Goal: Task Accomplishment & Management: Complete application form

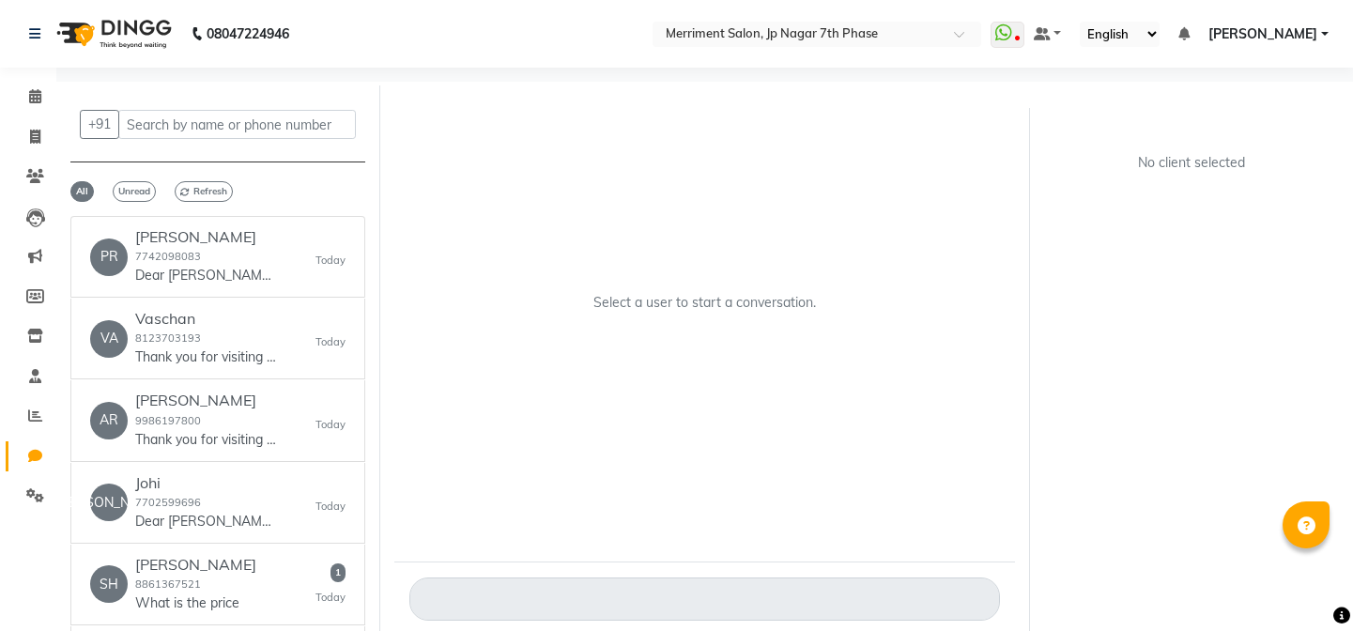
select select "100"
click at [32, 129] on span at bounding box center [35, 138] width 33 height 22
select select "service"
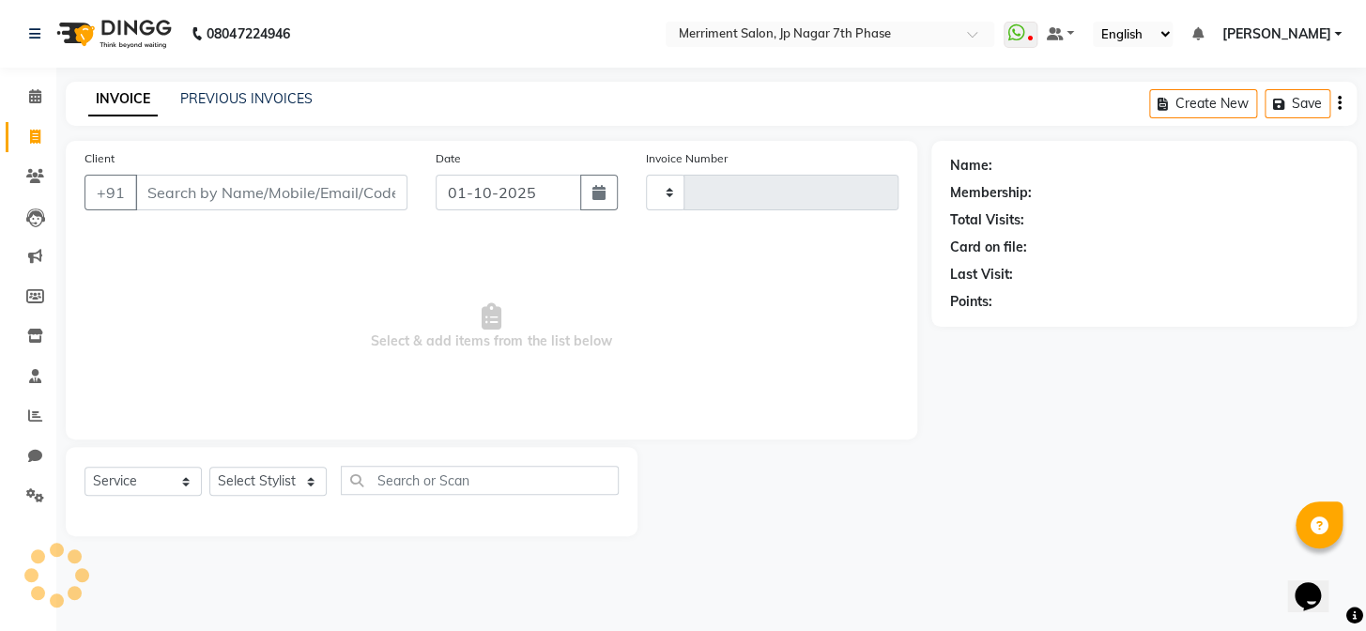
type input "4991"
select select "4110"
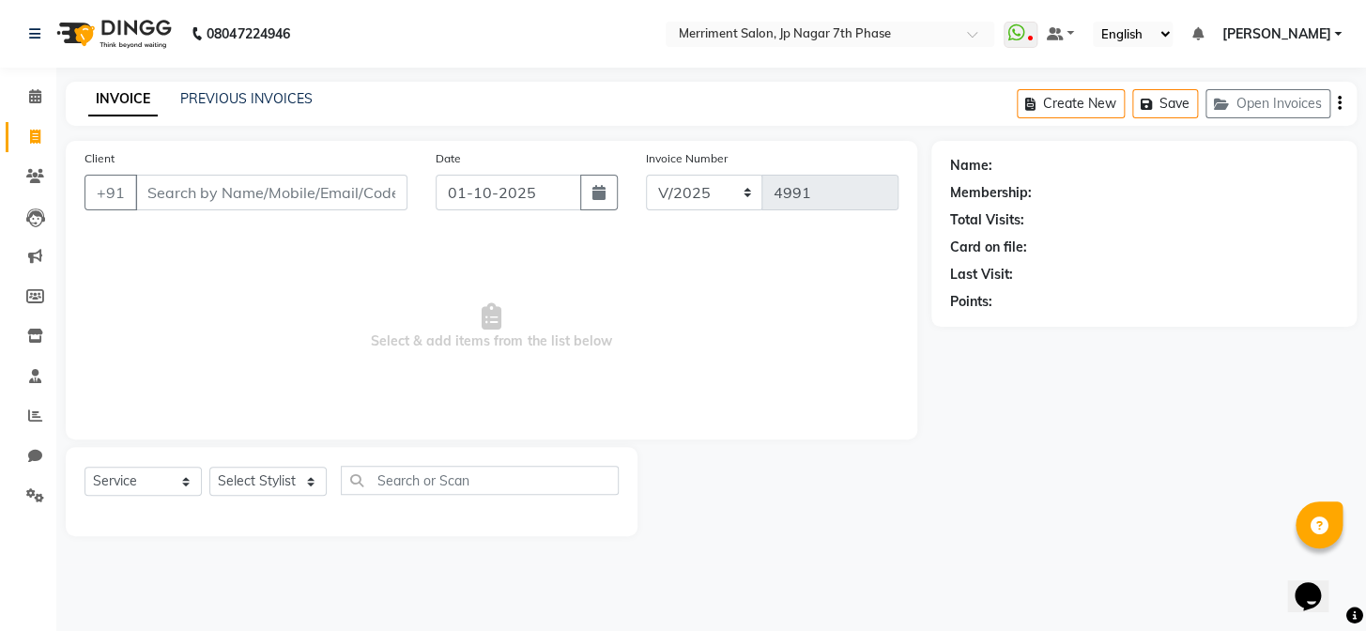
select select "P"
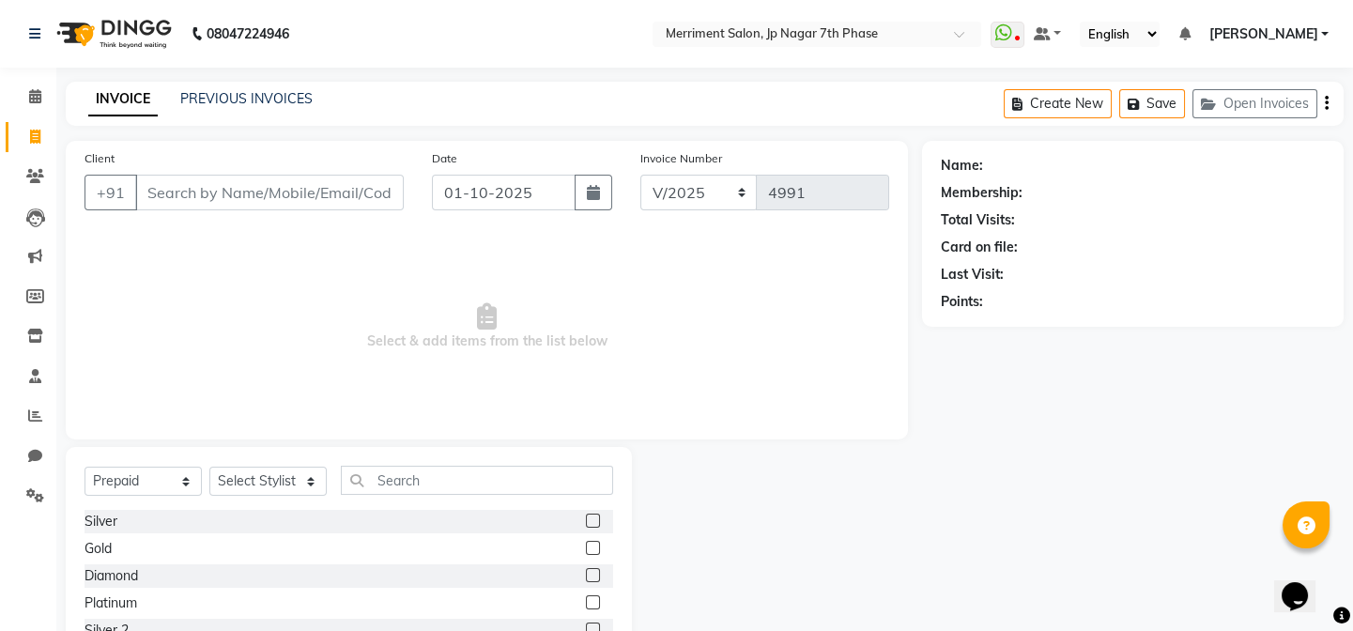
drag, startPoint x: 279, startPoint y: 462, endPoint x: 264, endPoint y: 471, distance: 17.7
click at [269, 469] on div "Select Service Product Membership Package Voucher Prepaid Gift Card Select Styl…" at bounding box center [349, 585] width 566 height 277
click at [278, 487] on select "Select Stylist Chiru [PERSON_NAME] [PERSON_NAME] Nirmal [PERSON_NAME] Priyanka …" at bounding box center [267, 481] width 117 height 29
select select "93014"
click at [209, 467] on select "Select Stylist Chiru [PERSON_NAME] [PERSON_NAME] Nirmal [PERSON_NAME] Priyanka …" at bounding box center [267, 481] width 117 height 29
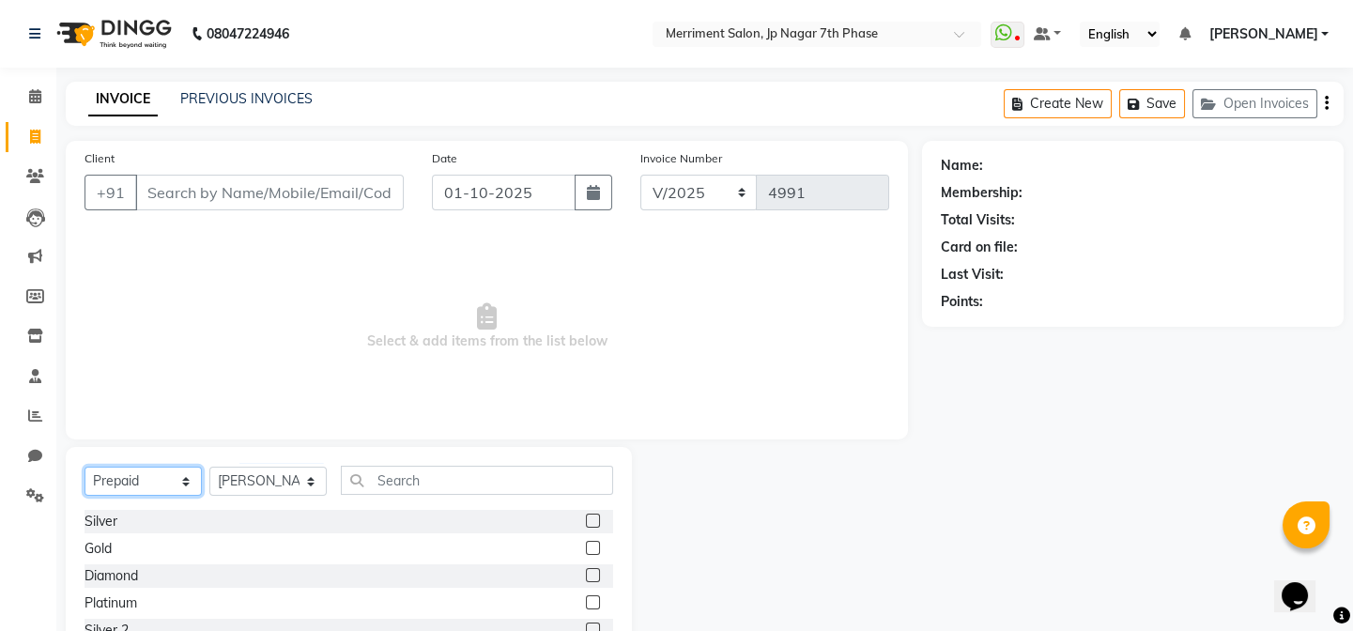
click at [116, 468] on select "Select Service Product Membership Package Voucher Prepaid Gift Card" at bounding box center [143, 481] width 117 height 29
select select "service"
click at [85, 467] on select "Select Service Product Membership Package Voucher Prepaid Gift Card" at bounding box center [143, 481] width 117 height 29
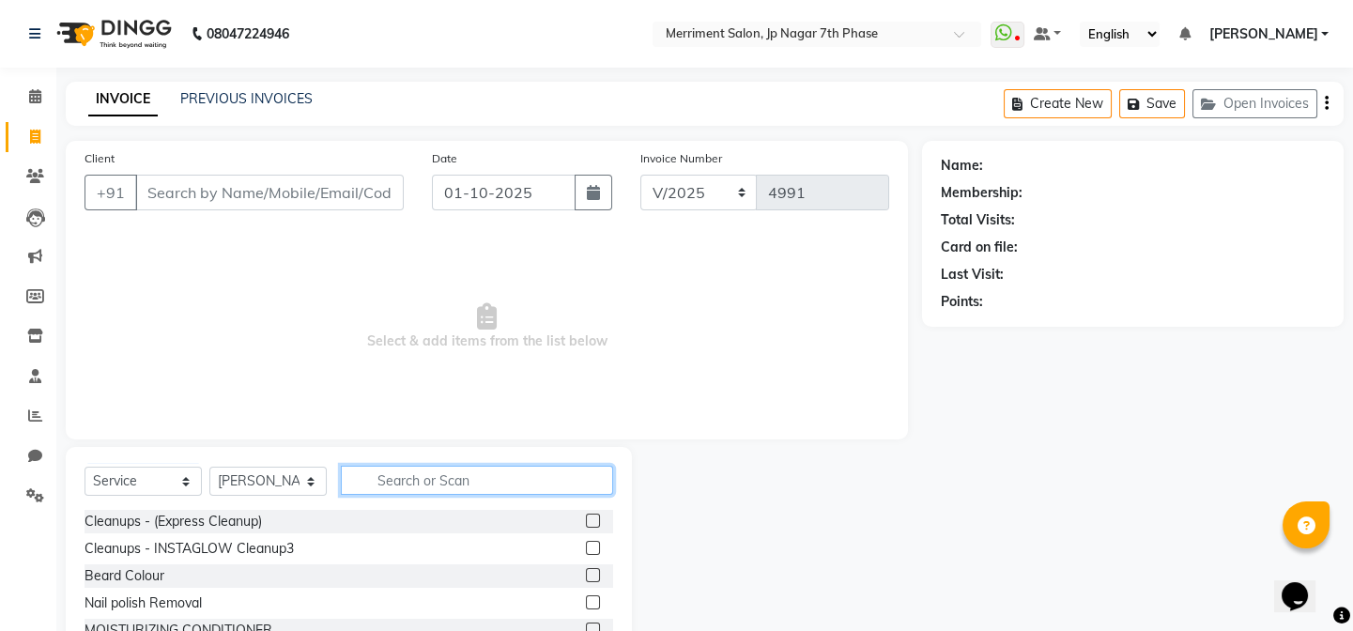
click at [394, 480] on input "text" at bounding box center [477, 480] width 272 height 29
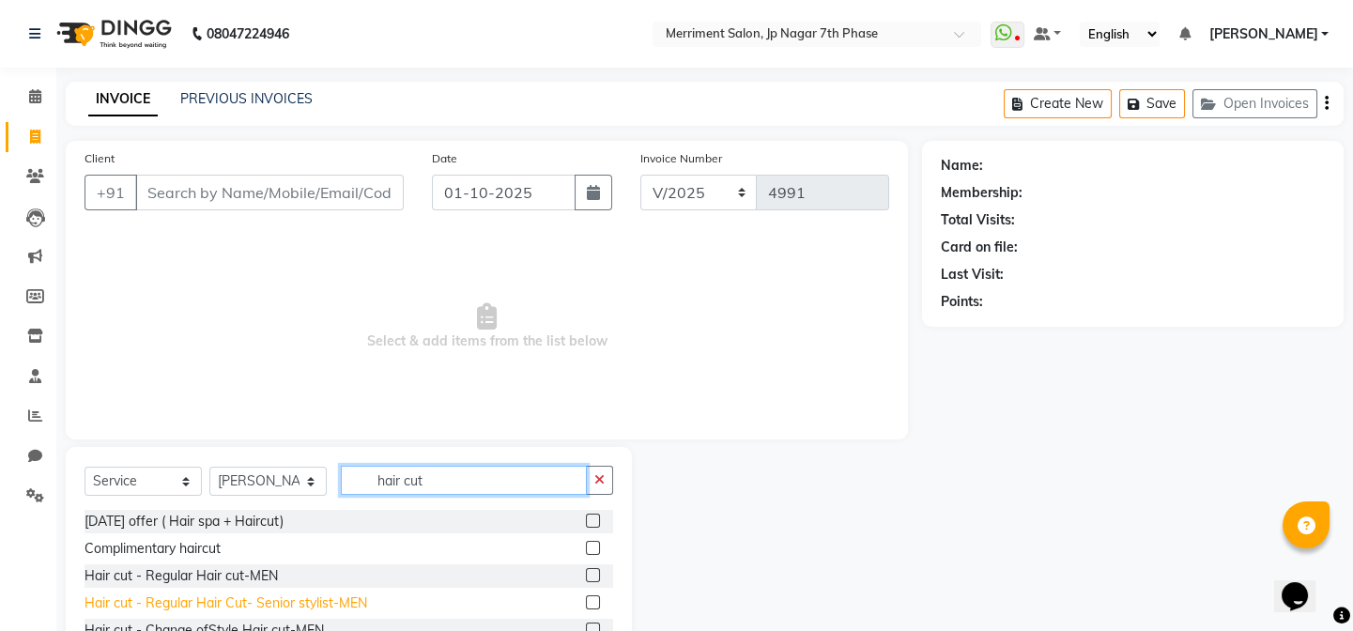
type input "hair cut"
click at [337, 597] on div "Hair cut - Regular Hair Cut- Senior stylist-MEN" at bounding box center [226, 604] width 283 height 20
checkbox input "false"
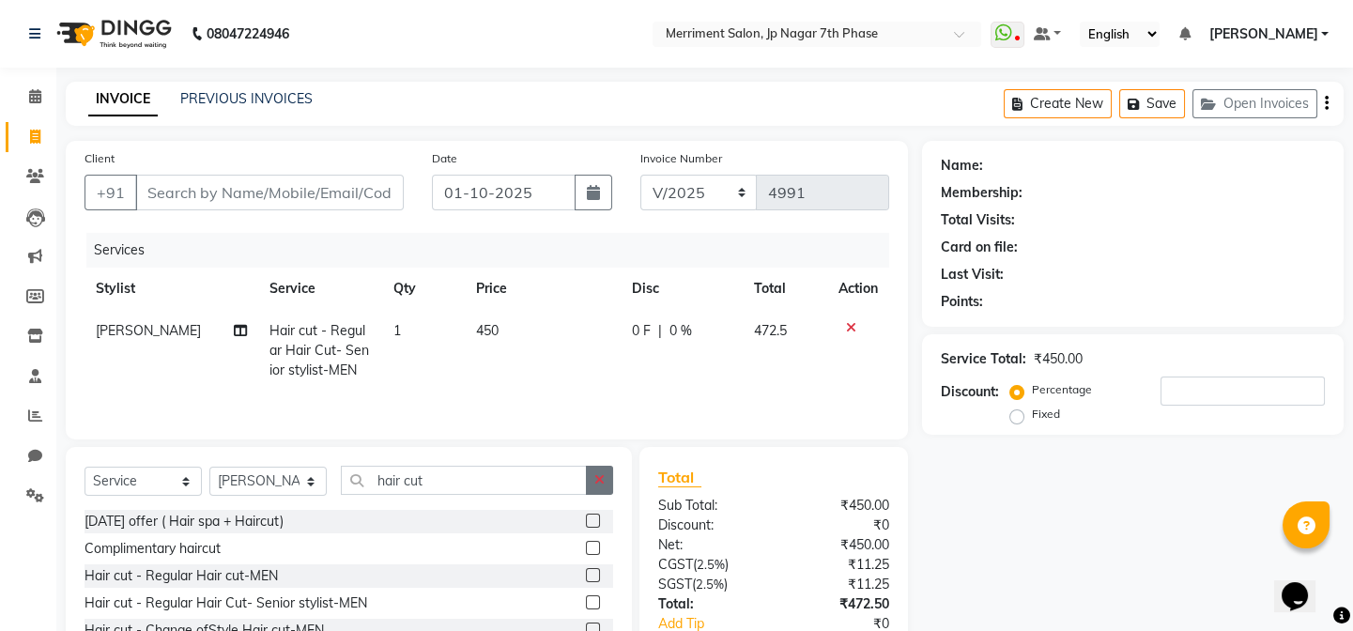
click at [594, 479] on icon "button" at bounding box center [599, 479] width 10 height 13
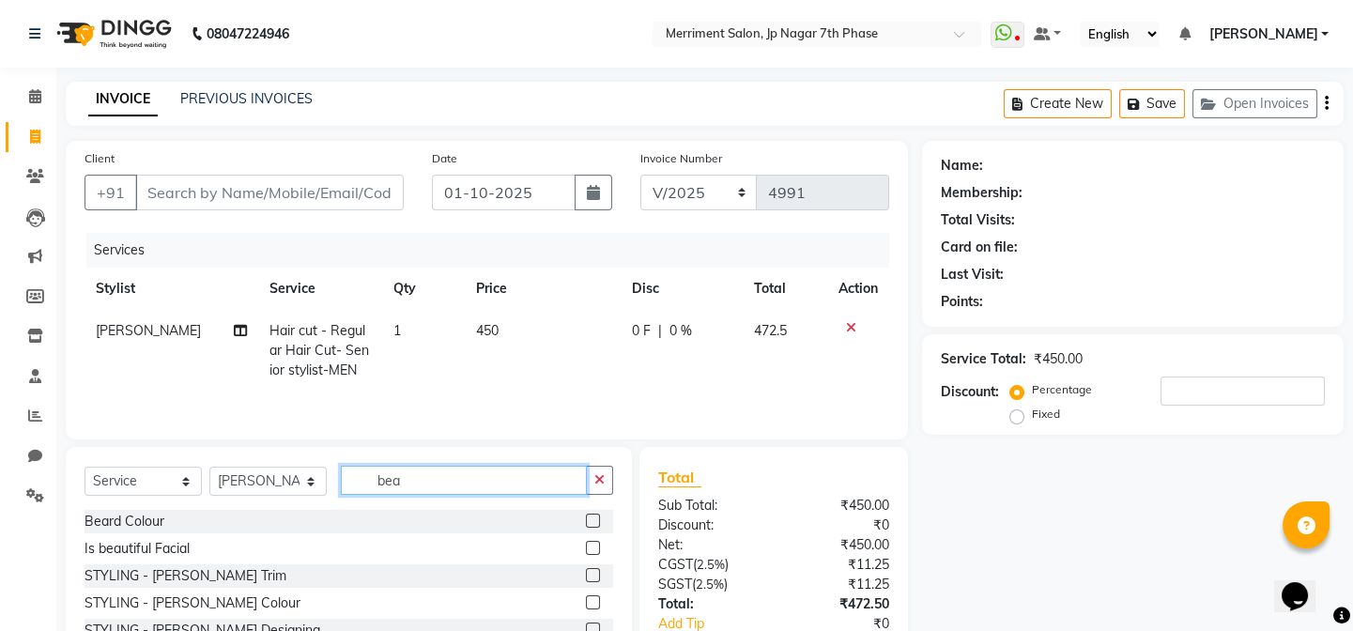
type input "bea"
click at [590, 573] on label at bounding box center [593, 575] width 14 height 14
click at [590, 573] on input "checkbox" at bounding box center [592, 576] width 12 height 12
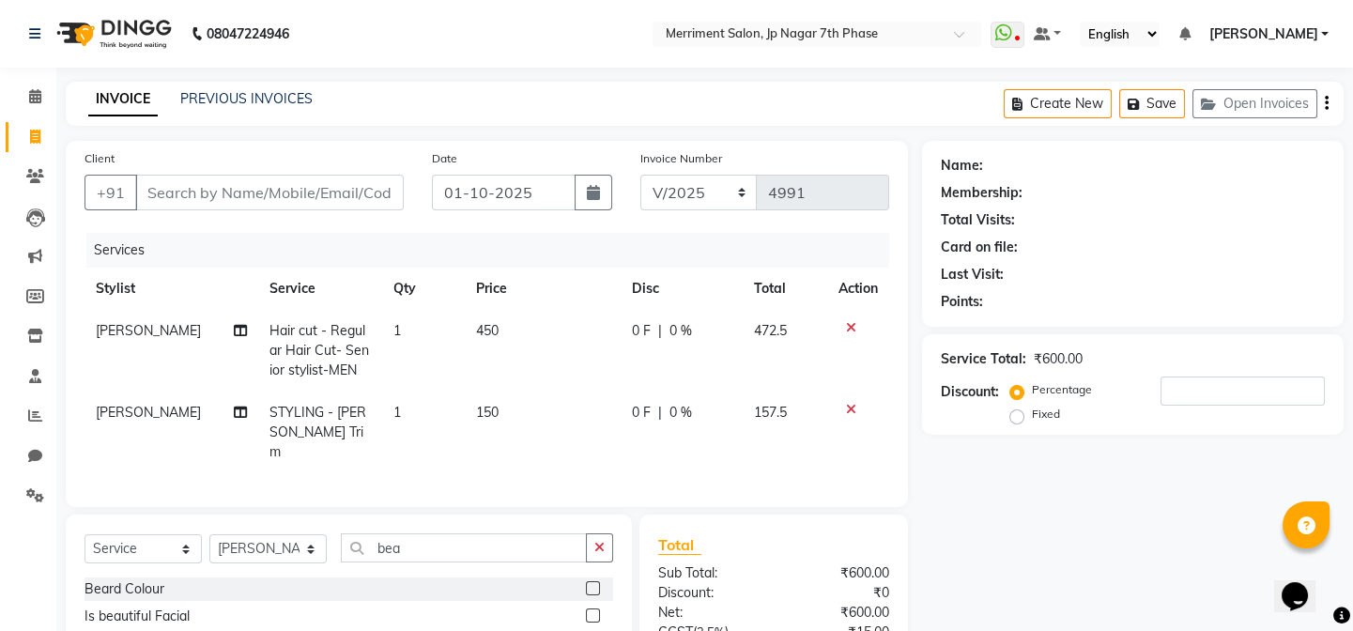
checkbox input "false"
click at [278, 203] on input "Client" at bounding box center [269, 193] width 269 height 36
type input "7"
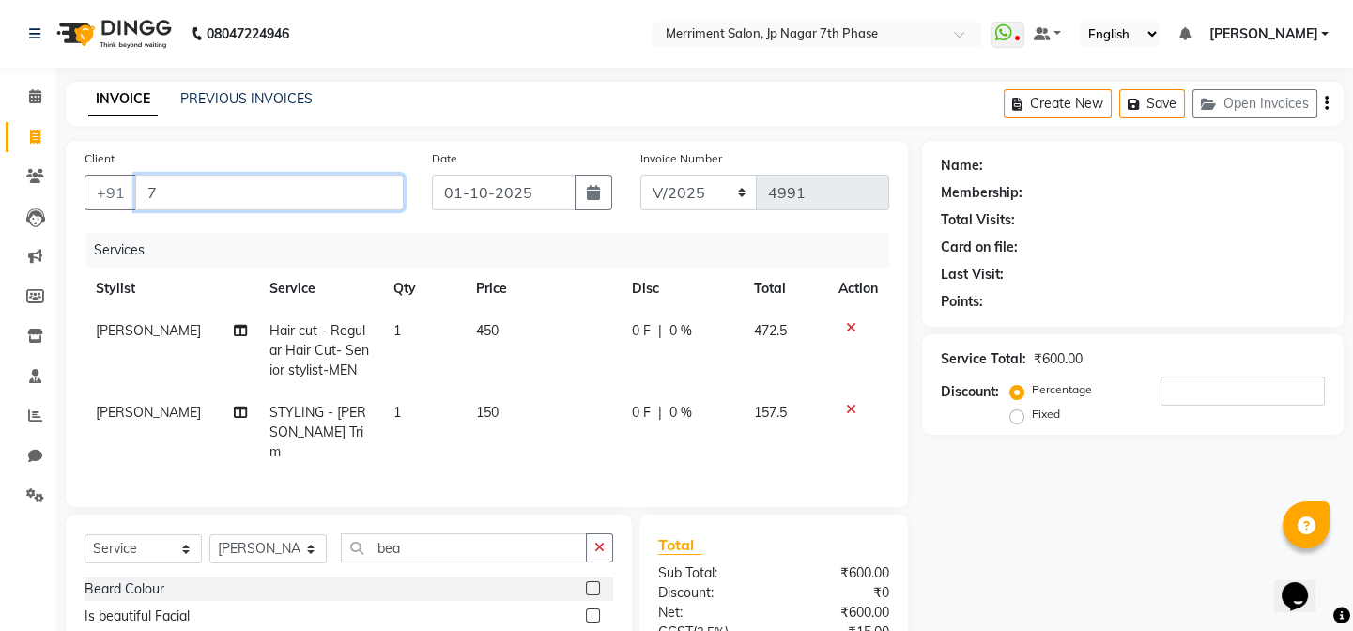
type input "0"
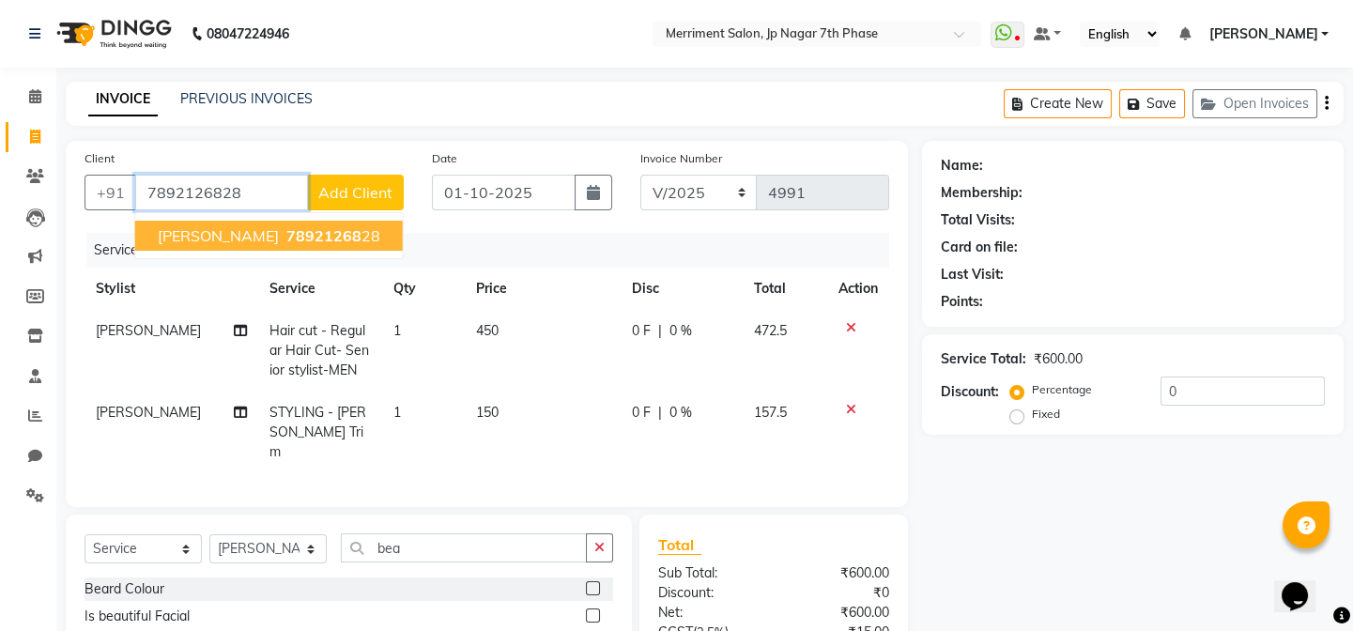
type input "7892126828"
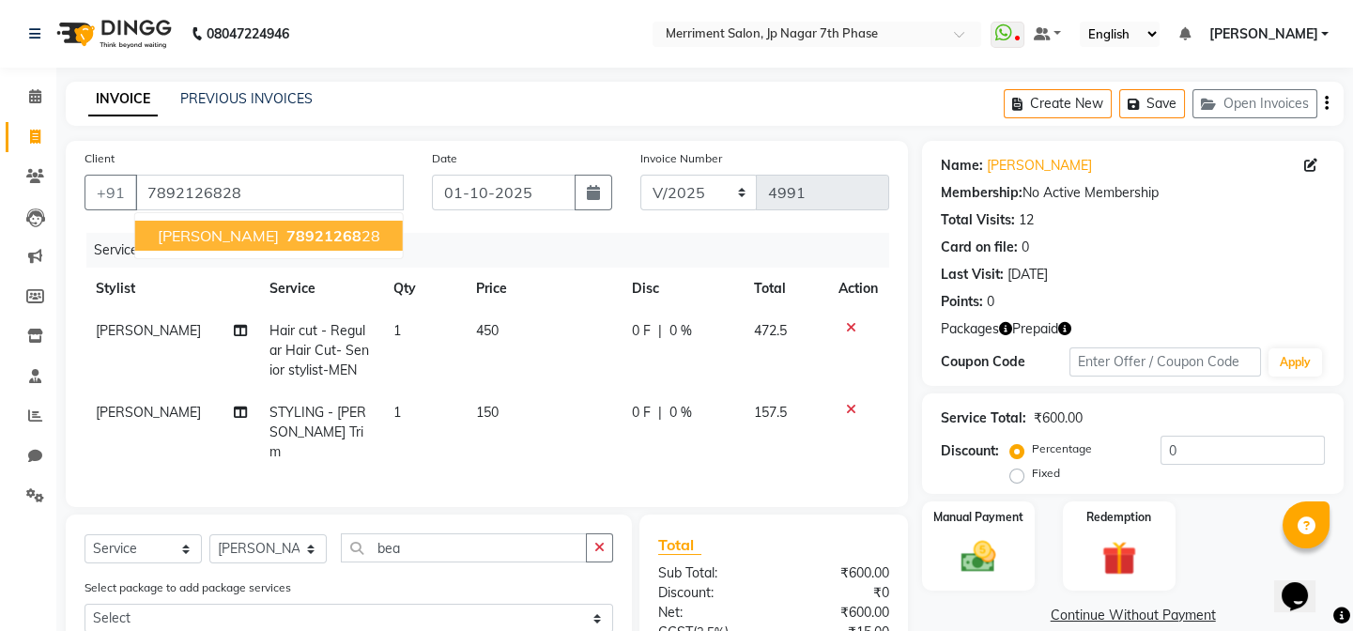
click at [286, 236] on span "78921268" at bounding box center [323, 235] width 75 height 19
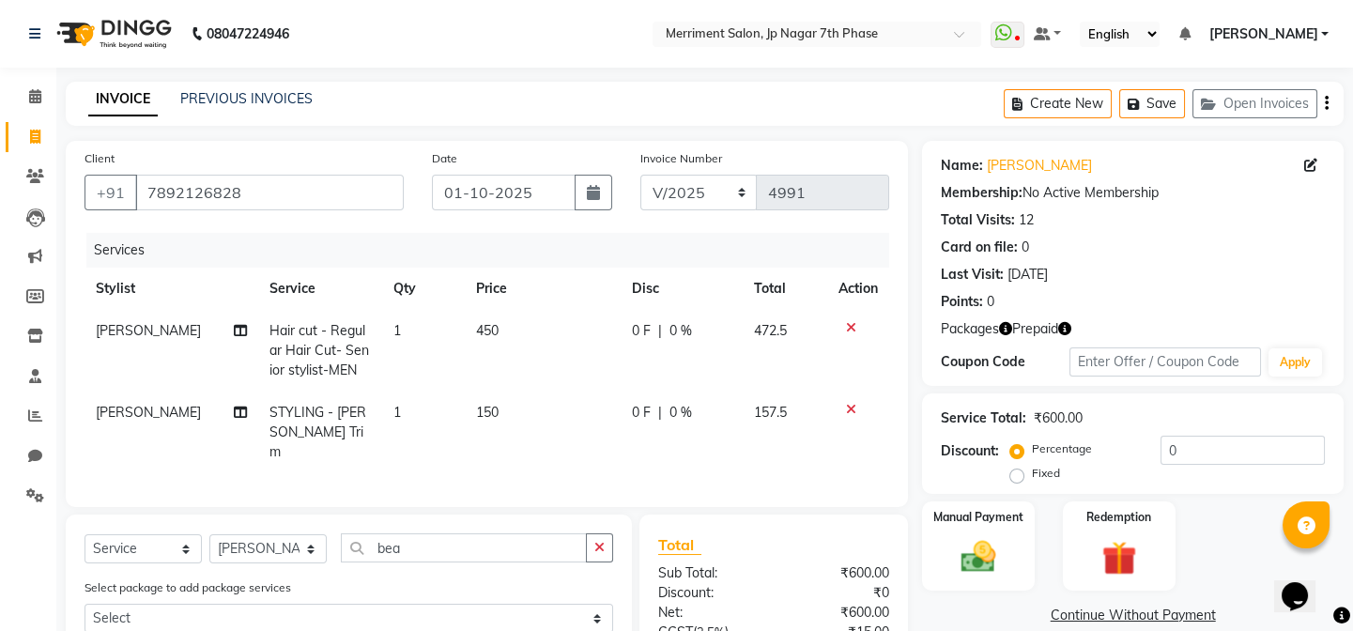
click at [1024, 331] on span "Prepaid" at bounding box center [1035, 329] width 46 height 20
click at [1026, 331] on span "Prepaid" at bounding box center [1035, 329] width 46 height 20
click at [957, 332] on span "Packages" at bounding box center [970, 329] width 58 height 20
drag, startPoint x: 1021, startPoint y: 331, endPoint x: 1025, endPoint y: 427, distance: 96.8
click at [1021, 334] on span "Prepaid" at bounding box center [1035, 329] width 46 height 20
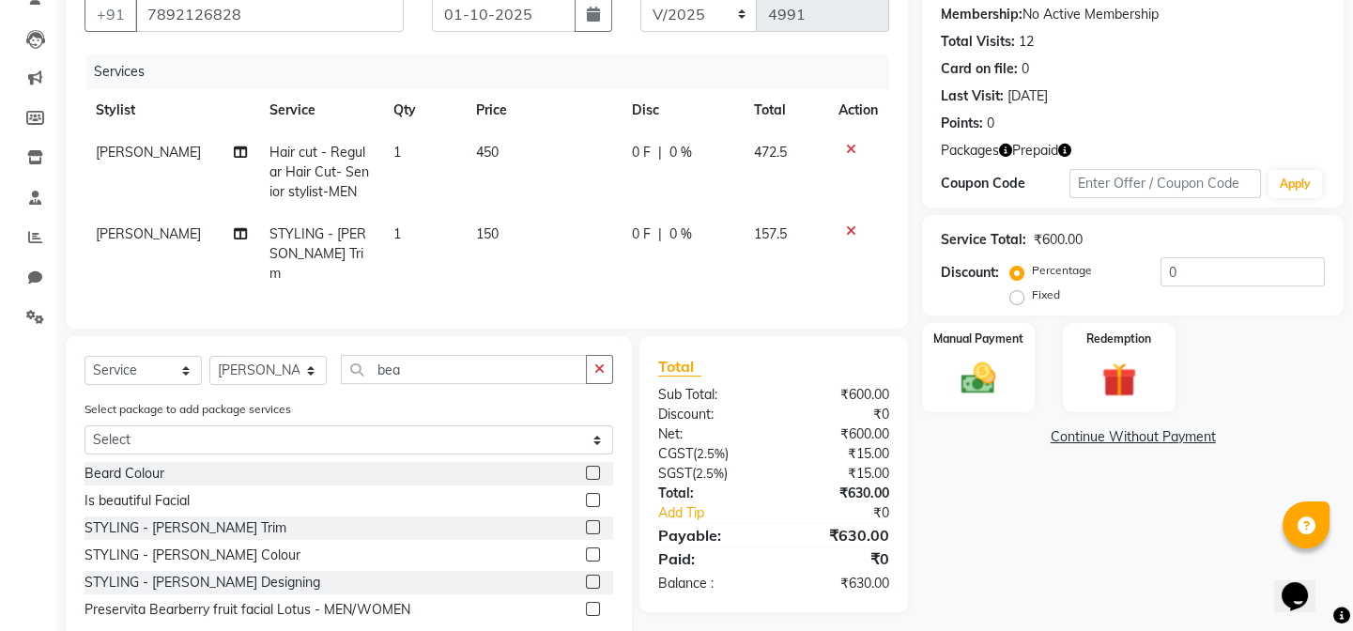
scroll to position [222, 0]
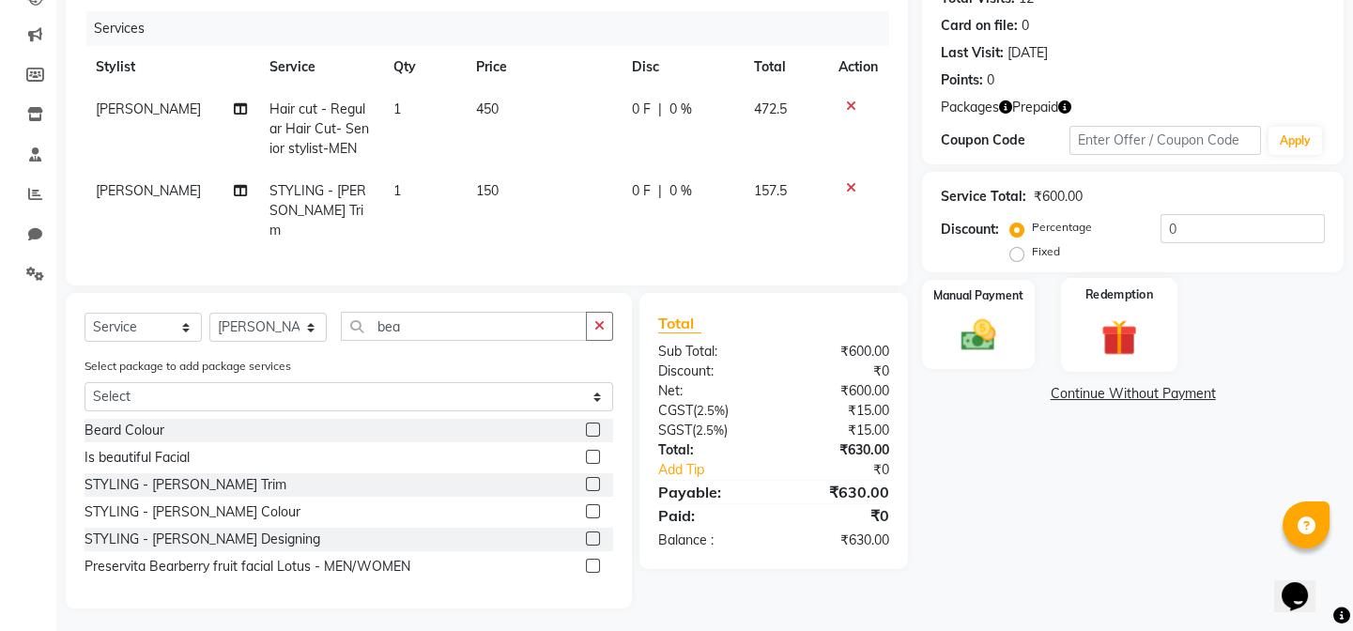
click at [1118, 335] on img at bounding box center [1119, 337] width 58 height 44
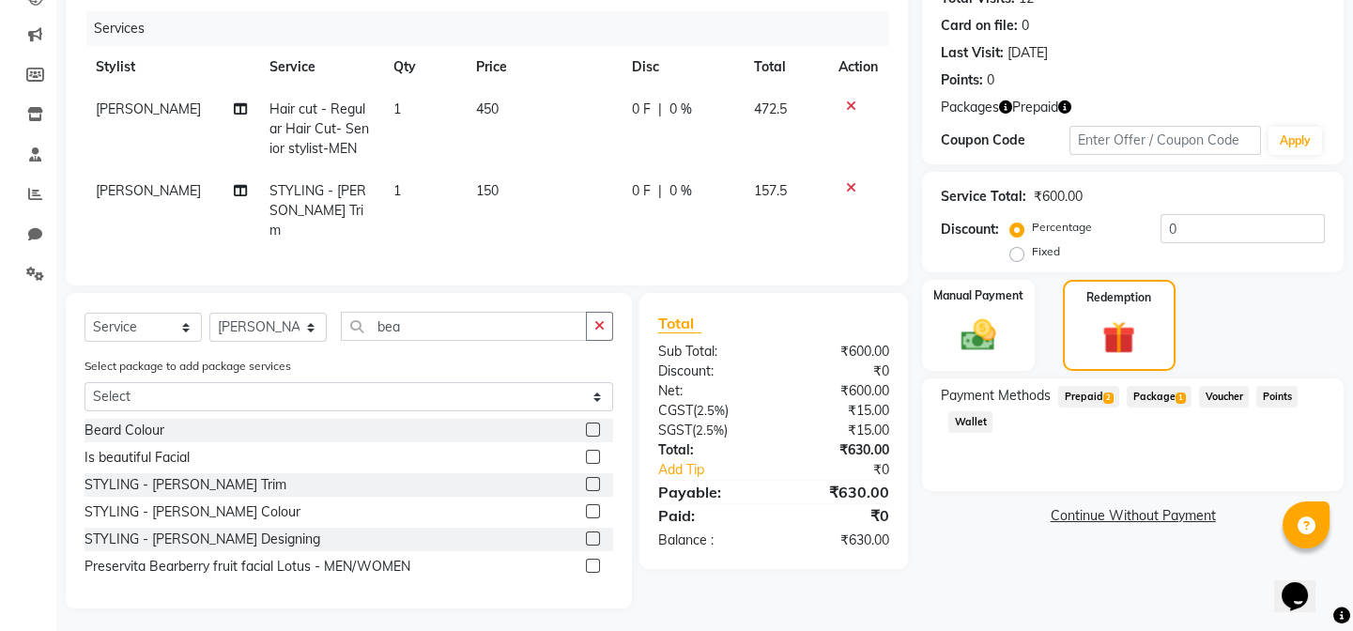
click at [1039, 109] on span "Prepaid" at bounding box center [1035, 108] width 46 height 20
click at [977, 110] on span "Packages" at bounding box center [970, 108] width 58 height 20
click at [1089, 388] on span "Prepaid 2" at bounding box center [1088, 397] width 61 height 22
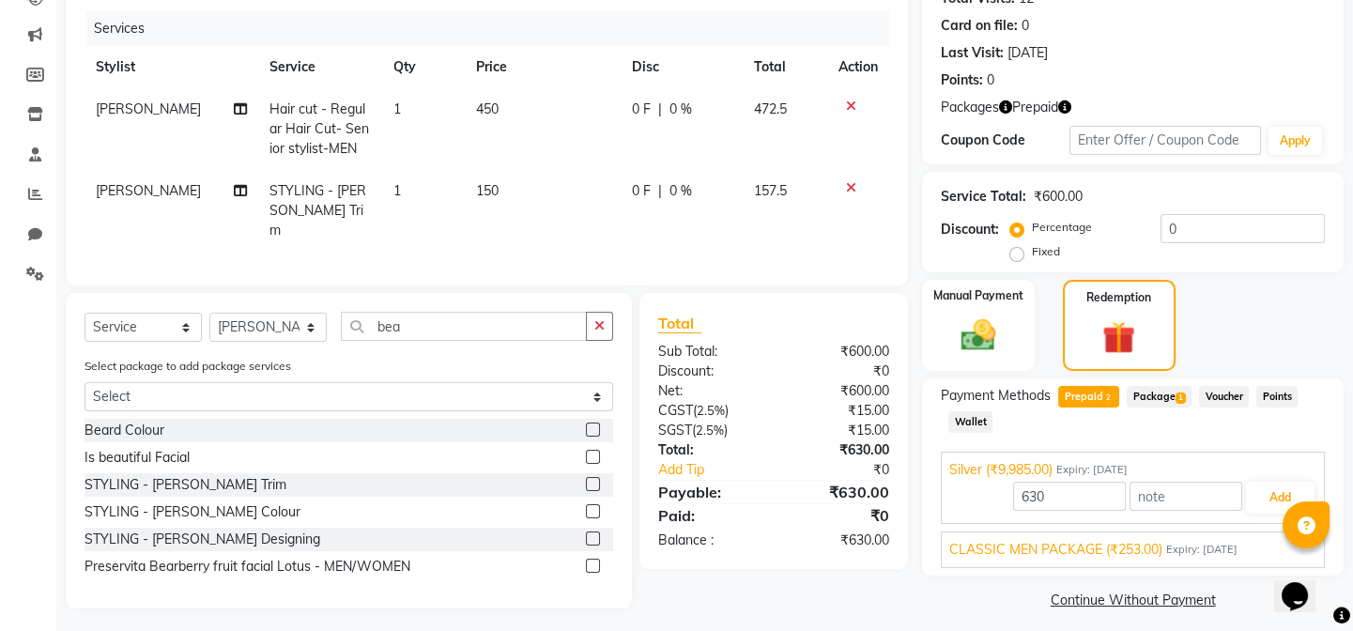
click at [1135, 389] on span "Package 1" at bounding box center [1159, 397] width 65 height 22
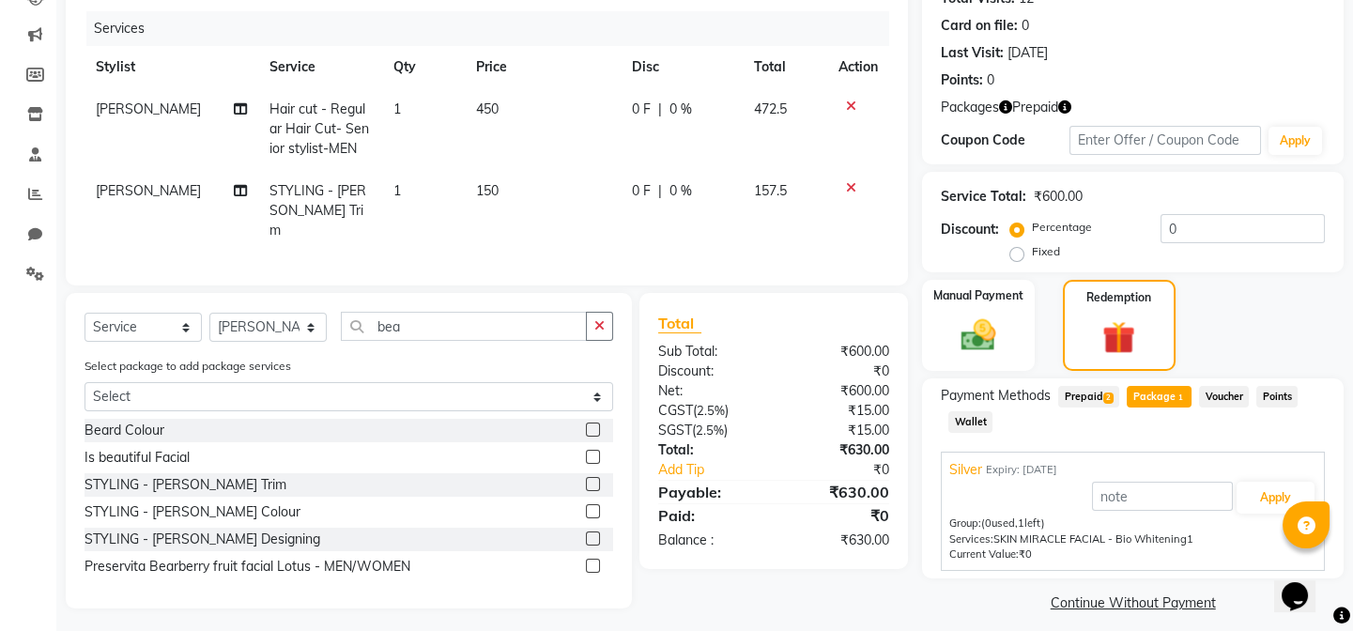
click at [1076, 398] on span "Prepaid 2" at bounding box center [1088, 397] width 61 height 22
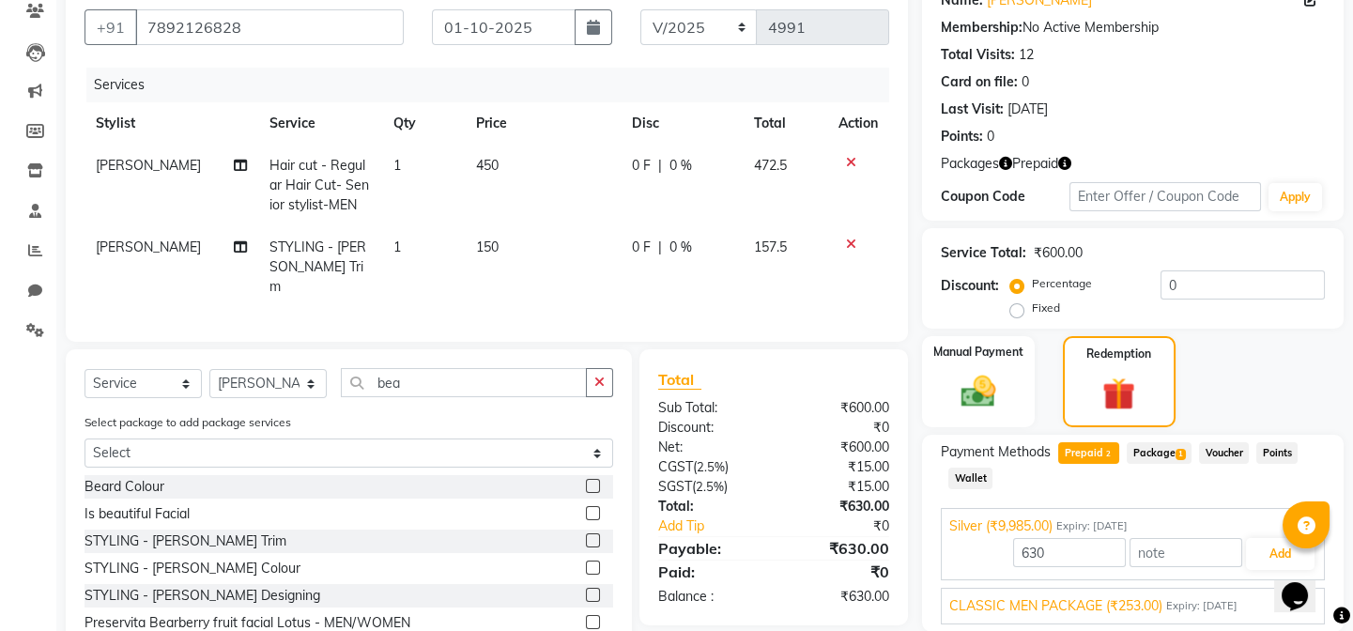
scroll to position [232, 0]
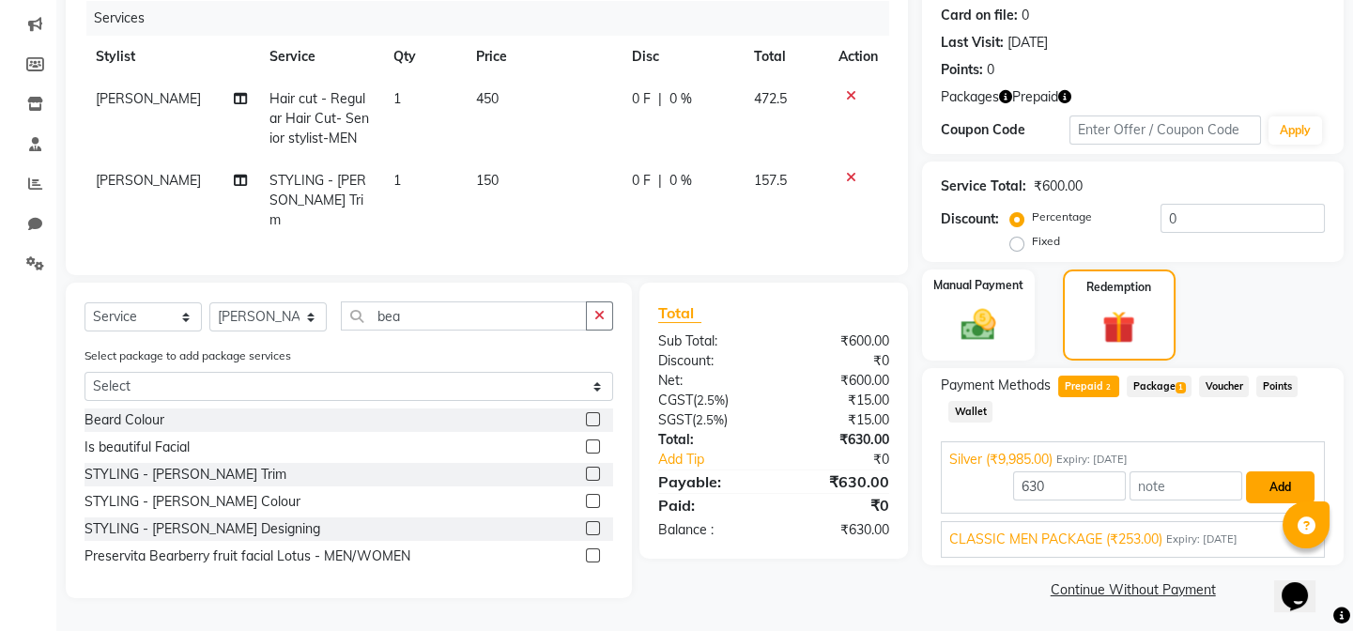
click at [1271, 482] on button "Add" at bounding box center [1280, 487] width 69 height 32
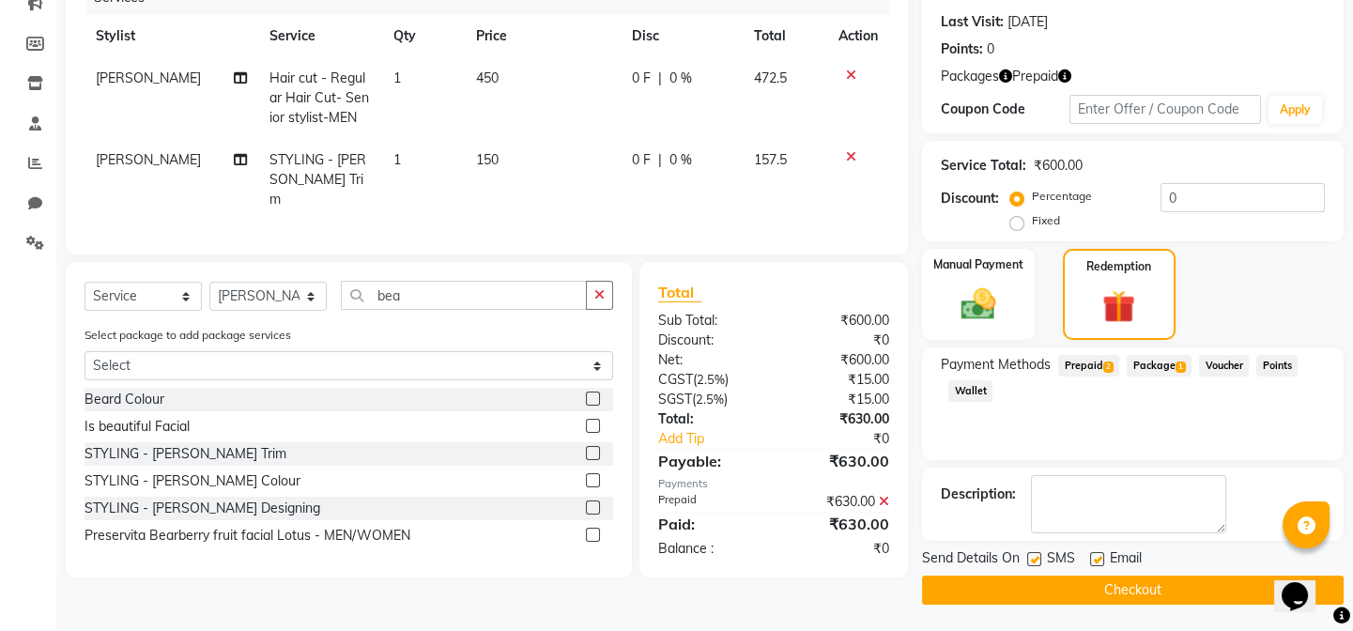
scroll to position [254, 0]
click at [1140, 582] on button "Checkout" at bounding box center [1133, 589] width 422 height 29
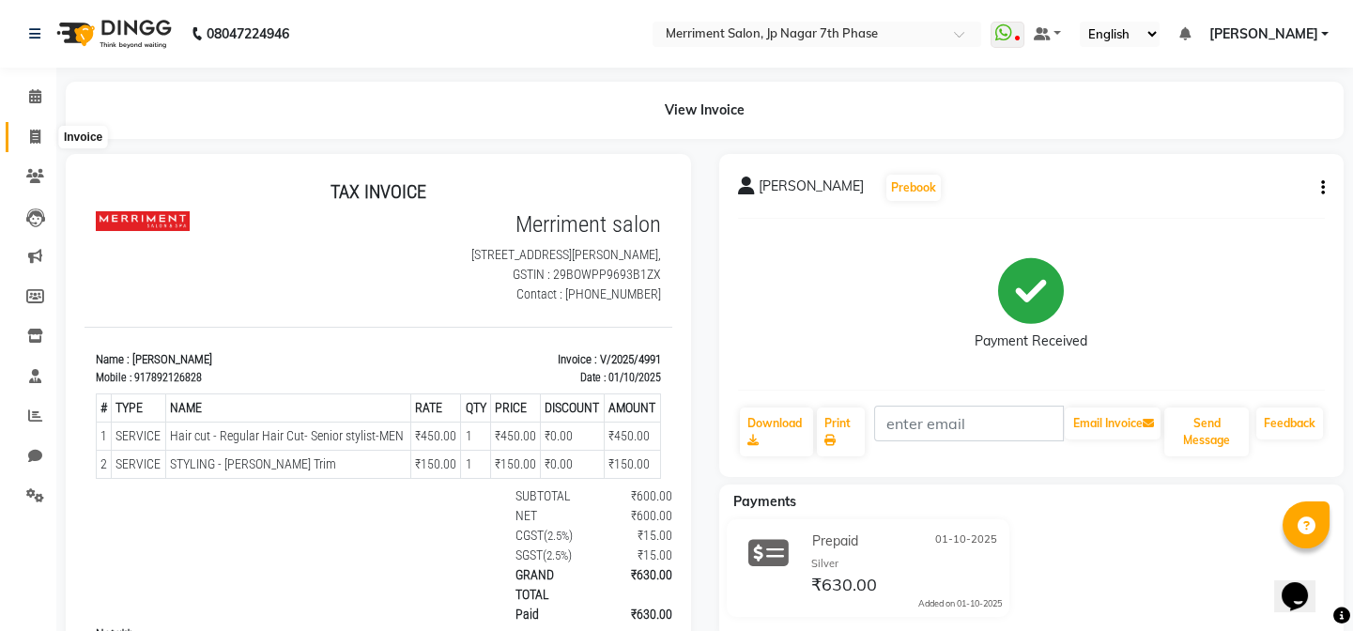
click at [32, 141] on icon at bounding box center [35, 137] width 10 height 14
select select "service"
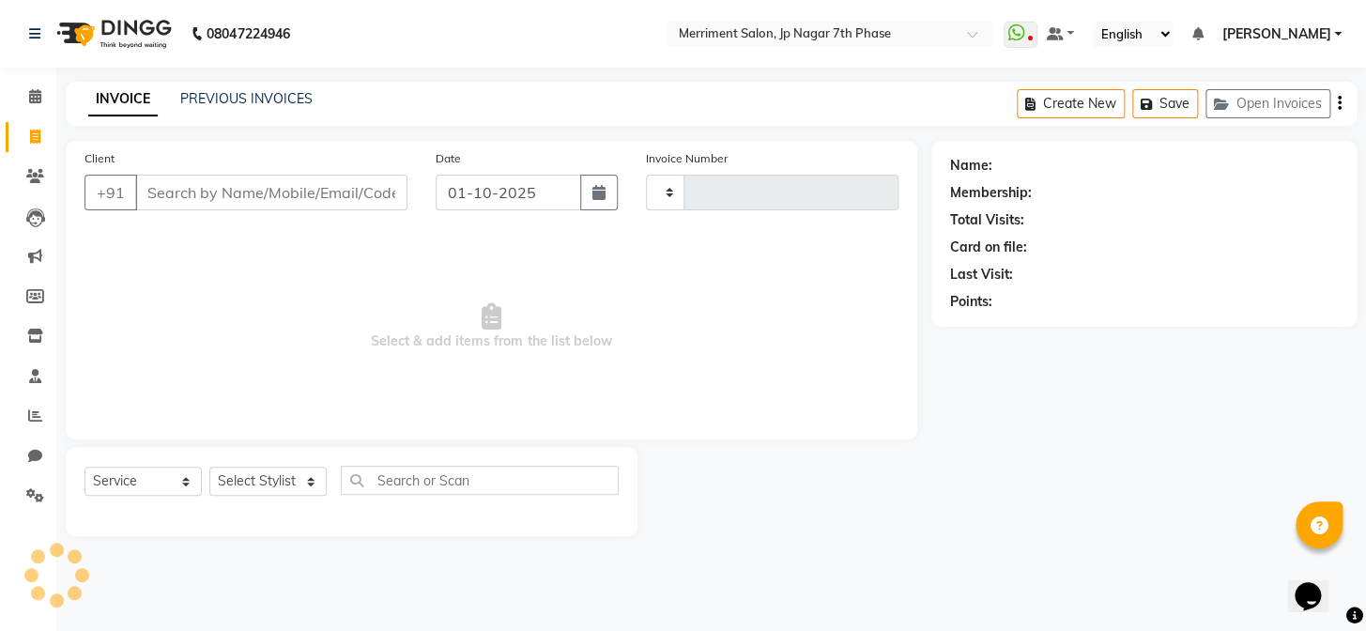
type input "4992"
select select "4110"
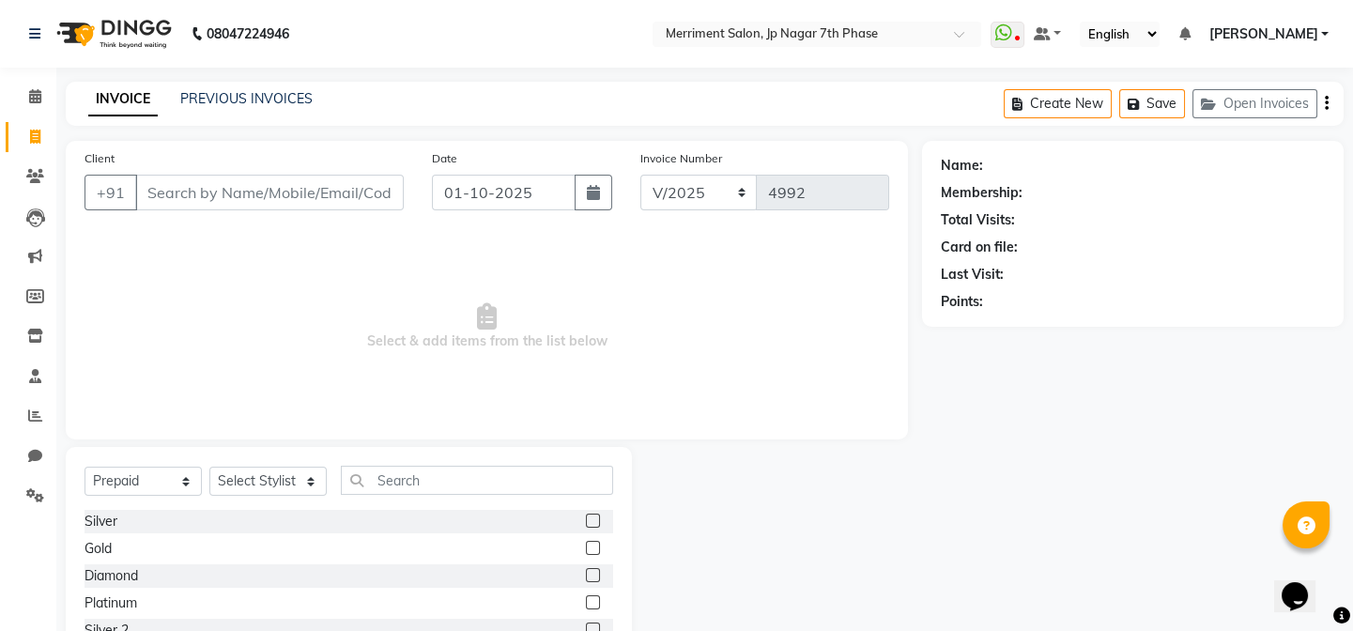
click at [214, 198] on input "Client" at bounding box center [269, 193] width 269 height 36
click at [224, 189] on input "Client" at bounding box center [269, 193] width 269 height 36
click at [141, 484] on select "Select Service Product Membership Package Voucher Prepaid Gift Card" at bounding box center [143, 481] width 117 height 29
select select "service"
click at [85, 467] on select "Select Service Product Membership Package Voucher Prepaid Gift Card" at bounding box center [143, 481] width 117 height 29
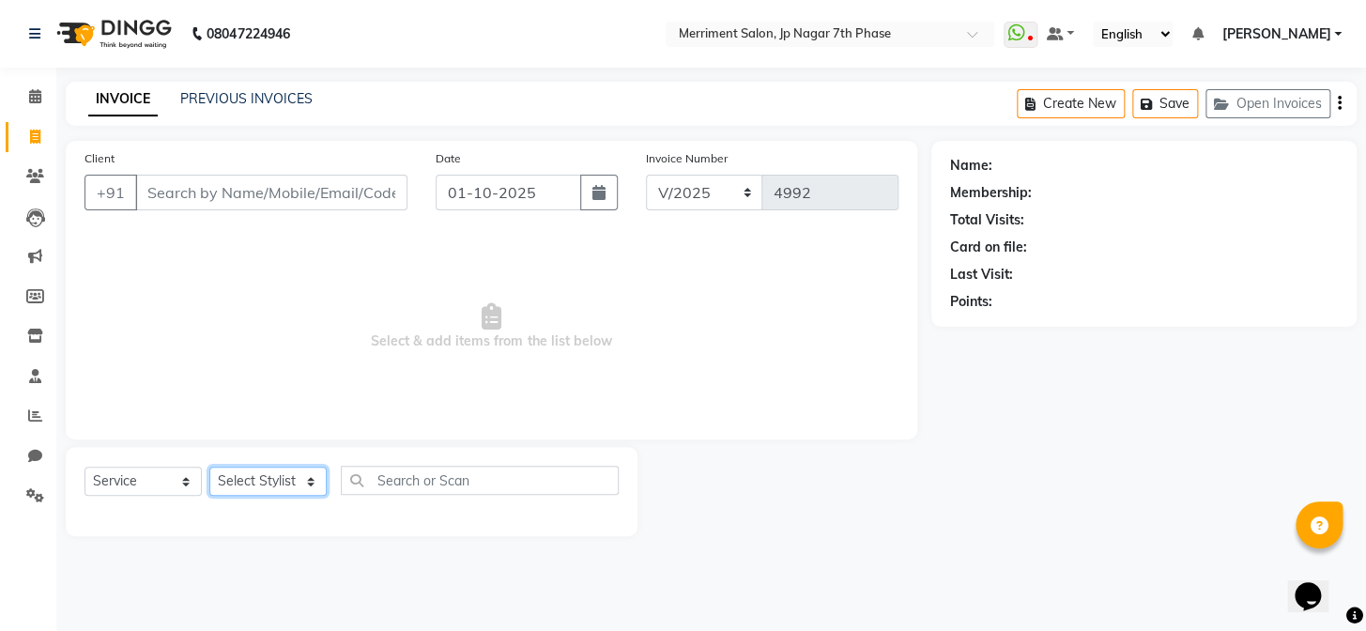
click at [254, 473] on select "Select Stylist Chiru [PERSON_NAME] [PERSON_NAME] Nirmal [PERSON_NAME] Priyanka …" at bounding box center [267, 481] width 117 height 29
click at [486, 486] on input "text" at bounding box center [480, 480] width 278 height 29
click at [486, 484] on input "text" at bounding box center [480, 480] width 278 height 29
click at [253, 474] on select "Select Stylist Chiru [PERSON_NAME] [PERSON_NAME] Nirmal [PERSON_NAME] Priyanka …" at bounding box center [267, 481] width 117 height 29
select select "90977"
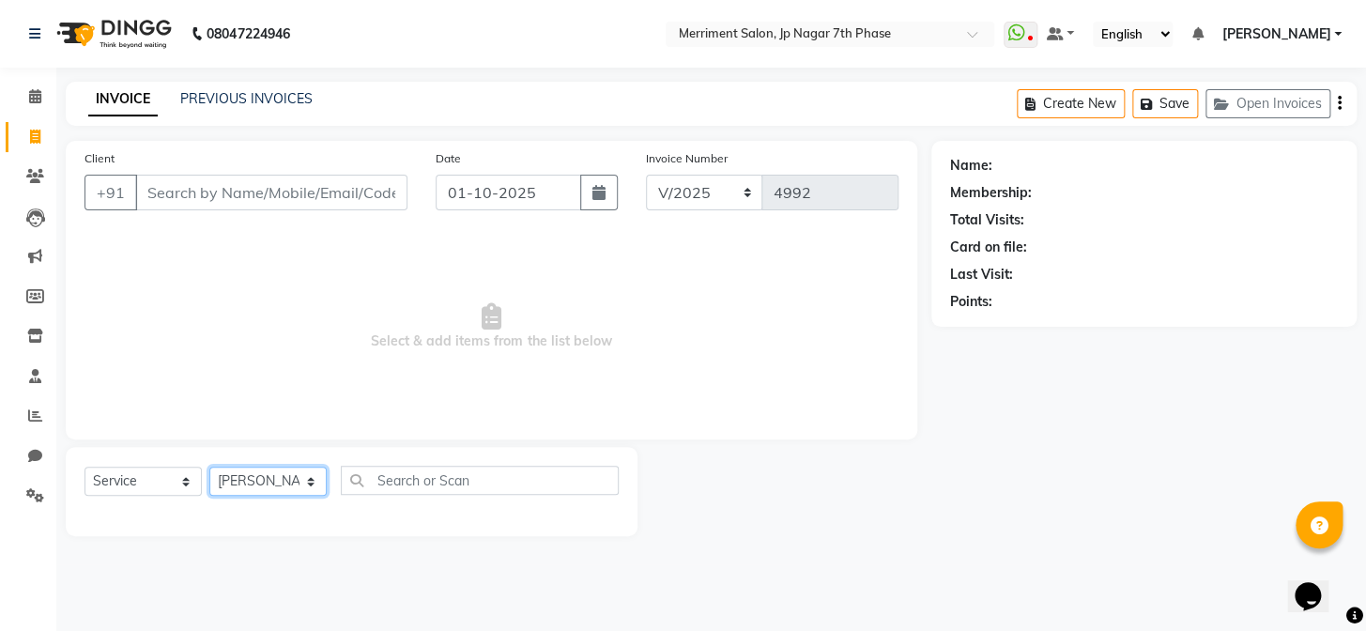
click at [209, 467] on select "Select Stylist Chiru [PERSON_NAME] [PERSON_NAME] Nirmal [PERSON_NAME] Priyanka …" at bounding box center [267, 481] width 117 height 29
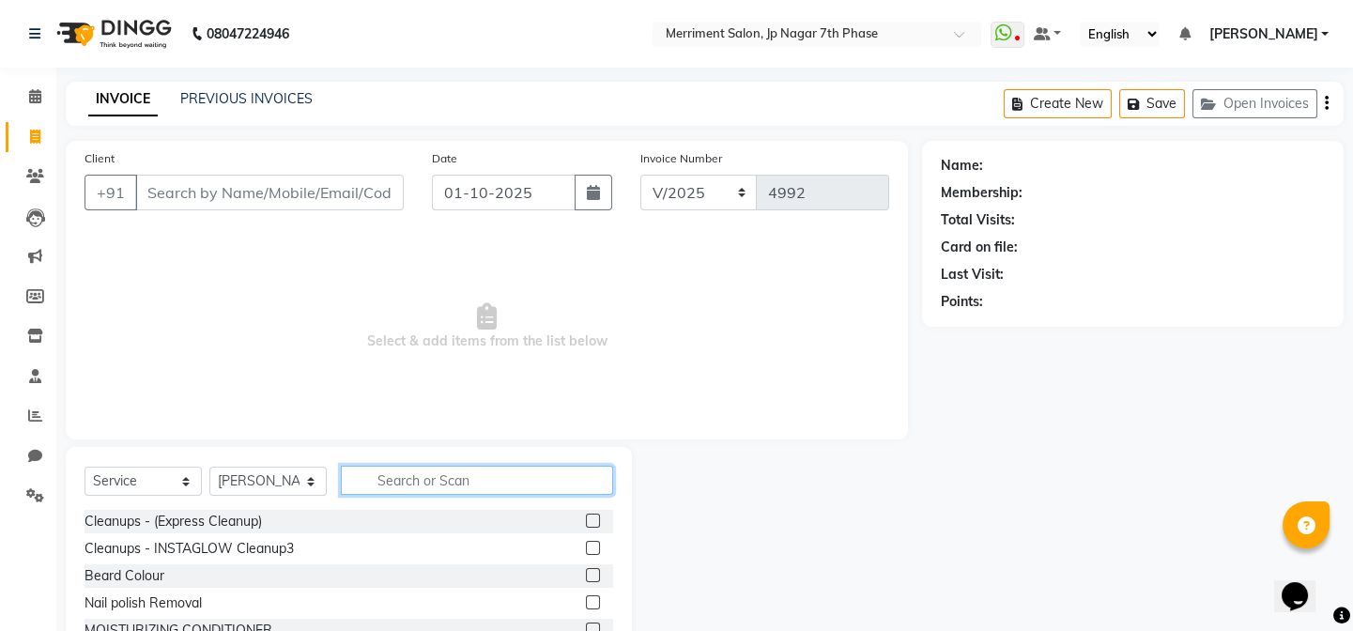
click at [456, 474] on input "text" at bounding box center [477, 480] width 272 height 29
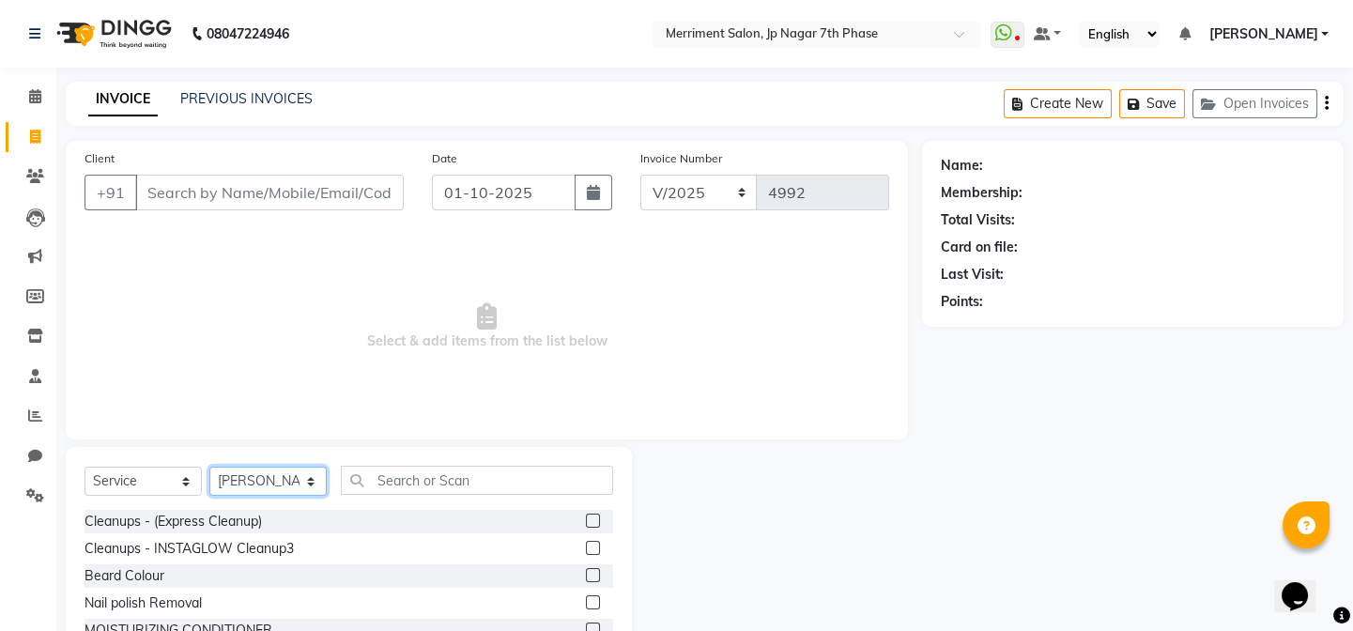
click at [273, 478] on select "Select Stylist Chiru [PERSON_NAME] [PERSON_NAME] Nirmal [PERSON_NAME] Priyanka …" at bounding box center [267, 481] width 117 height 29
click at [891, 459] on div at bounding box center [777, 585] width 290 height 277
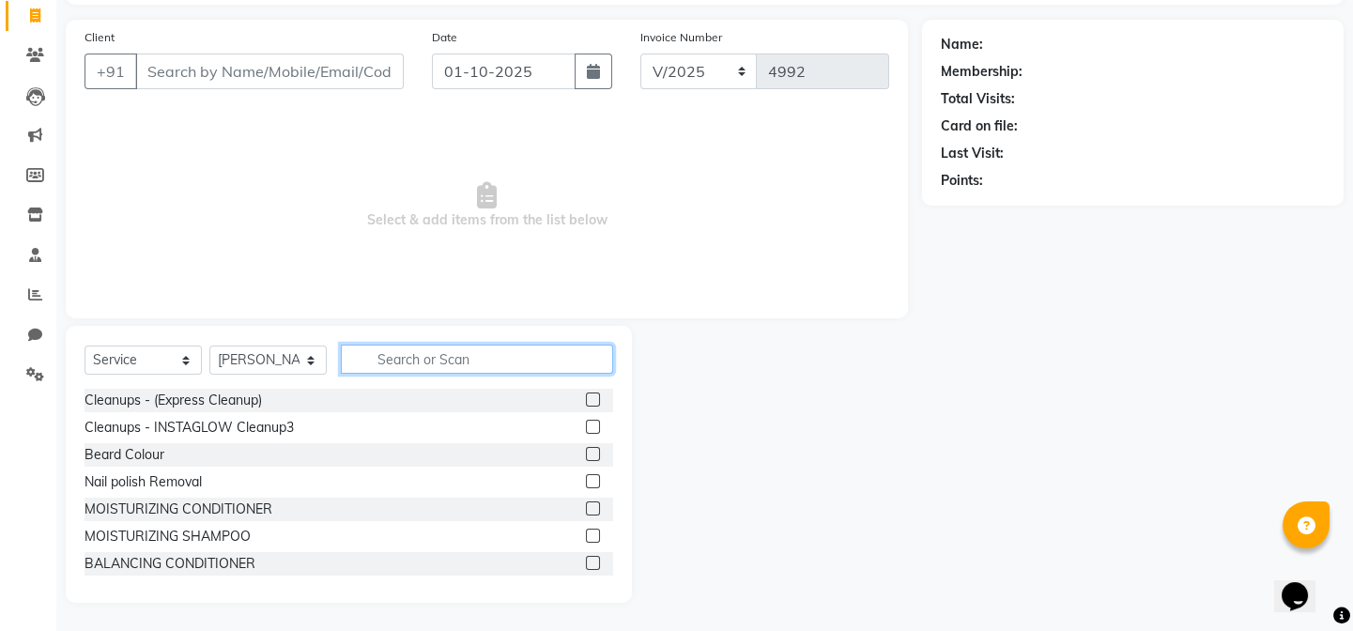
click at [369, 359] on input "text" at bounding box center [477, 359] width 272 height 29
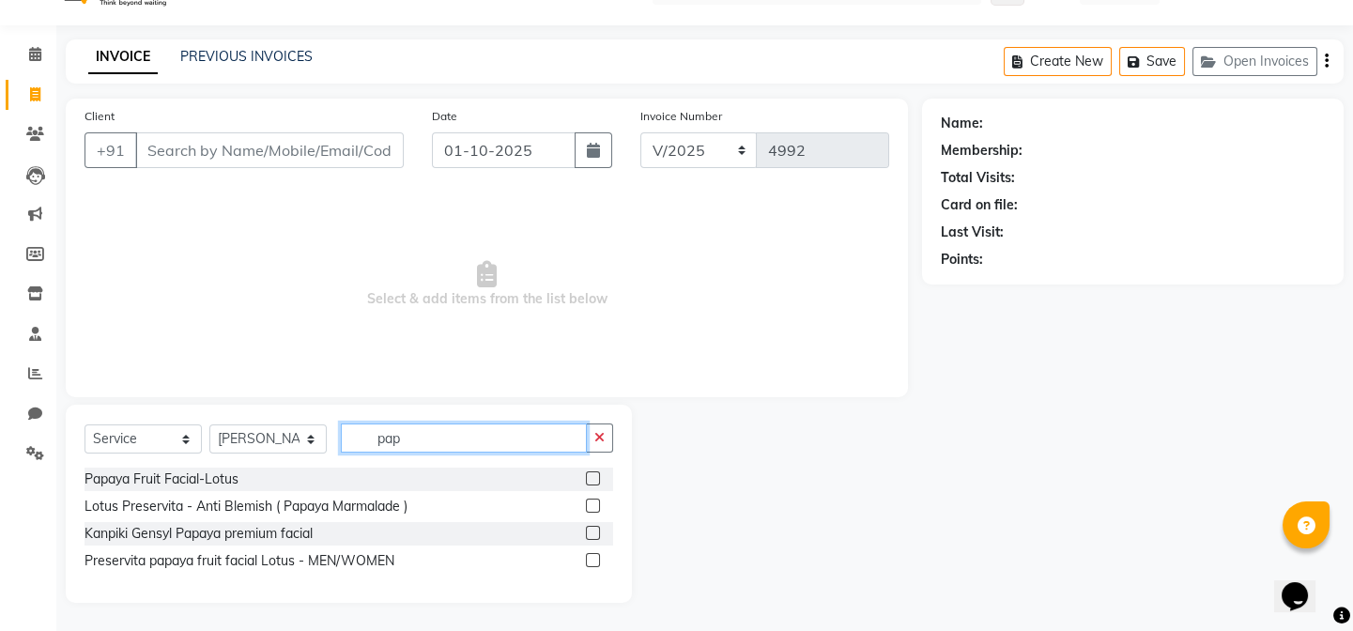
scroll to position [42, 0]
type input "papa"
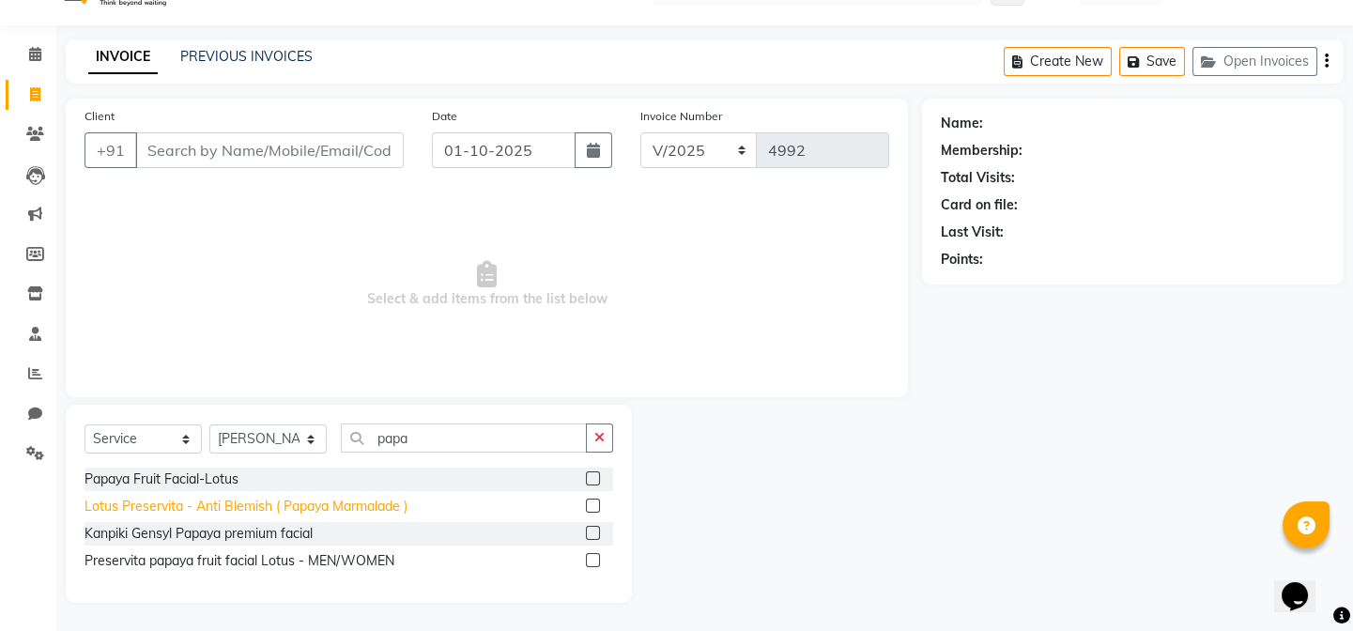
click at [258, 498] on div "Lotus Preservita - Anti Blemish ( Papaya Marmalade )" at bounding box center [246, 507] width 323 height 20
checkbox input "false"
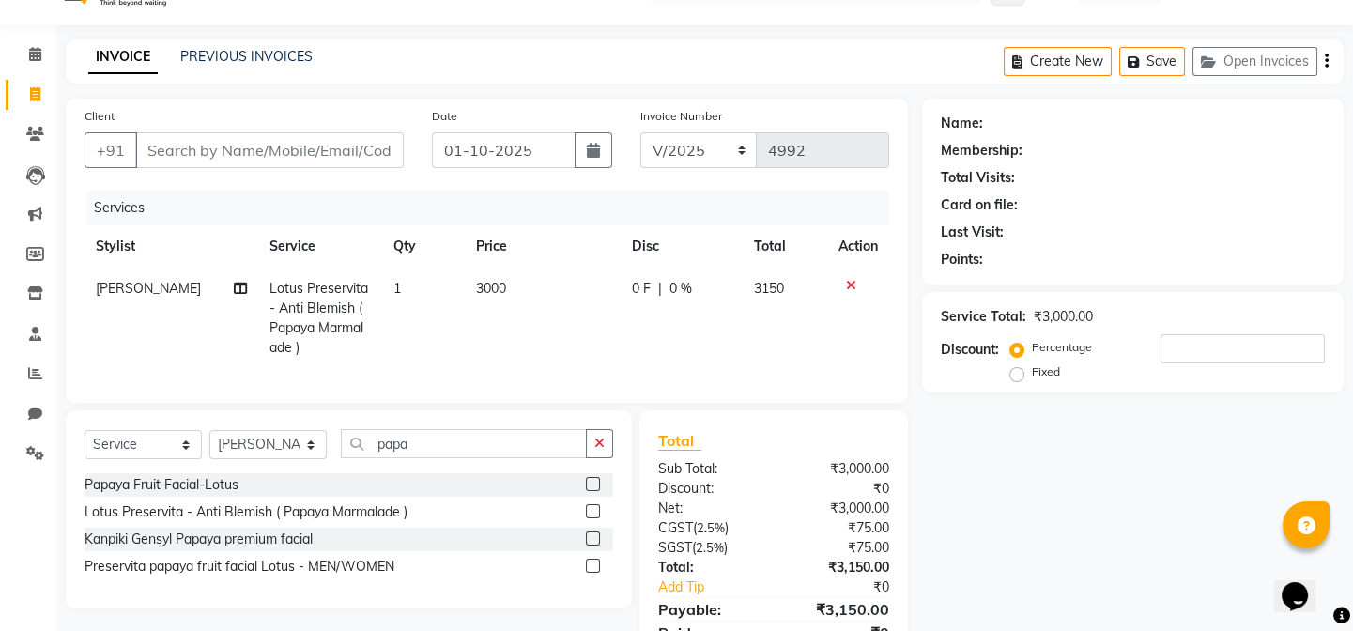
click at [498, 280] on span "3000" at bounding box center [491, 288] width 30 height 17
select select "90977"
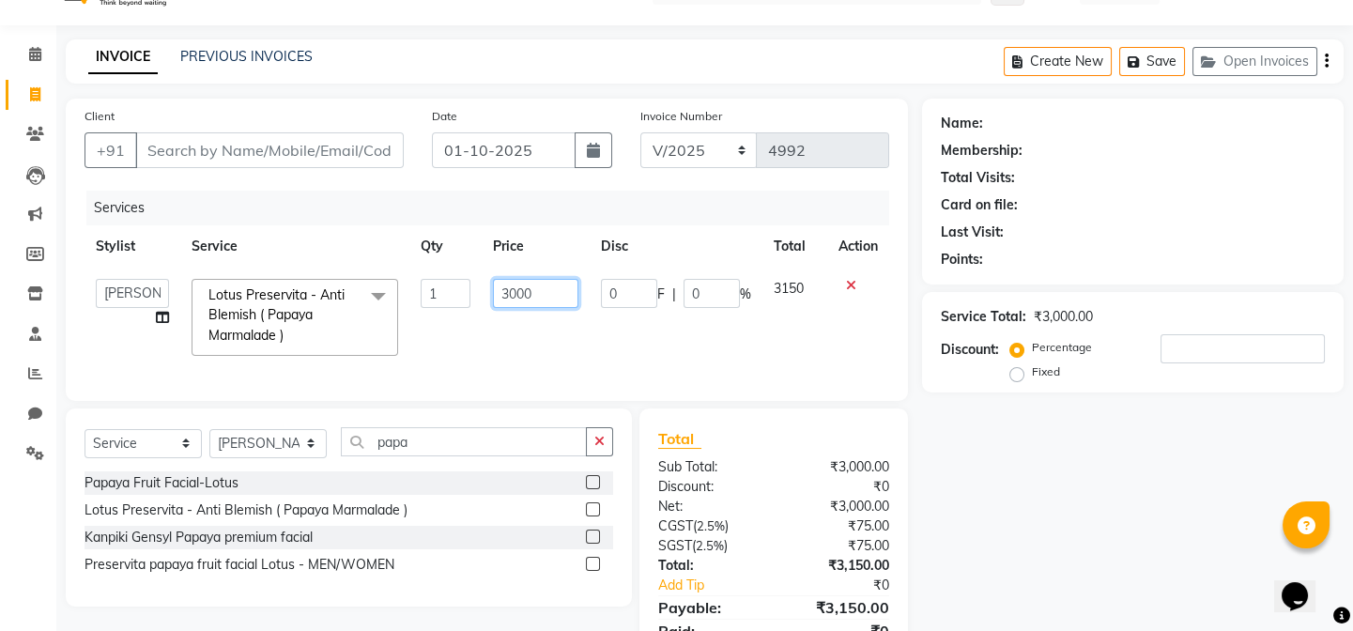
click at [547, 293] on input "3000" at bounding box center [535, 293] width 85 height 29
type input "3"
type input "2800"
click at [259, 452] on select "Select Stylist Chiru [PERSON_NAME] [PERSON_NAME] Nirmal [PERSON_NAME] Priyanka …" at bounding box center [267, 443] width 117 height 29
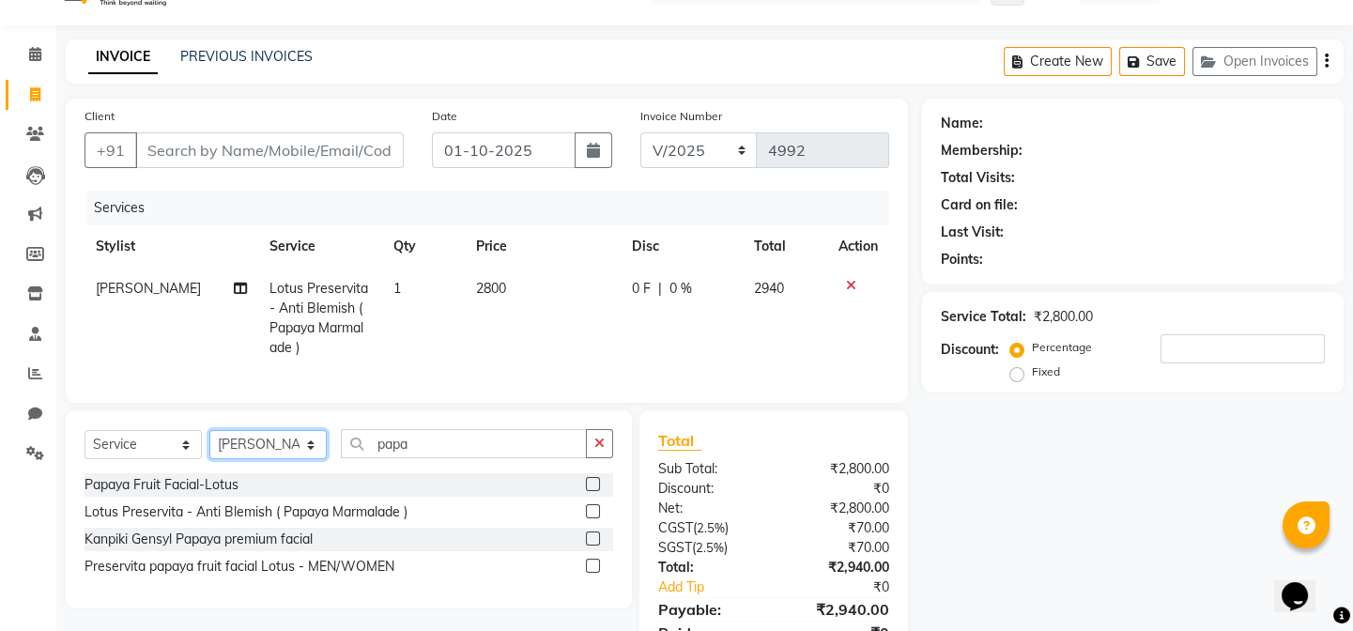
select select "90976"
click at [209, 443] on select "Select Stylist Chiru [PERSON_NAME] [PERSON_NAME] Nirmal [PERSON_NAME] Priyanka …" at bounding box center [267, 444] width 117 height 29
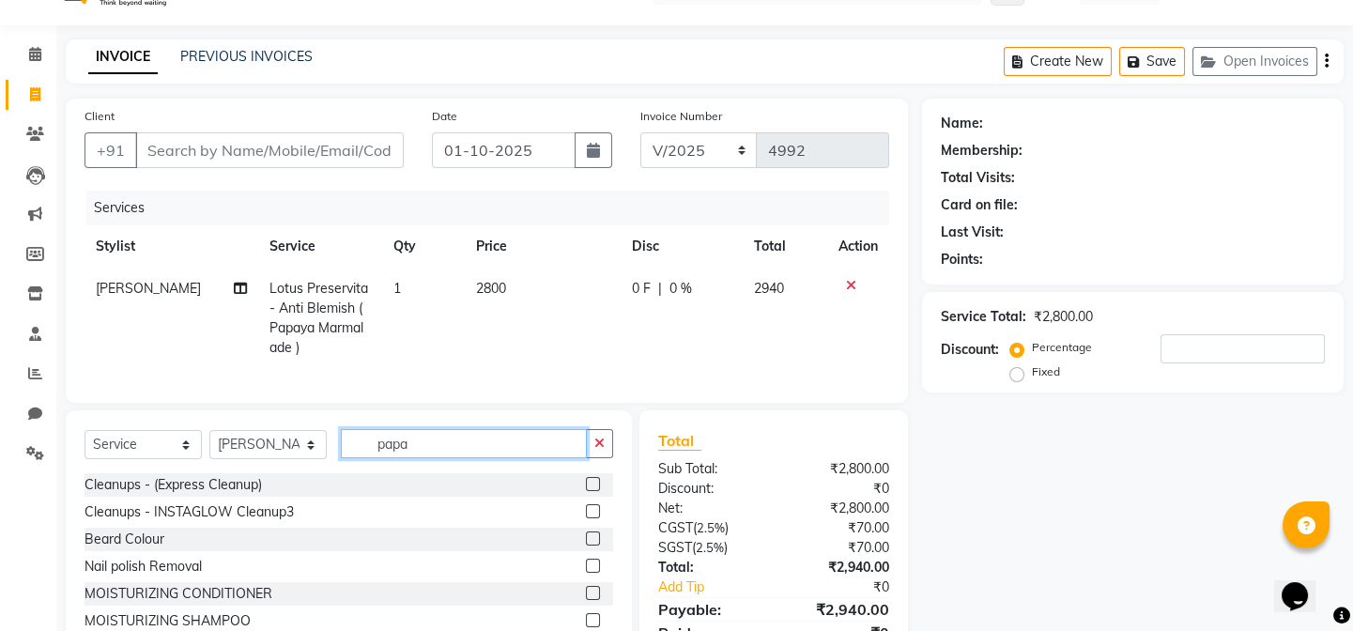
click at [432, 454] on input "papa" at bounding box center [464, 443] width 246 height 29
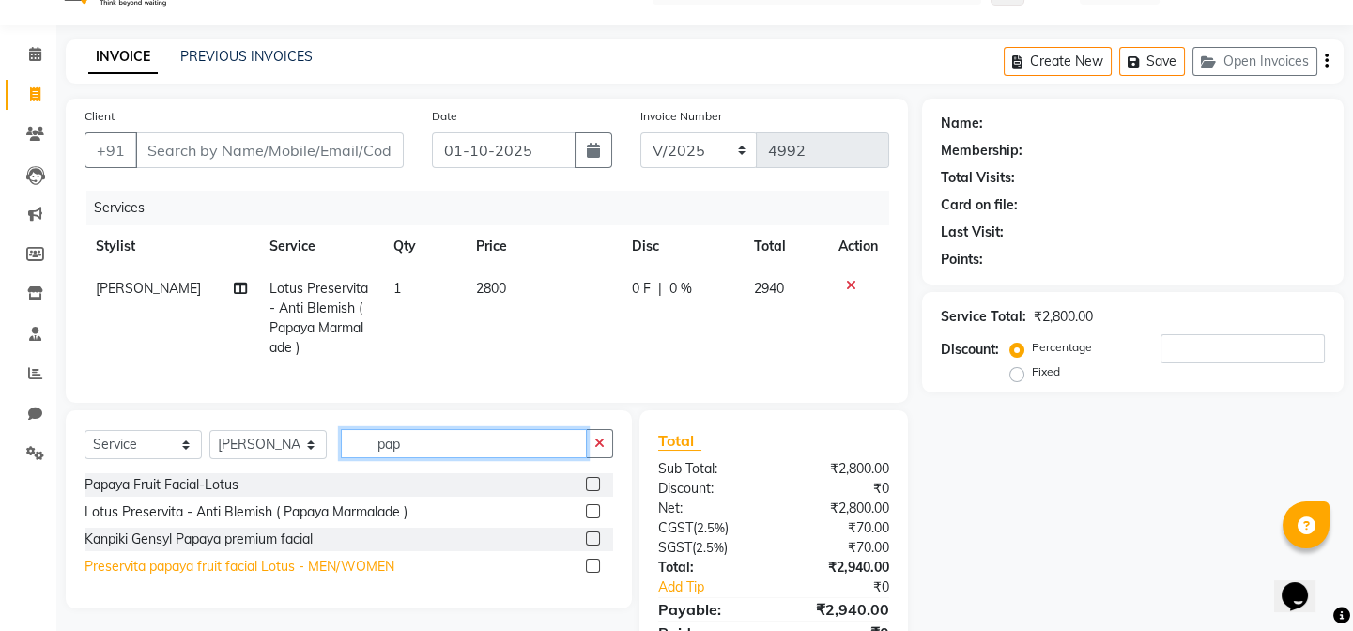
type input "pap"
click at [298, 577] on div "Preservita papaya fruit facial Lotus - MEN/WOMEN" at bounding box center [240, 567] width 310 height 20
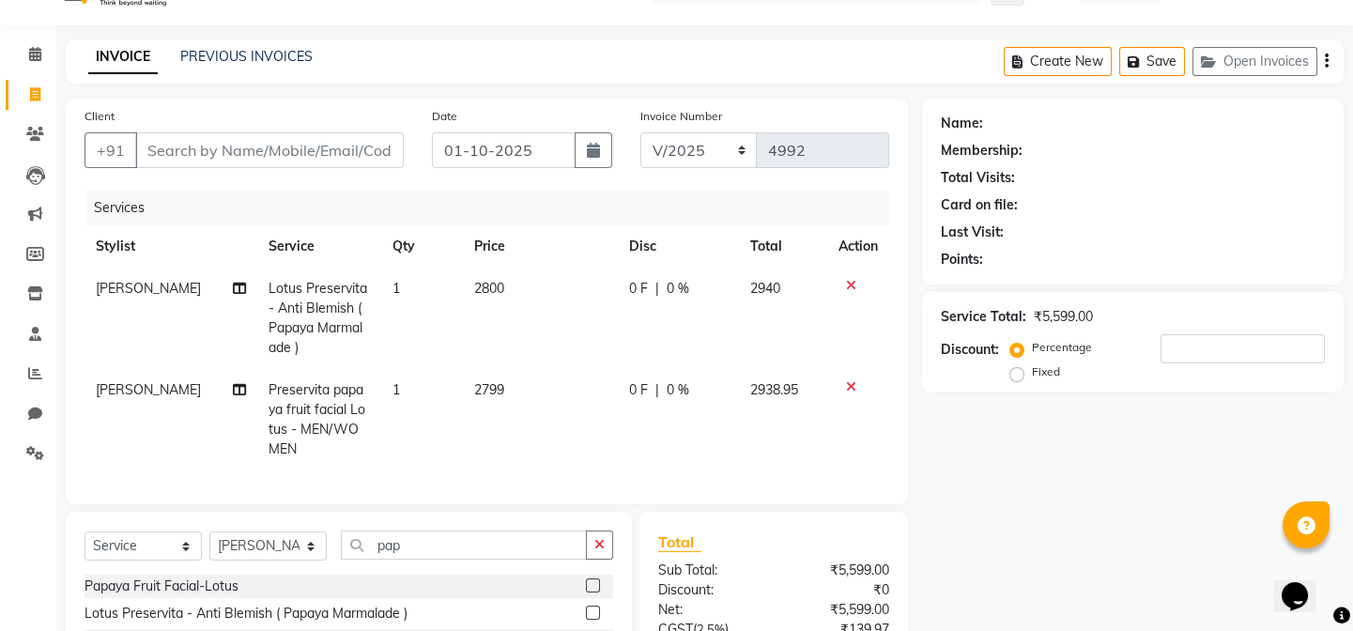
checkbox input "false"
click at [510, 278] on td "2800" at bounding box center [540, 318] width 155 height 101
select select "90977"
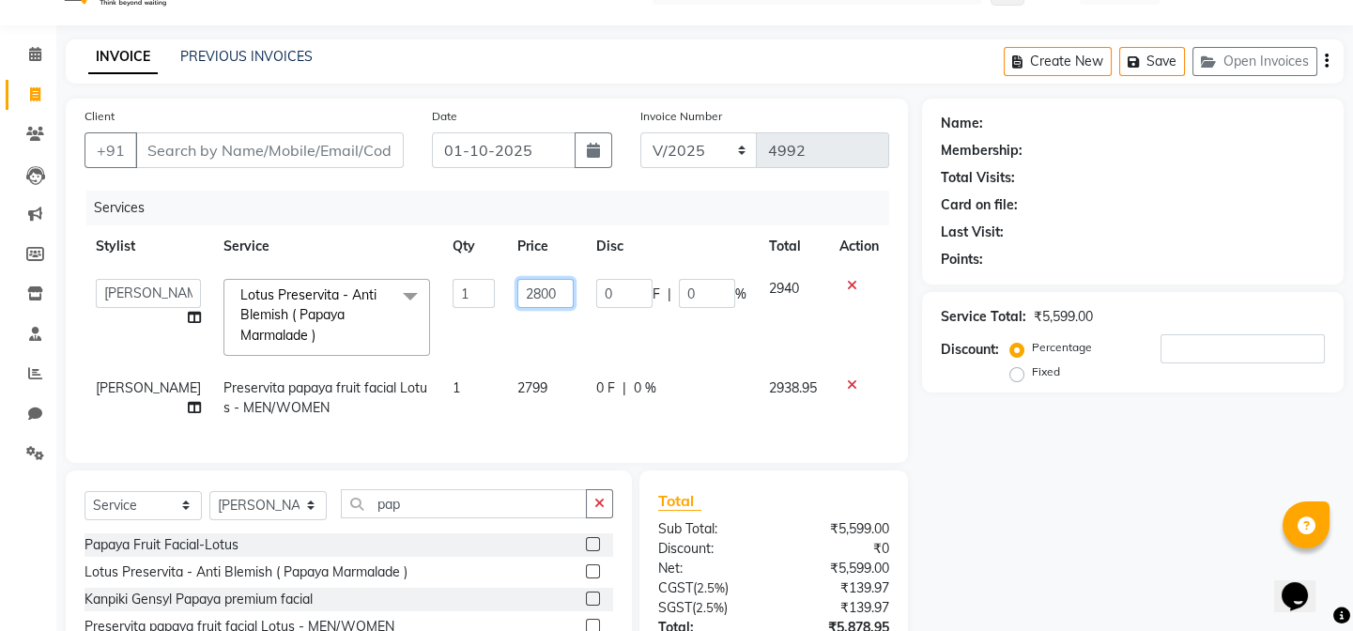
click at [537, 292] on input "2800" at bounding box center [545, 293] width 56 height 29
type input "2799"
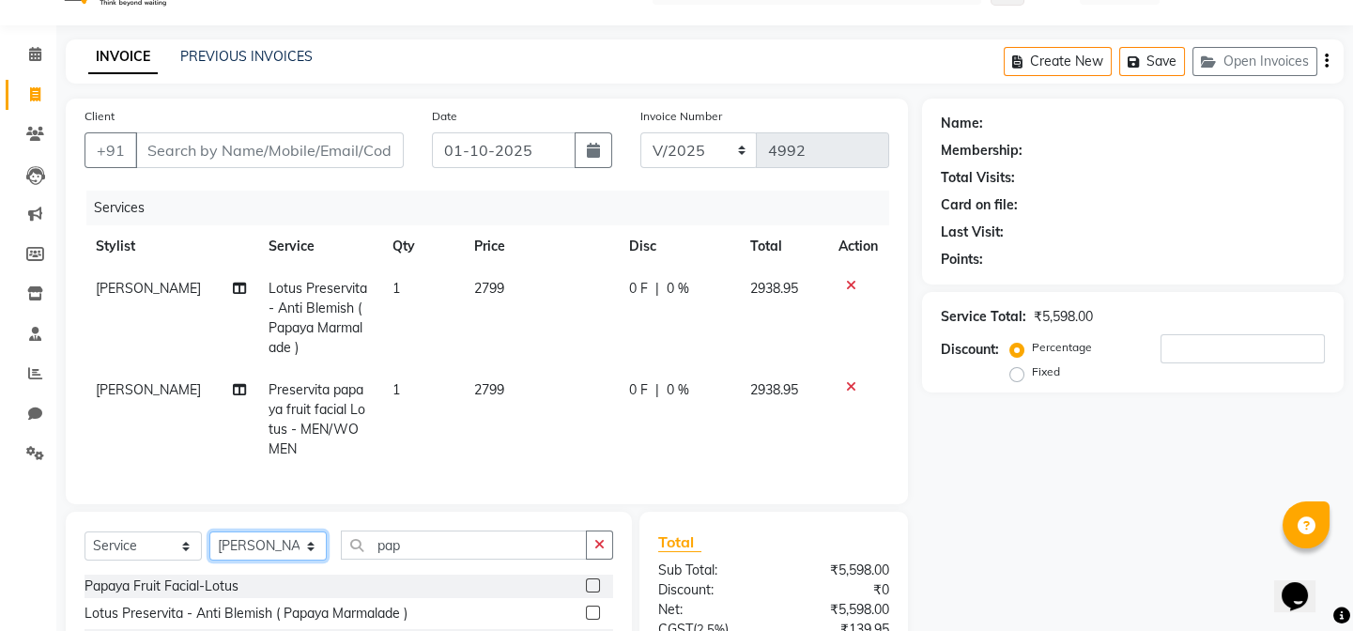
click at [255, 561] on select "Select Stylist Chiru [PERSON_NAME] [PERSON_NAME] Nirmal [PERSON_NAME] Priyanka …" at bounding box center [267, 546] width 117 height 29
click at [209, 545] on select "Select Stylist Chiru [PERSON_NAME] [PERSON_NAME] Nirmal [PERSON_NAME] Priyanka …" at bounding box center [267, 546] width 117 height 29
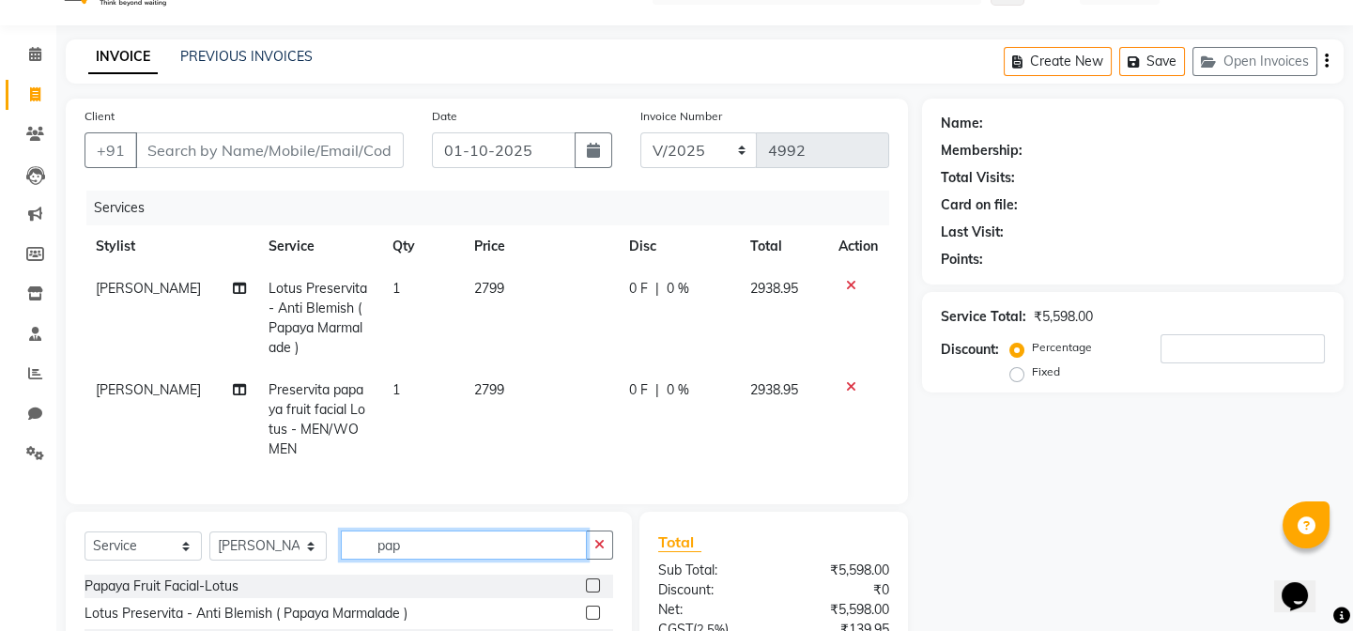
drag, startPoint x: 421, startPoint y: 560, endPoint x: 455, endPoint y: 569, distance: 35.1
click at [429, 560] on input "pap" at bounding box center [464, 545] width 246 height 29
drag, startPoint x: 600, startPoint y: 557, endPoint x: 539, endPoint y: 539, distance: 63.6
click at [596, 551] on icon "button" at bounding box center [599, 544] width 10 height 13
click at [525, 554] on input "text" at bounding box center [477, 545] width 272 height 29
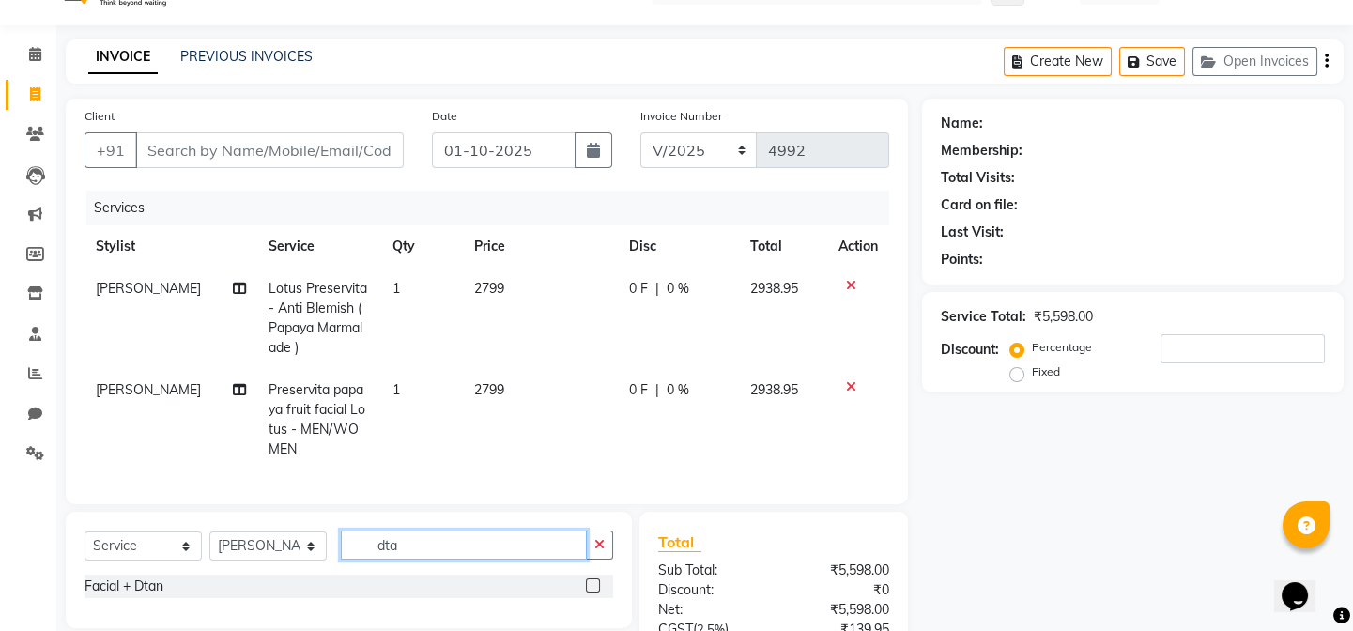
scroll to position [213, 0]
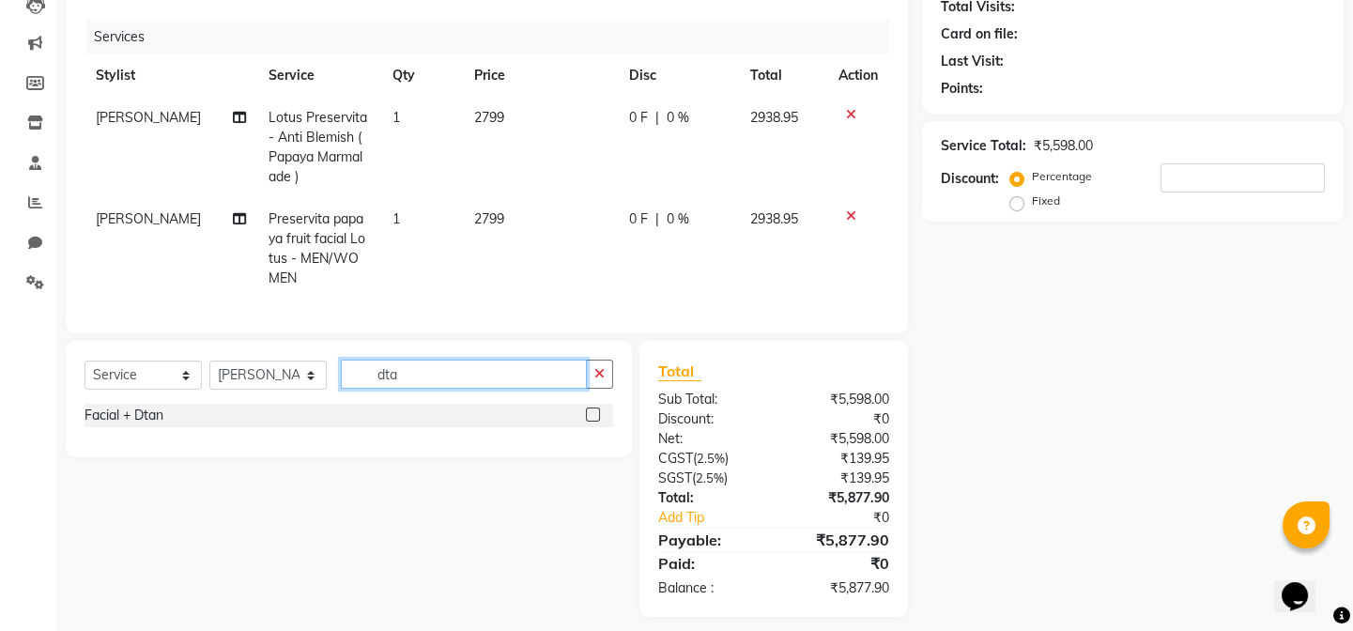
type input "dta"
click at [591, 422] on label at bounding box center [593, 415] width 14 height 14
click at [591, 422] on input "checkbox" at bounding box center [592, 415] width 12 height 12
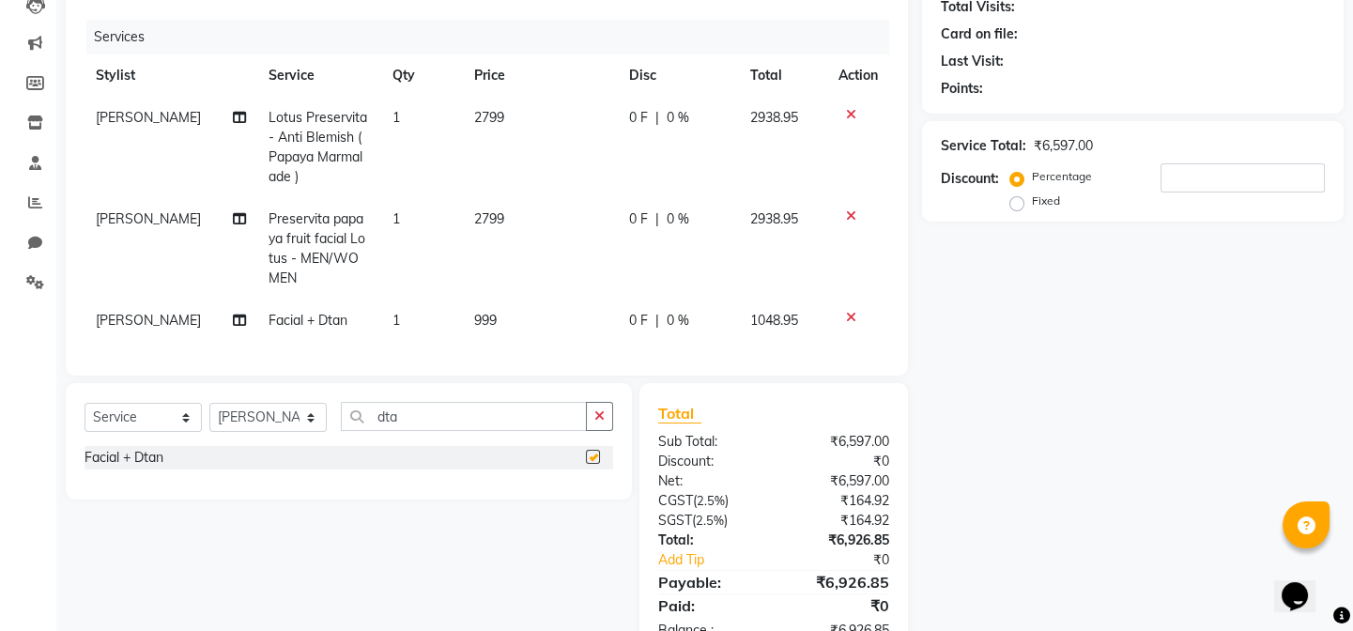
checkbox input "false"
click at [501, 313] on td "999" at bounding box center [540, 321] width 155 height 42
select select "90976"
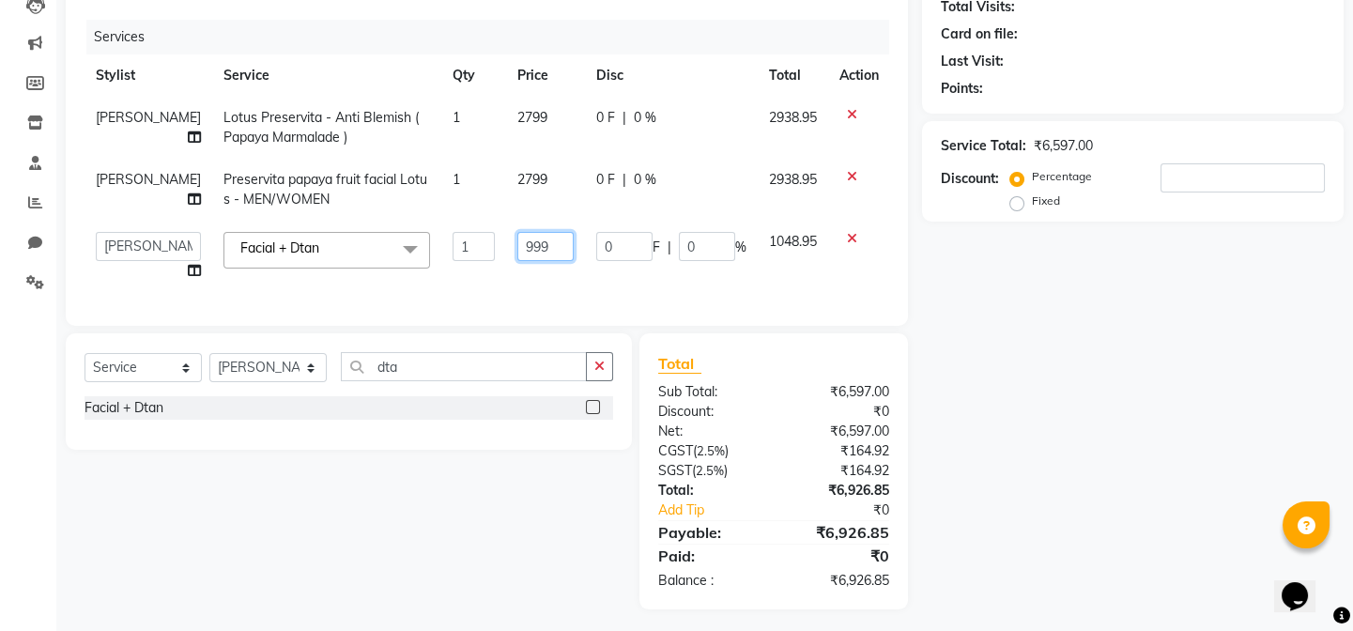
click at [535, 245] on input "999" at bounding box center [545, 246] width 56 height 29
type input "9"
type input "500"
click at [234, 376] on div "Client +91 Date [DATE] Invoice Number V/2025 V/[PHONE_NUMBER] Services Stylist …" at bounding box center [487, 269] width 871 height 682
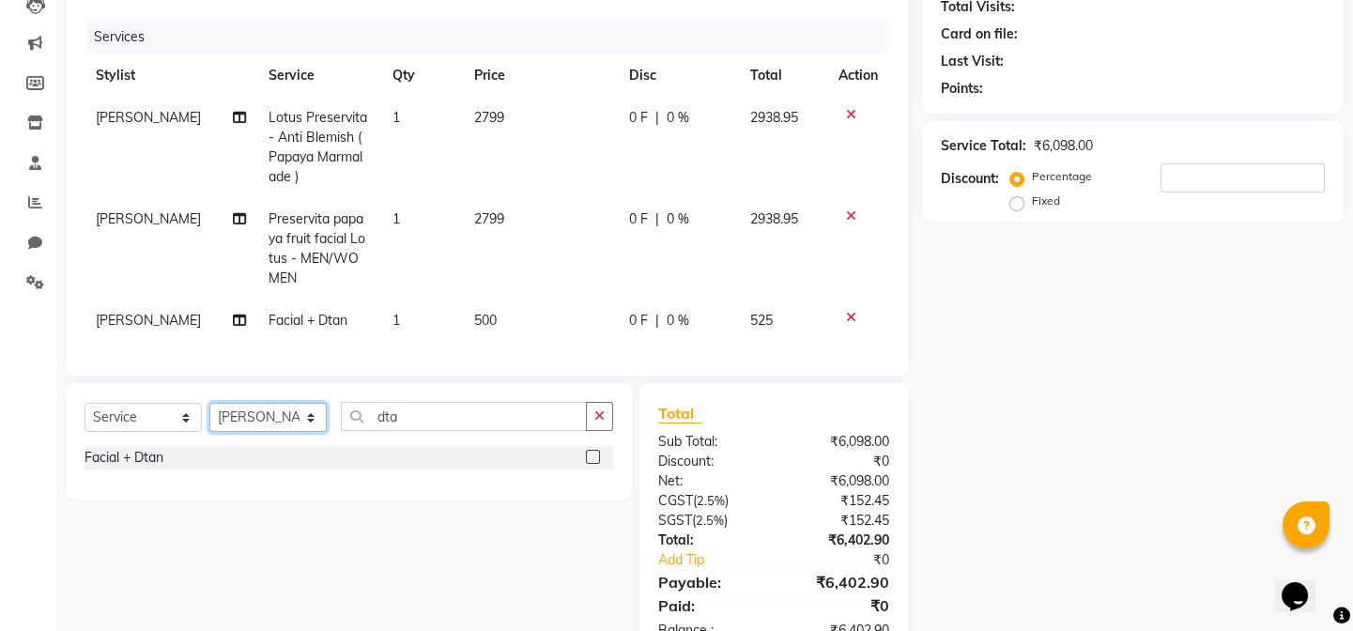
select select "90977"
click at [209, 416] on select "Select Stylist Chiru [PERSON_NAME] [PERSON_NAME] Nirmal [PERSON_NAME] Priyanka …" at bounding box center [267, 417] width 117 height 29
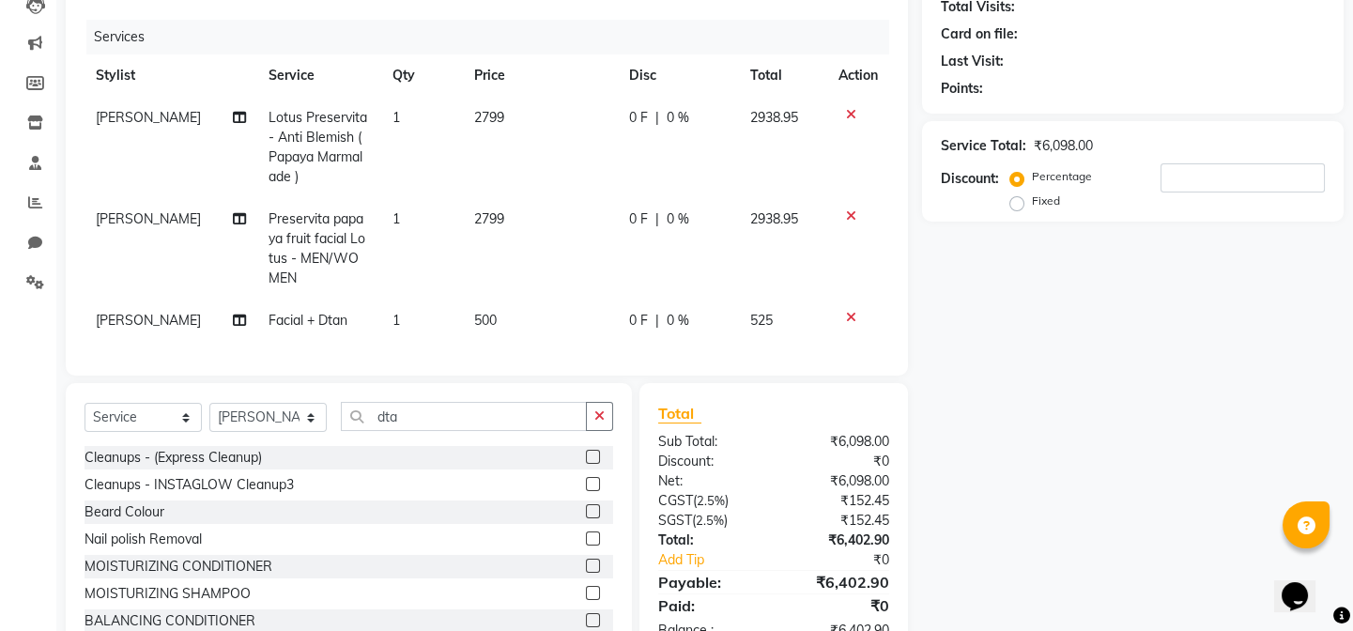
click at [598, 423] on icon "button" at bounding box center [599, 415] width 10 height 13
click at [509, 429] on input "text" at bounding box center [477, 416] width 272 height 29
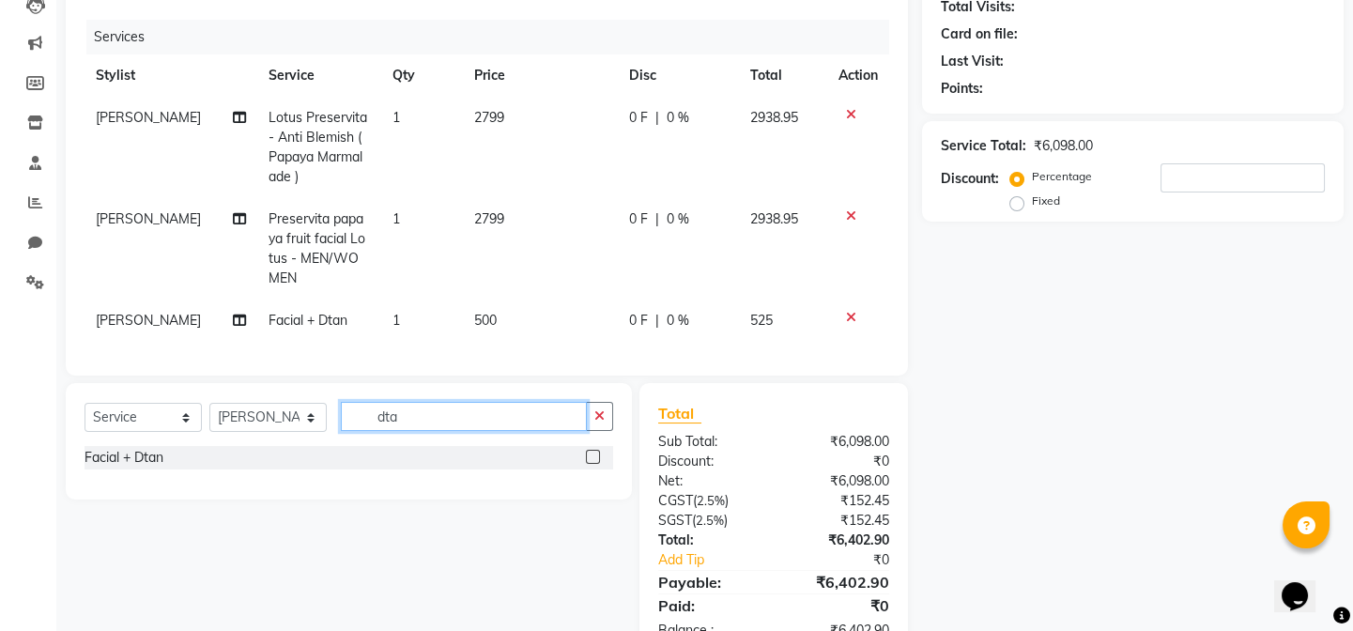
type input "dta"
click at [501, 464] on div "Facial + Dtan" at bounding box center [349, 457] width 529 height 23
click at [589, 464] on label at bounding box center [593, 457] width 14 height 14
click at [589, 464] on input "checkbox" at bounding box center [592, 458] width 12 height 12
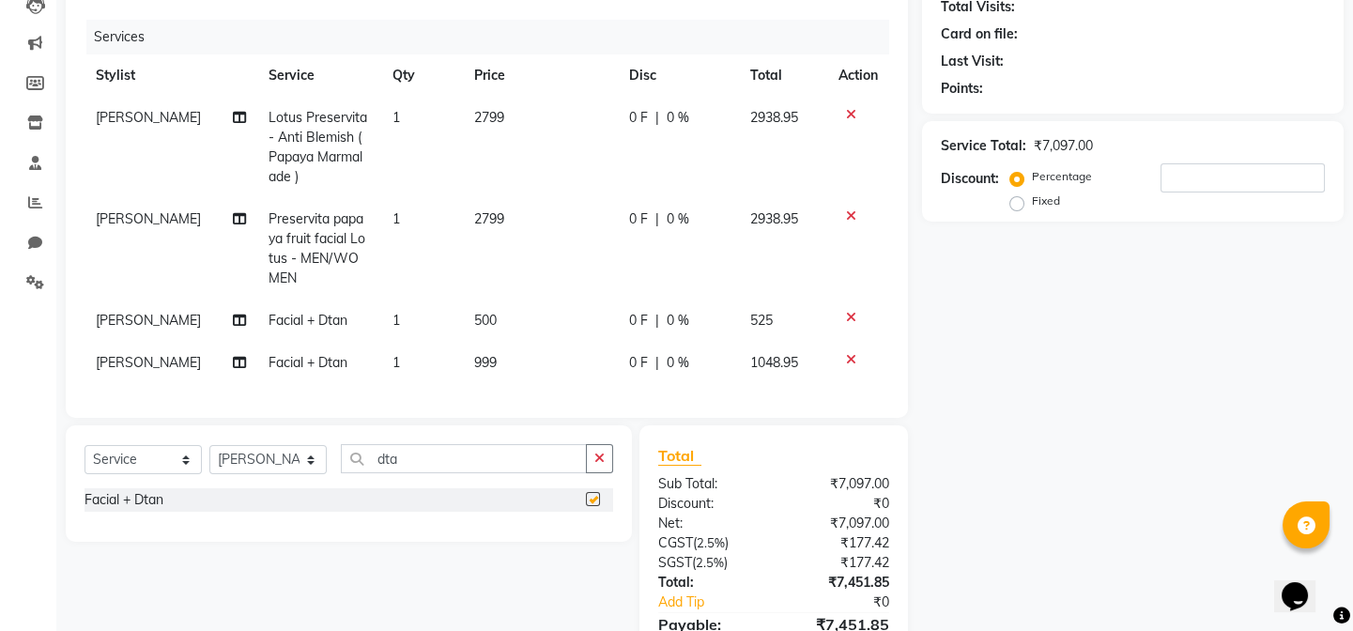
checkbox input "false"
drag, startPoint x: 503, startPoint y: 344, endPoint x: 502, endPoint y: 376, distance: 31.9
click at [503, 347] on td "999" at bounding box center [540, 363] width 155 height 42
select select "90977"
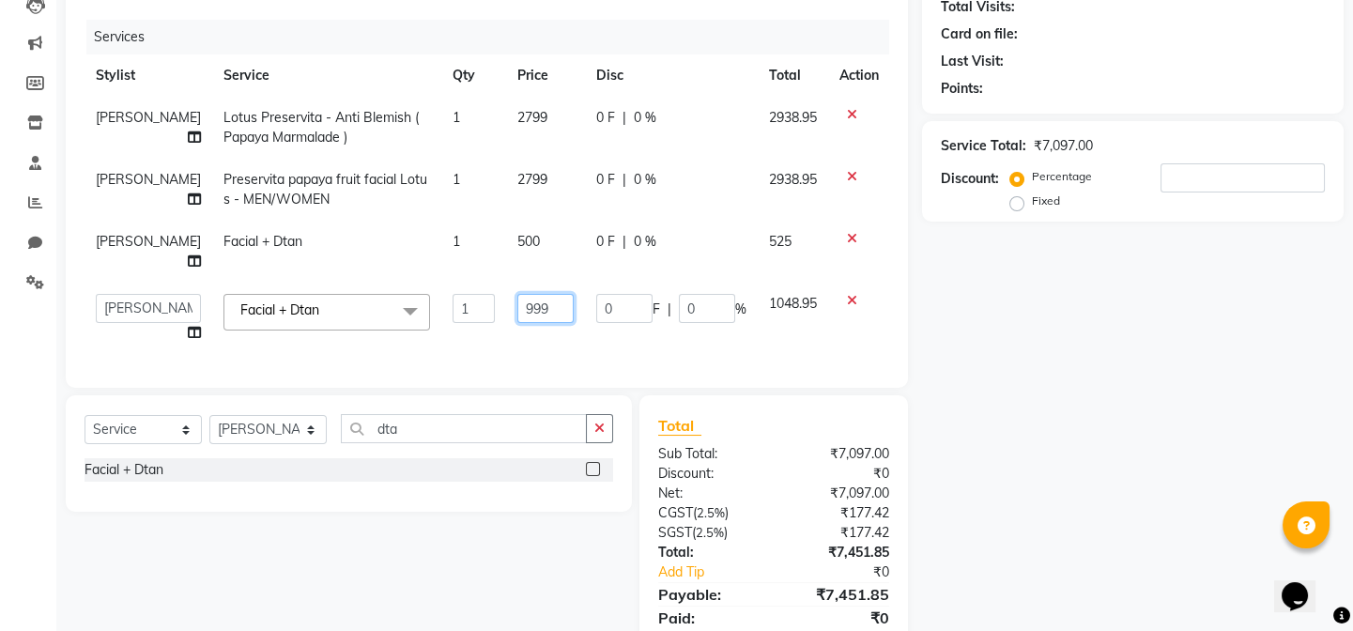
click at [543, 294] on input "999" at bounding box center [545, 308] width 56 height 29
type input "9"
type input "500"
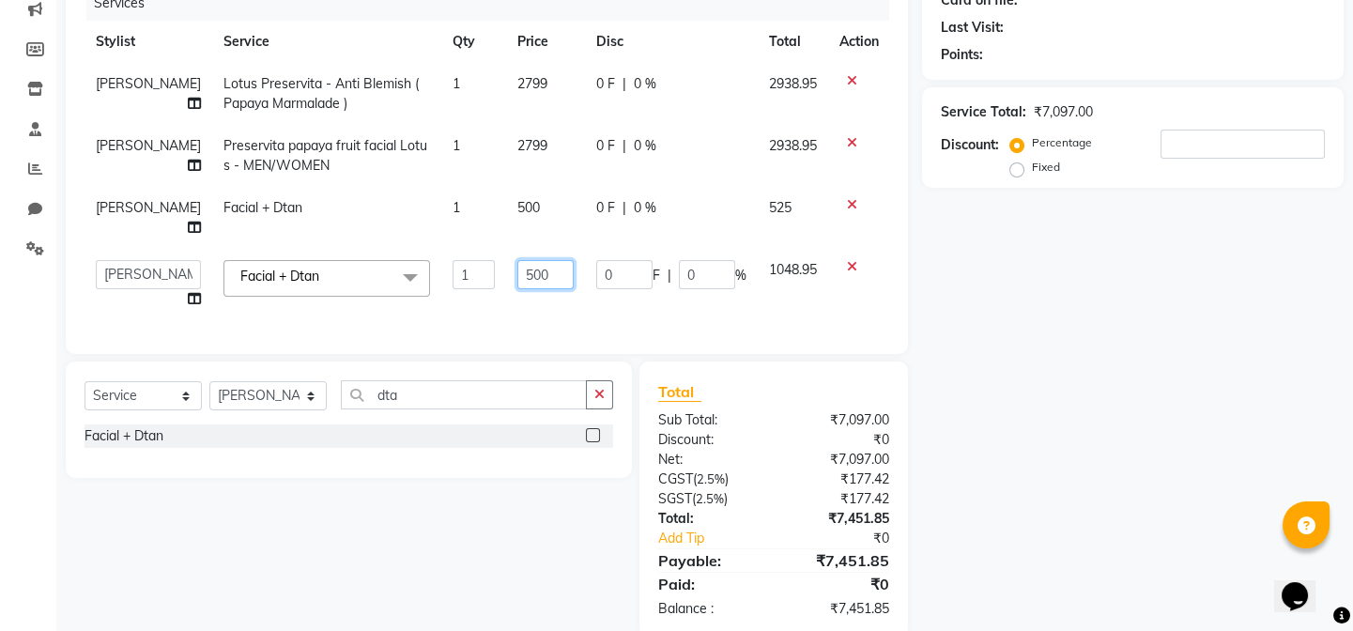
scroll to position [275, 0]
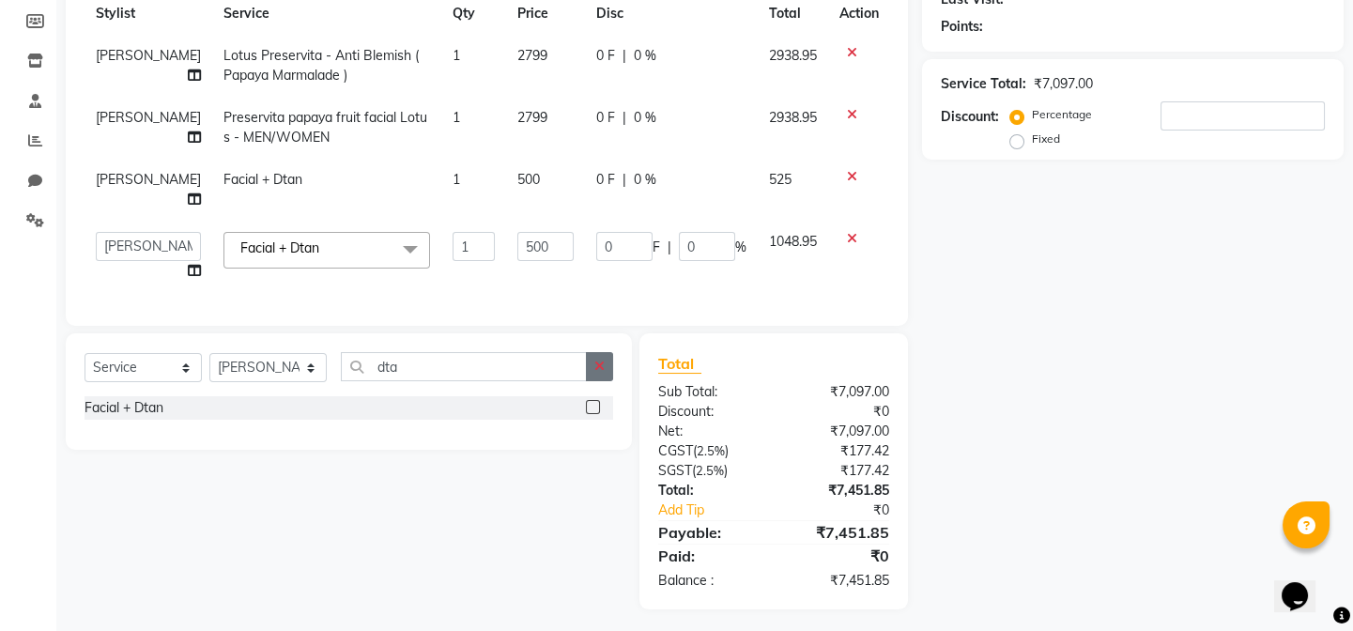
click at [598, 353] on div "Client +91 Date [DATE] Invoice Number V/2025 V/[PHONE_NUMBER] Services Stylist …" at bounding box center [487, 238] width 871 height 744
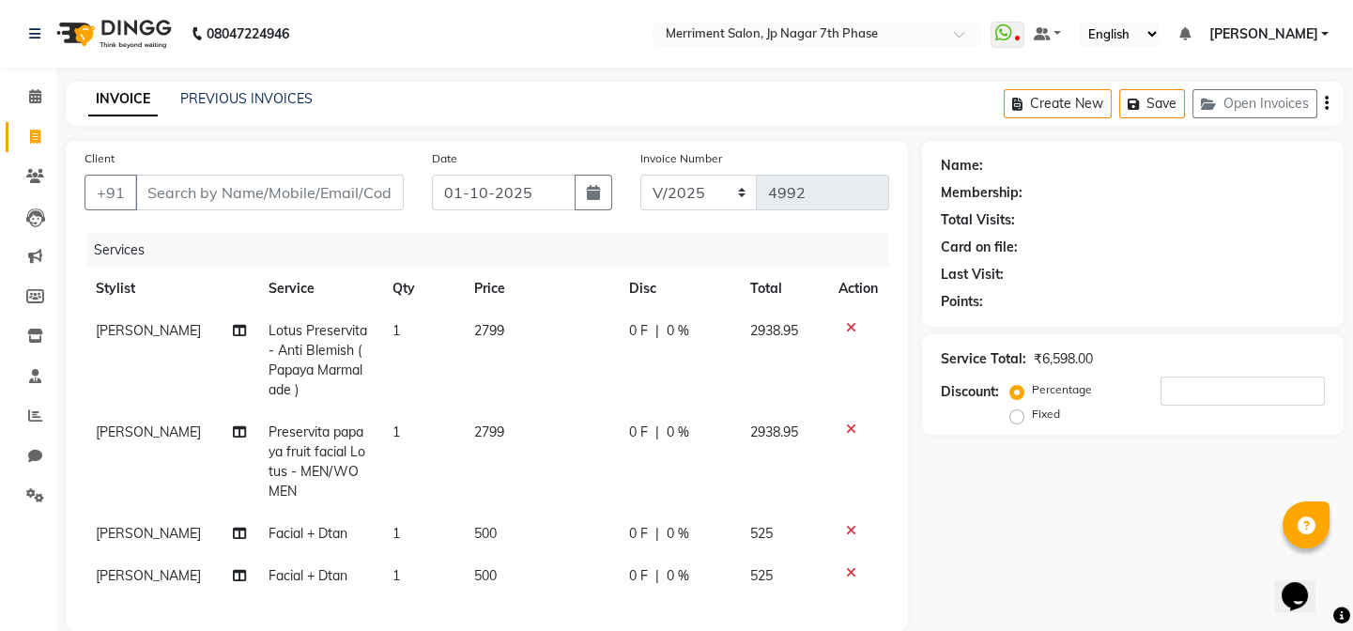
scroll to position [170, 0]
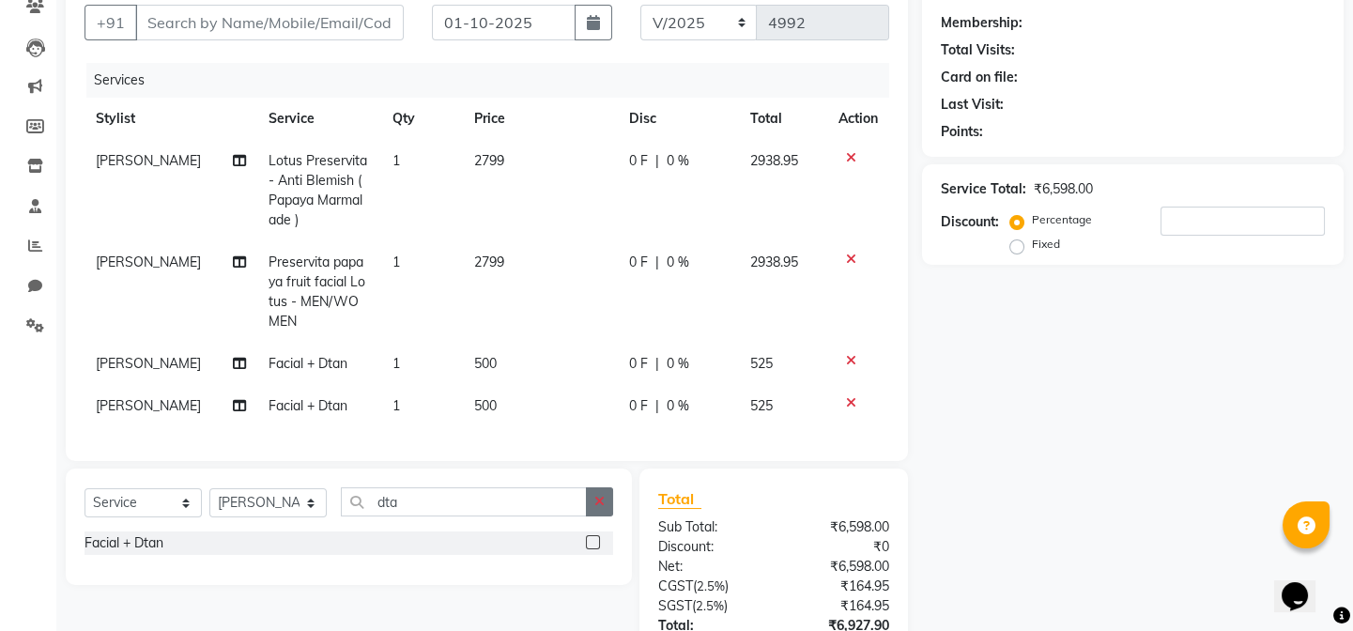
click at [609, 512] on button "button" at bounding box center [599, 501] width 27 height 29
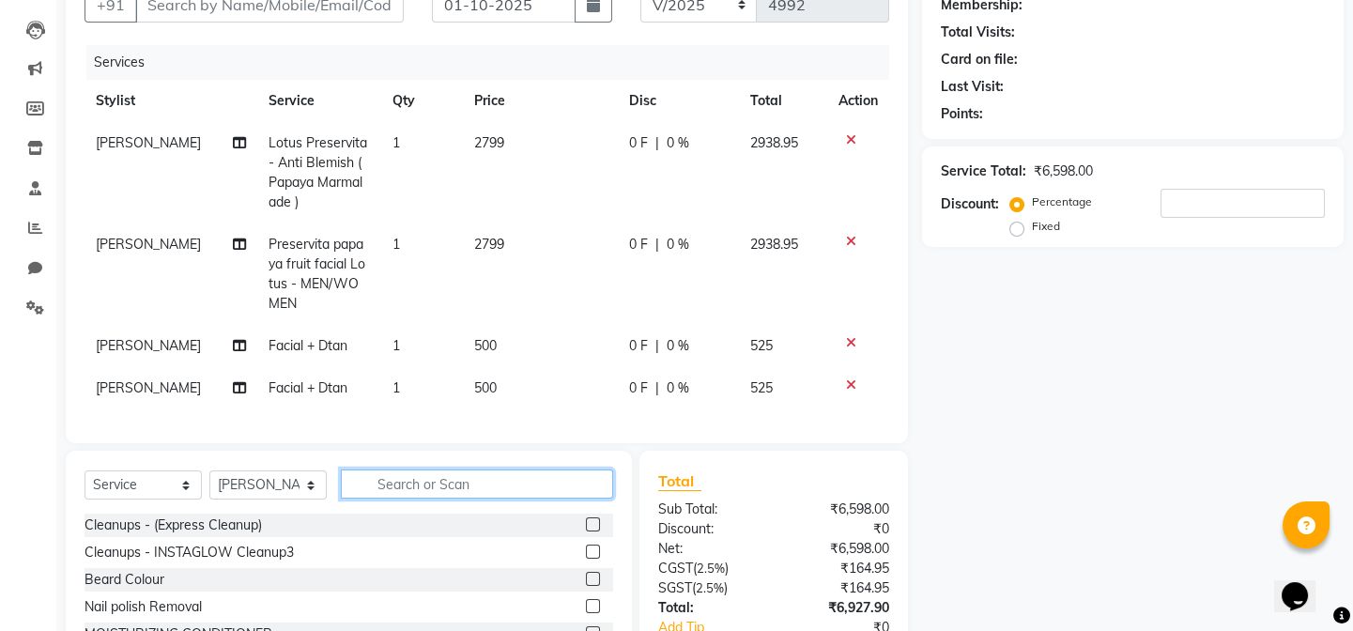
scroll to position [0, 0]
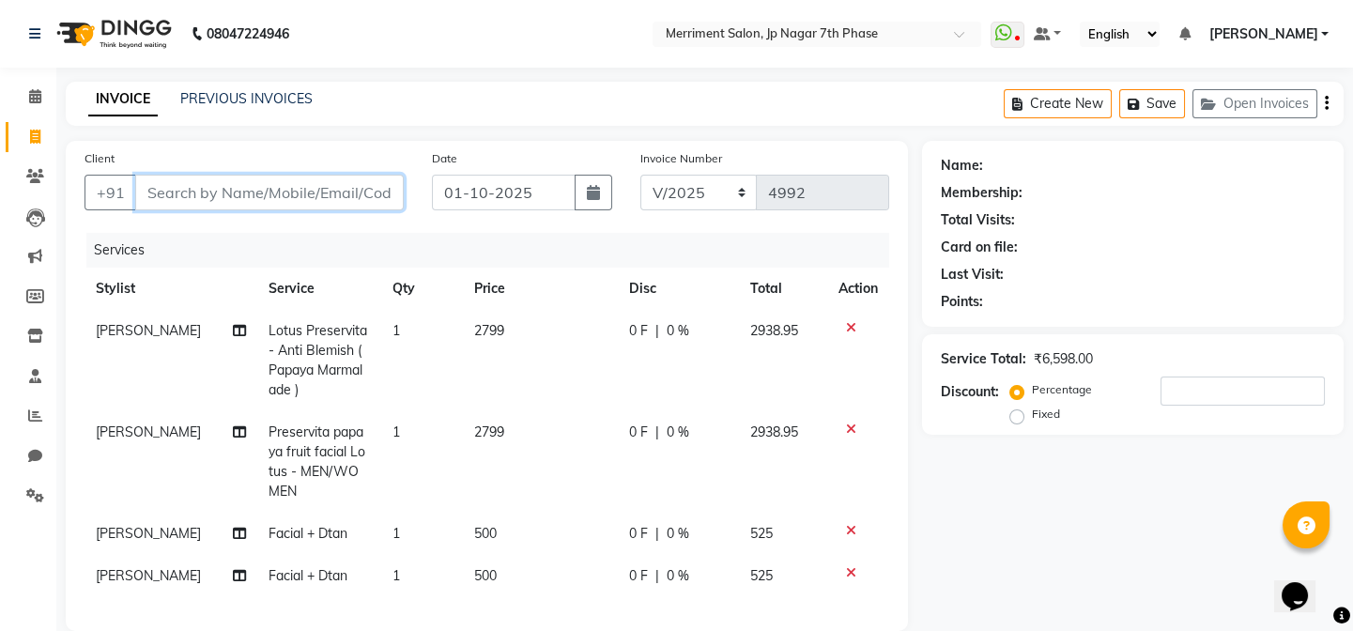
click at [264, 198] on input "Client" at bounding box center [269, 193] width 269 height 36
paste input "7702599696"
type input "7702599696"
type input "0"
type input "7702599696"
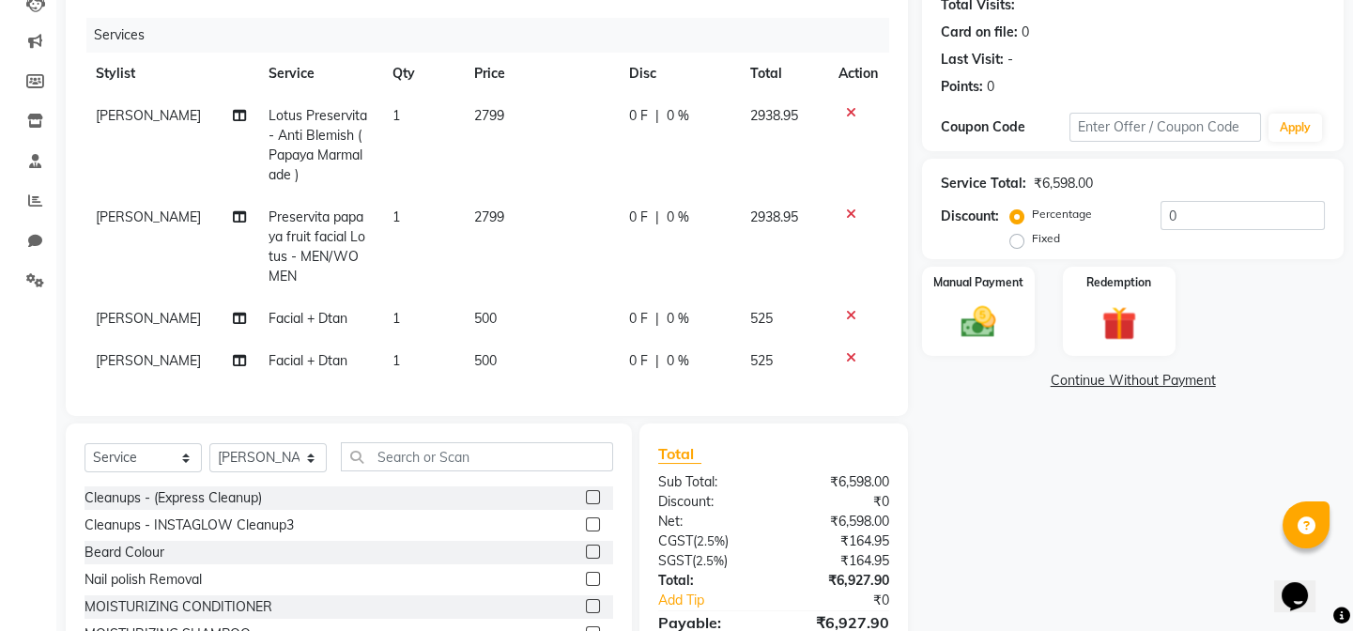
scroll to position [155, 0]
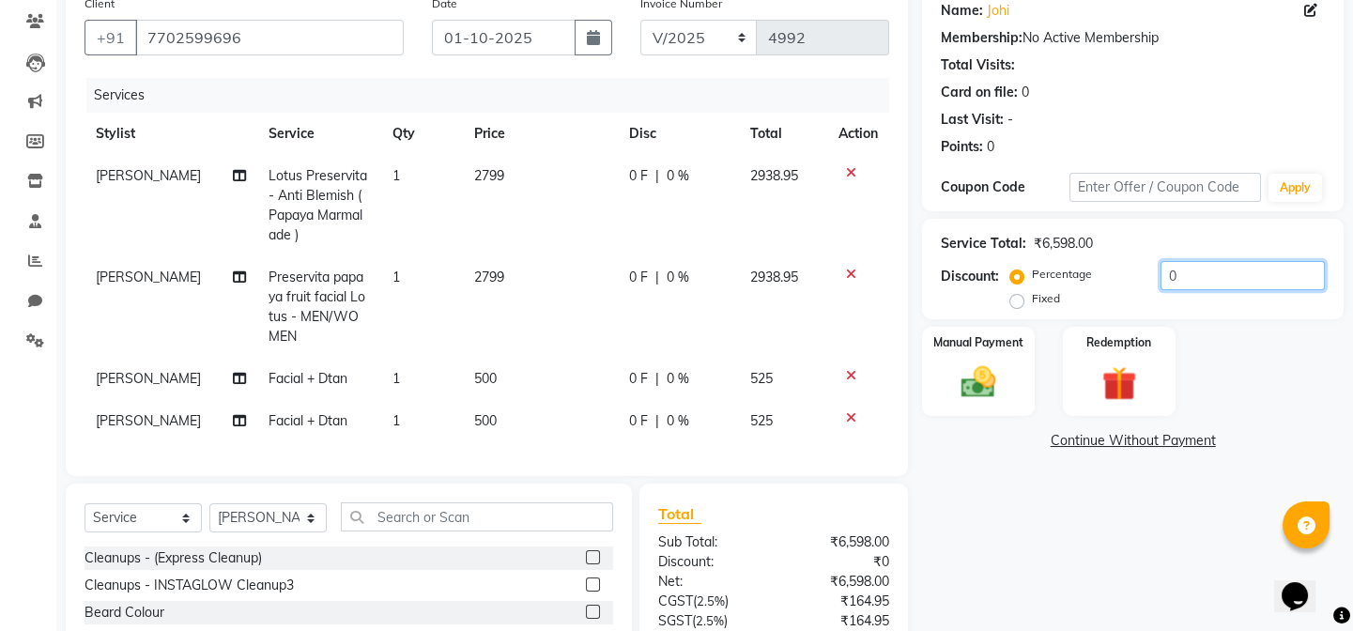
click at [1230, 267] on input "0" at bounding box center [1243, 275] width 164 height 29
click at [1226, 279] on input "0" at bounding box center [1243, 275] width 164 height 29
type input "0"
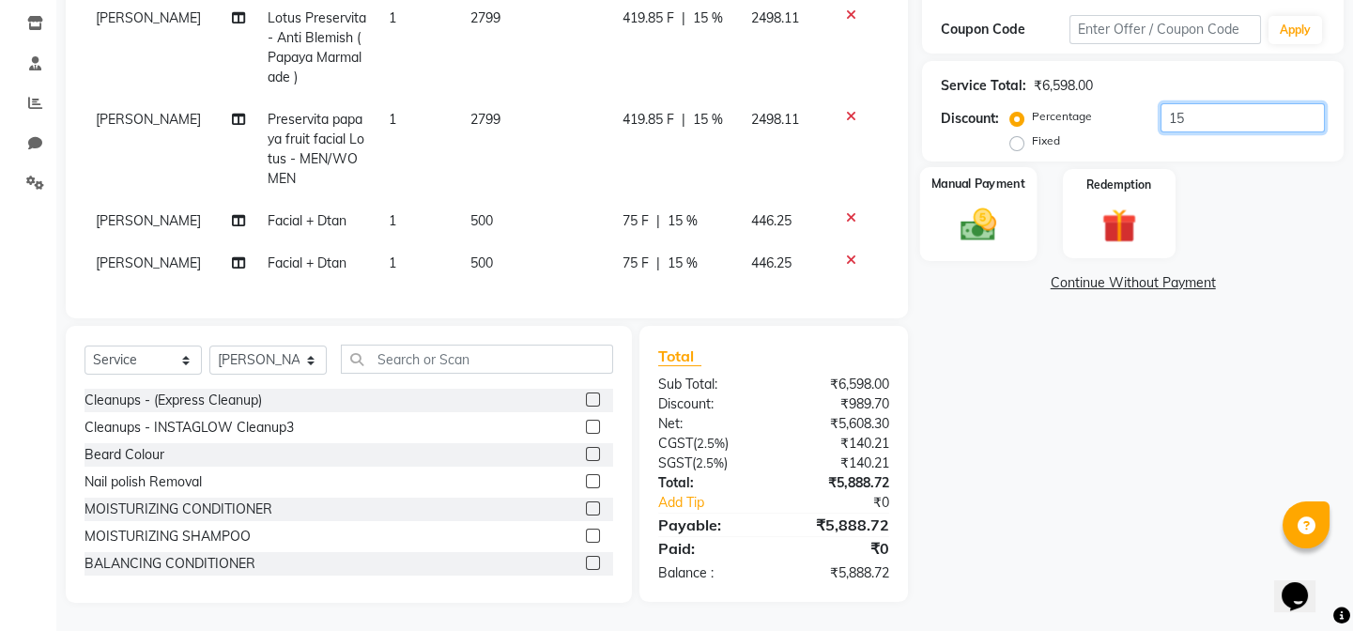
type input "15"
click at [983, 204] on img at bounding box center [978, 224] width 58 height 41
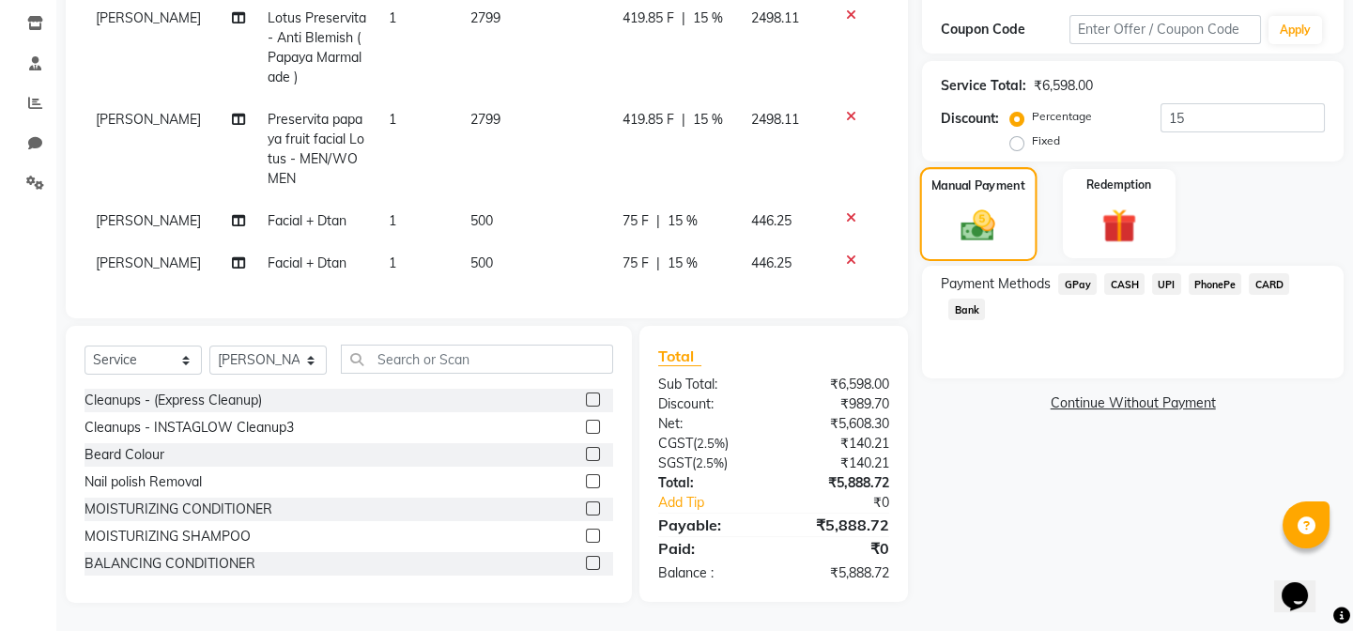
click at [983, 206] on img at bounding box center [978, 225] width 55 height 39
click at [1272, 273] on span "CARD" at bounding box center [1269, 284] width 40 height 22
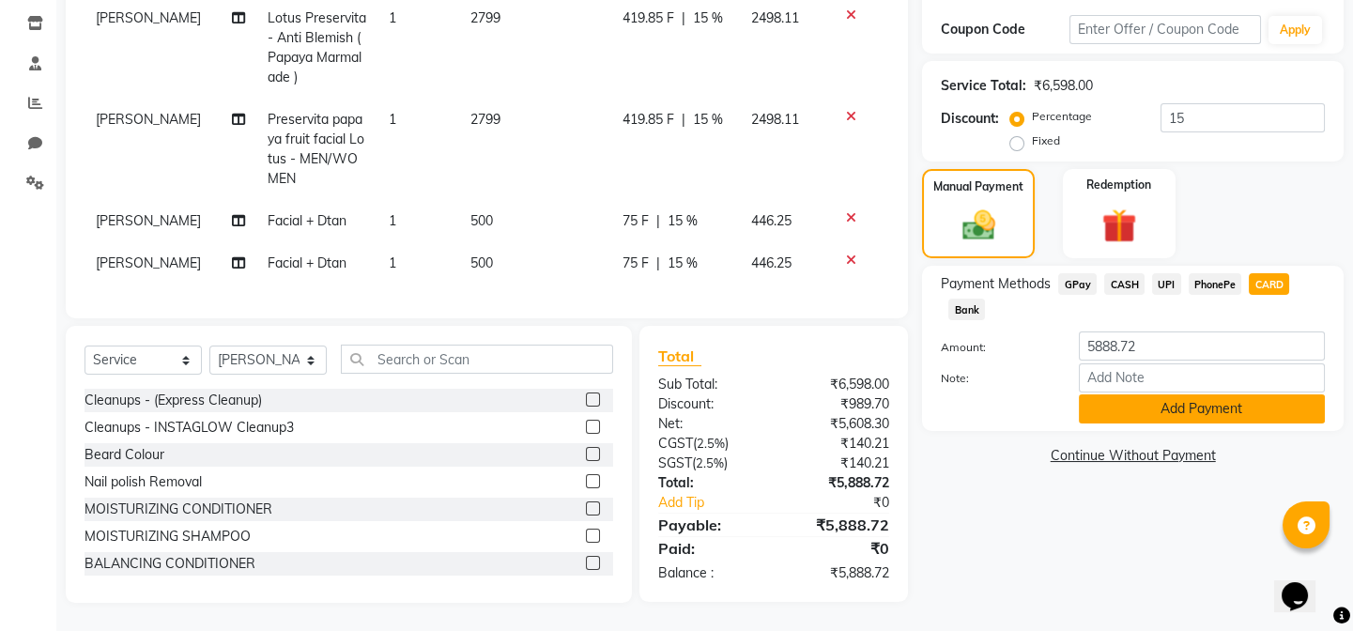
click at [1296, 394] on button "Add Payment" at bounding box center [1202, 408] width 246 height 29
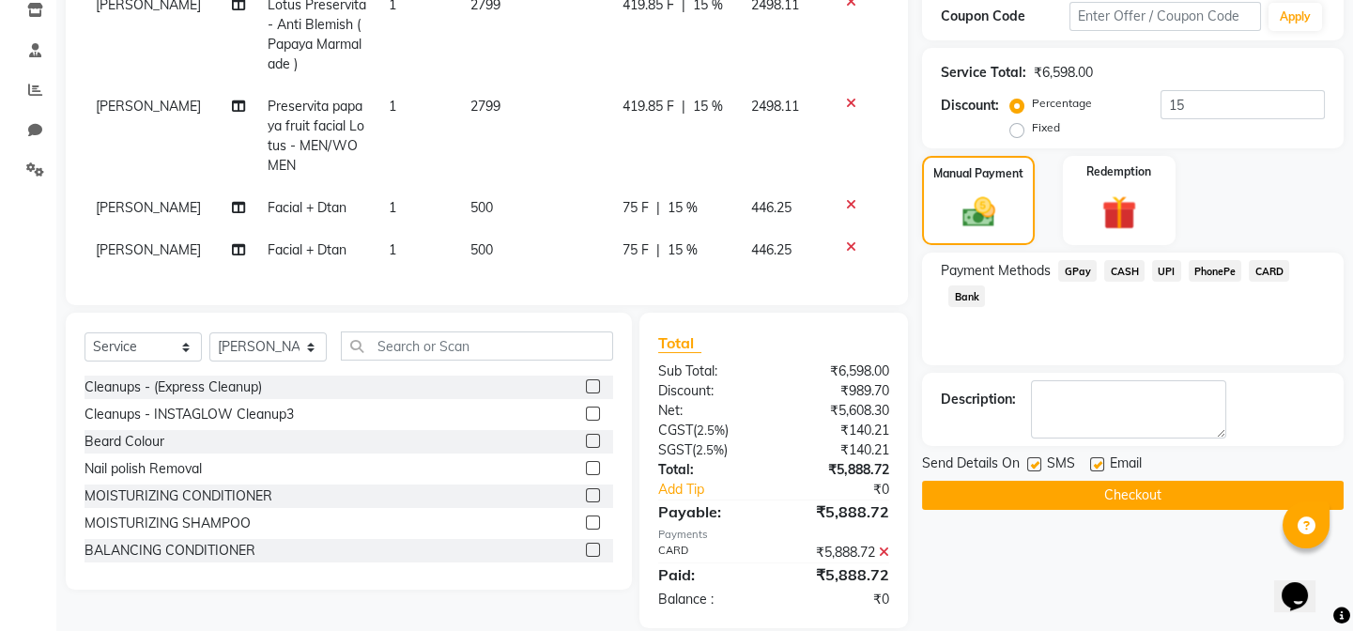
click at [1191, 492] on button "Checkout" at bounding box center [1133, 495] width 422 height 29
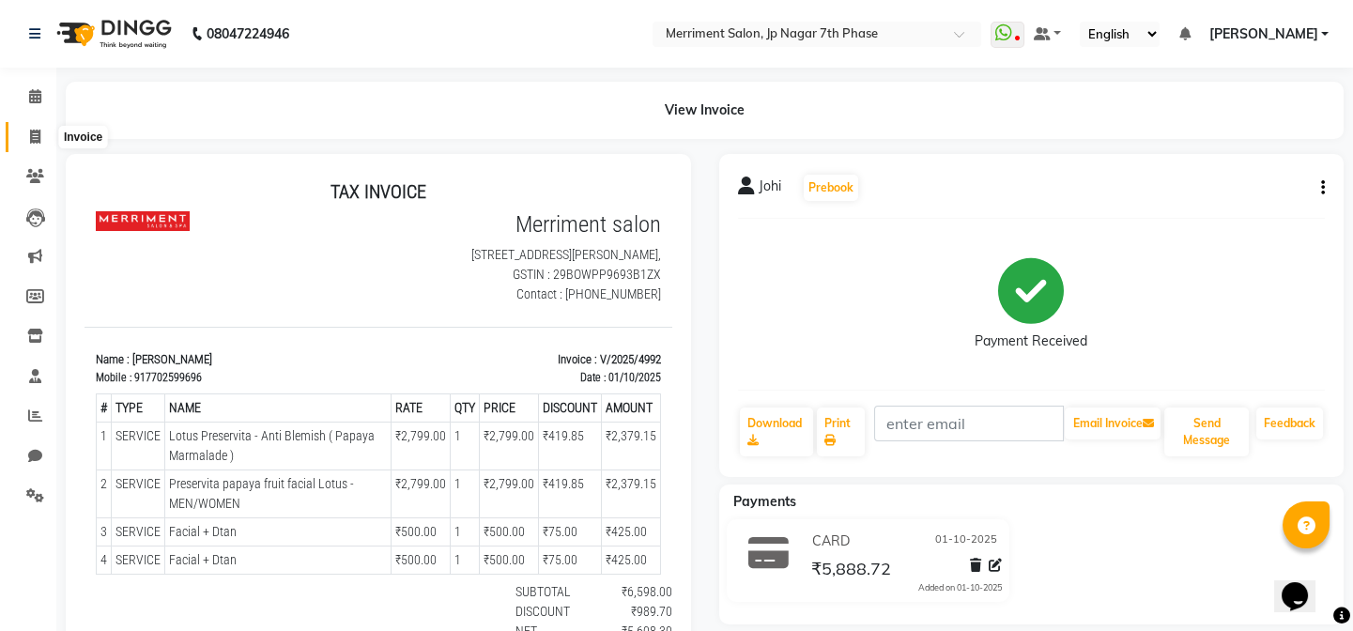
click at [34, 127] on span at bounding box center [35, 138] width 33 height 22
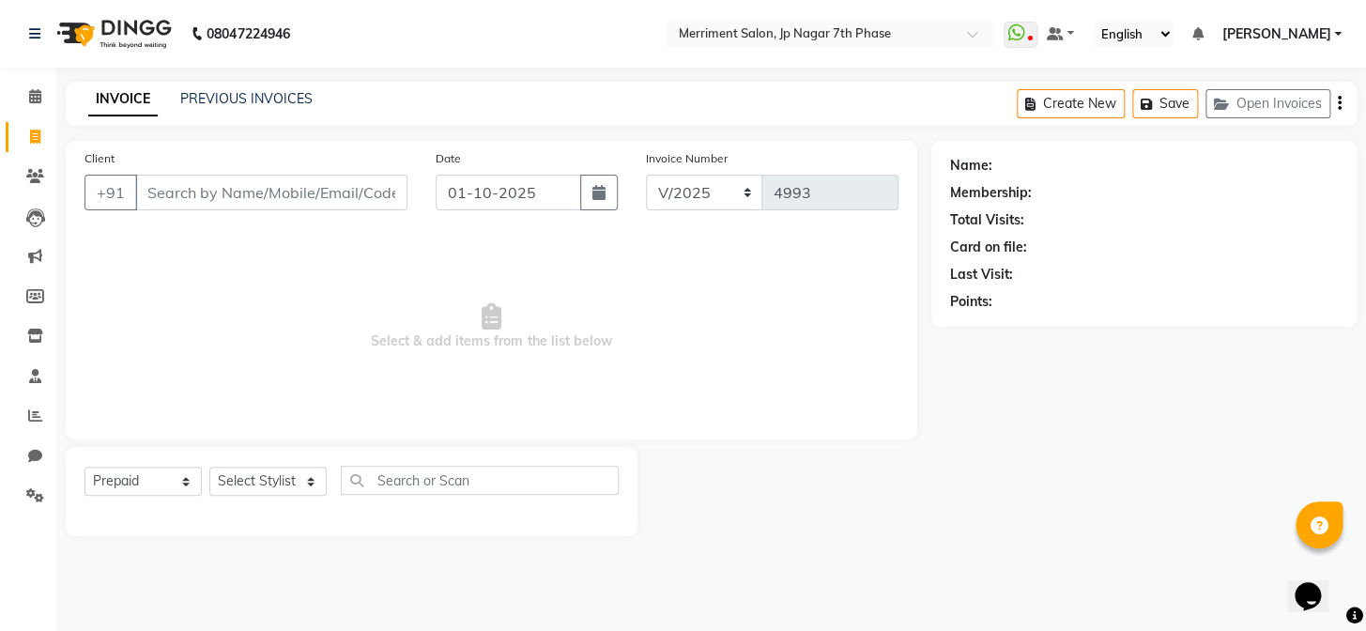
click at [172, 195] on input "Client" at bounding box center [271, 193] width 272 height 36
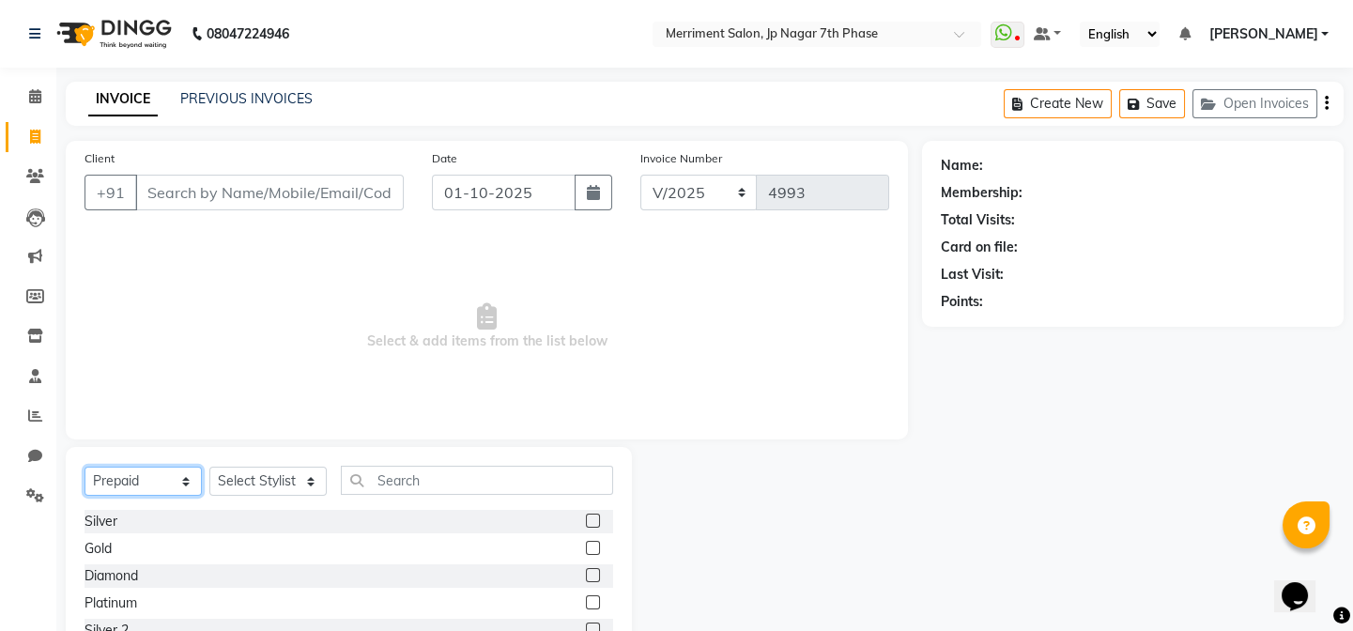
click at [136, 476] on select "Select Service Product Membership Package Voucher Prepaid Gift Card" at bounding box center [143, 481] width 117 height 29
select select "service"
click at [85, 467] on select "Select Service Product Membership Package Voucher Prepaid Gift Card" at bounding box center [143, 481] width 117 height 29
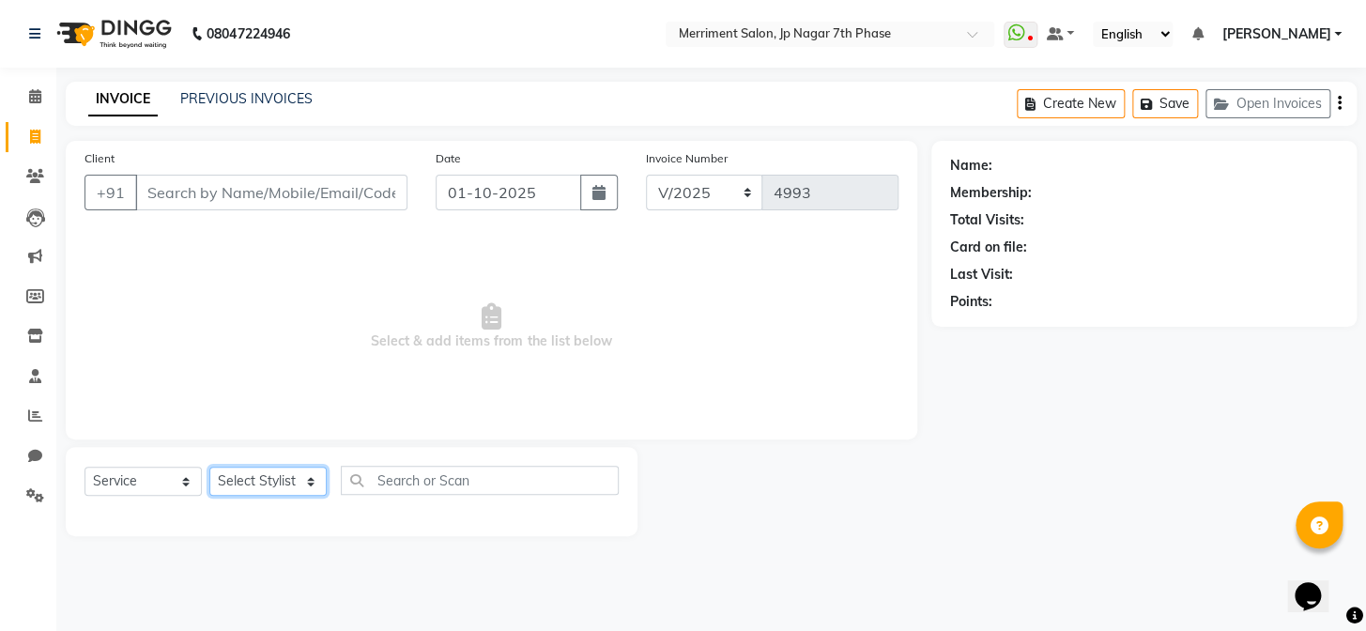
click at [239, 478] on select "Select Stylist Chiru [PERSON_NAME] [PERSON_NAME] Nirmal [PERSON_NAME] Priyanka …" at bounding box center [267, 481] width 117 height 29
select select "90977"
click at [209, 467] on select "Select Stylist Chiru [PERSON_NAME] [PERSON_NAME] Nirmal [PERSON_NAME] Priyanka …" at bounding box center [267, 481] width 117 height 29
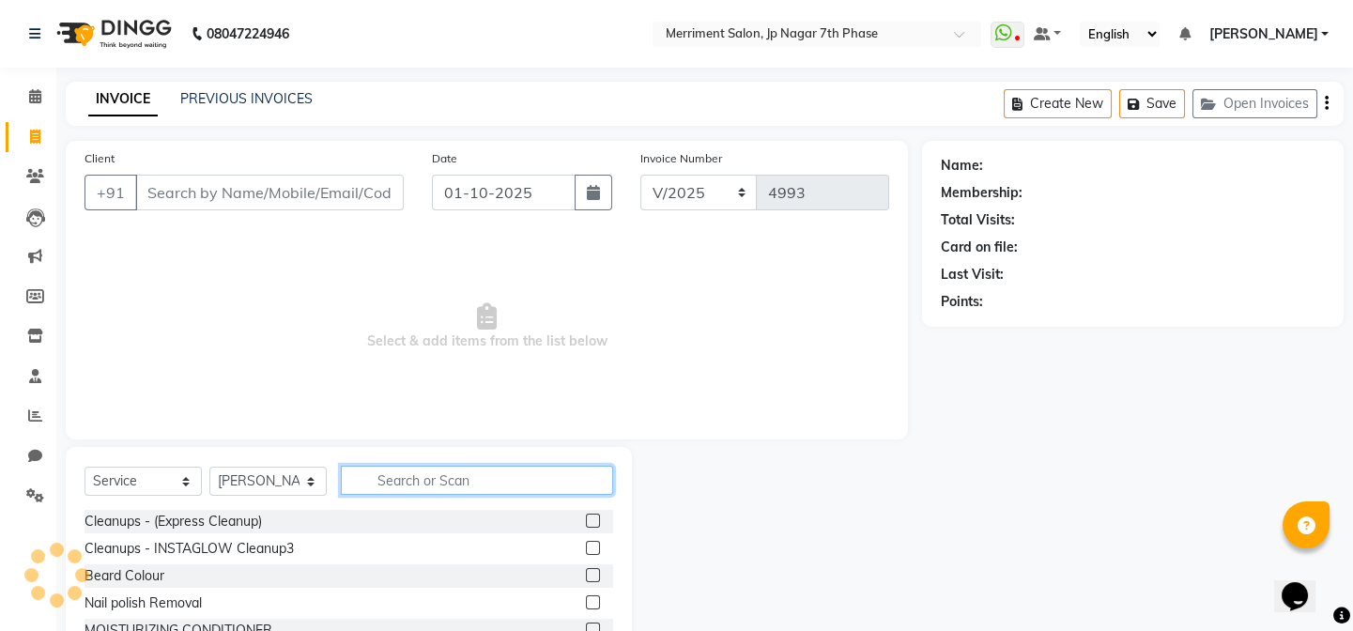
click at [386, 476] on input "text" at bounding box center [477, 480] width 272 height 29
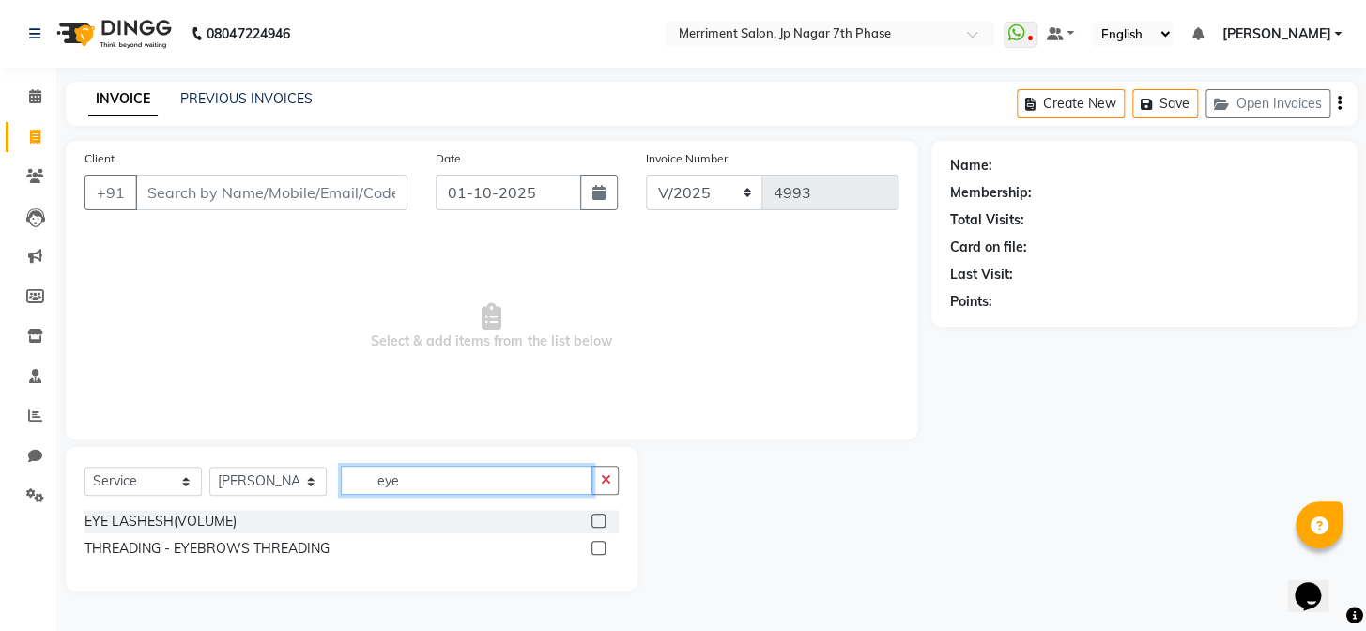
type input "eye"
click at [600, 541] on label at bounding box center [599, 548] width 14 height 14
click at [600, 543] on input "checkbox" at bounding box center [598, 549] width 12 height 12
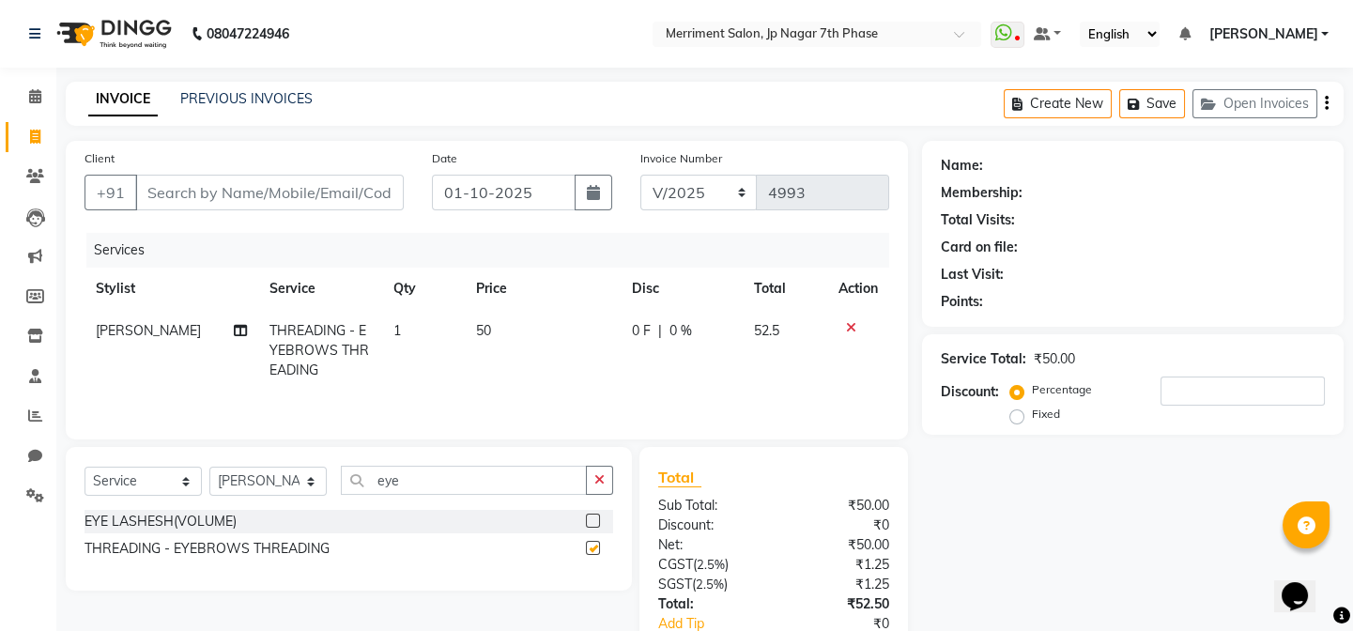
checkbox input "false"
click at [245, 201] on input "Client" at bounding box center [269, 193] width 269 height 36
type input "v"
type input "0"
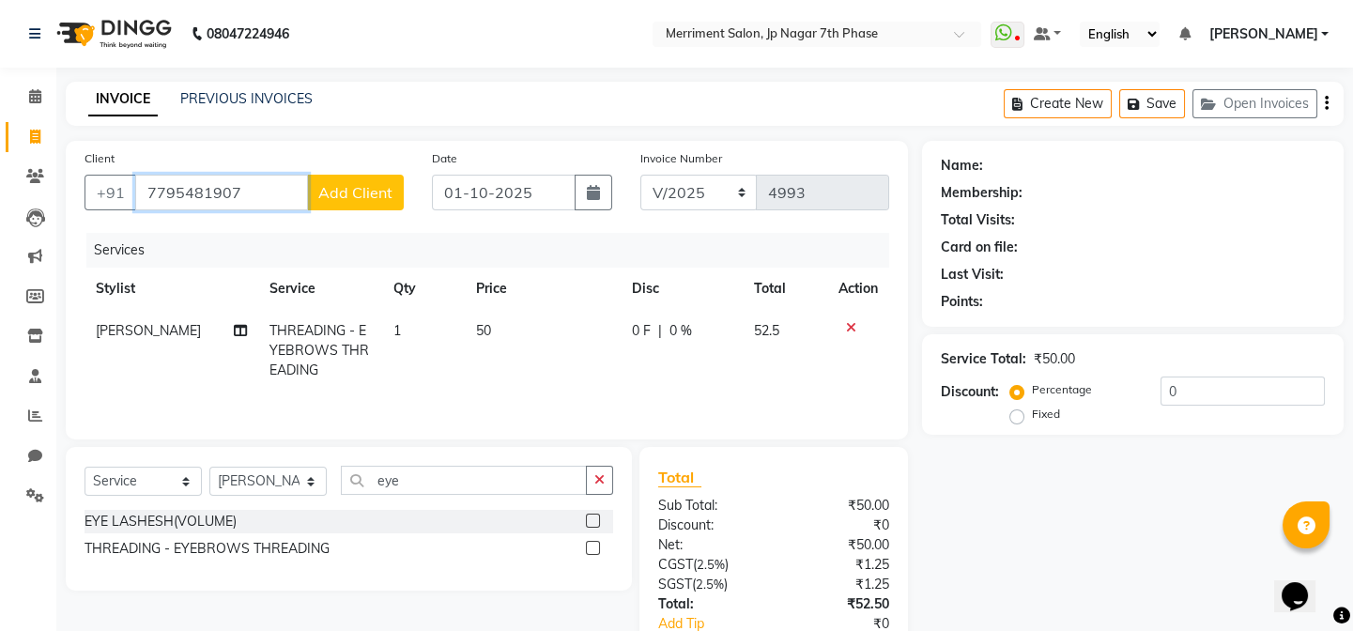
type input "7795481907"
click at [316, 179] on button "Add Client" at bounding box center [355, 193] width 97 height 36
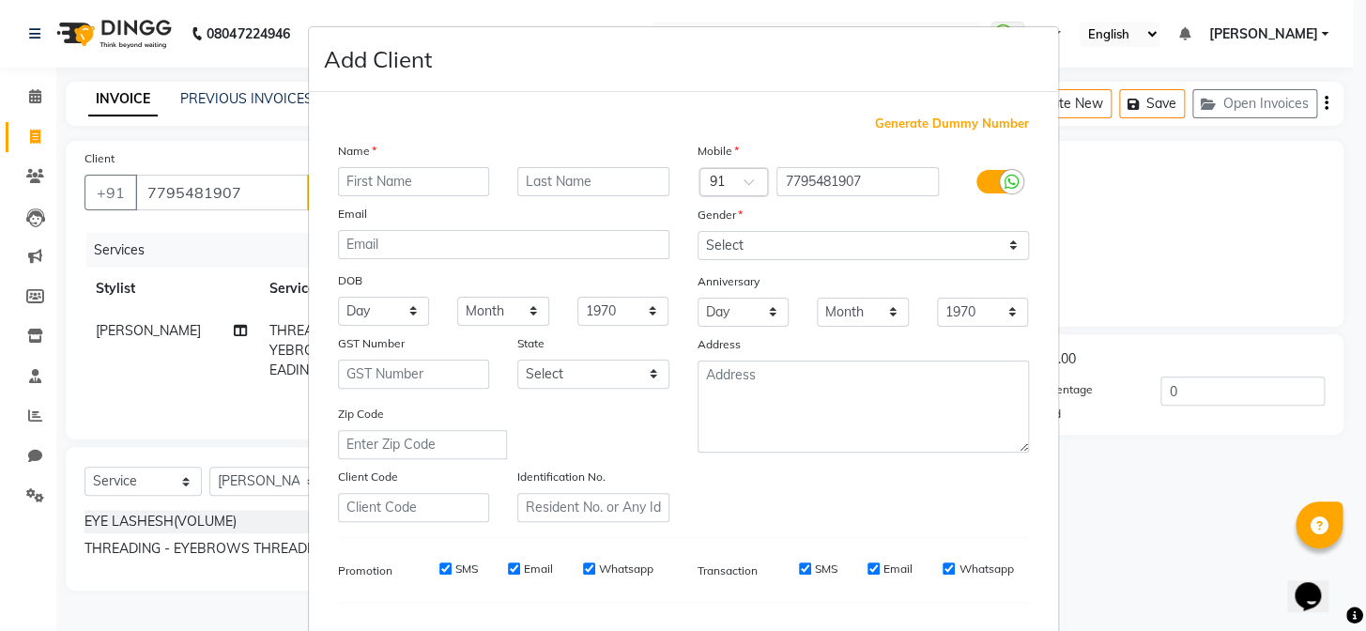
click at [387, 181] on input "text" at bounding box center [414, 181] width 152 height 29
type input "[PERSON_NAME]"
click at [752, 243] on select "Select [DEMOGRAPHIC_DATA] [DEMOGRAPHIC_DATA] Other Prefer Not To Say" at bounding box center [864, 245] width 332 height 29
select select "[DEMOGRAPHIC_DATA]"
click at [698, 231] on select "Select [DEMOGRAPHIC_DATA] [DEMOGRAPHIC_DATA] Other Prefer Not To Say" at bounding box center [864, 245] width 332 height 29
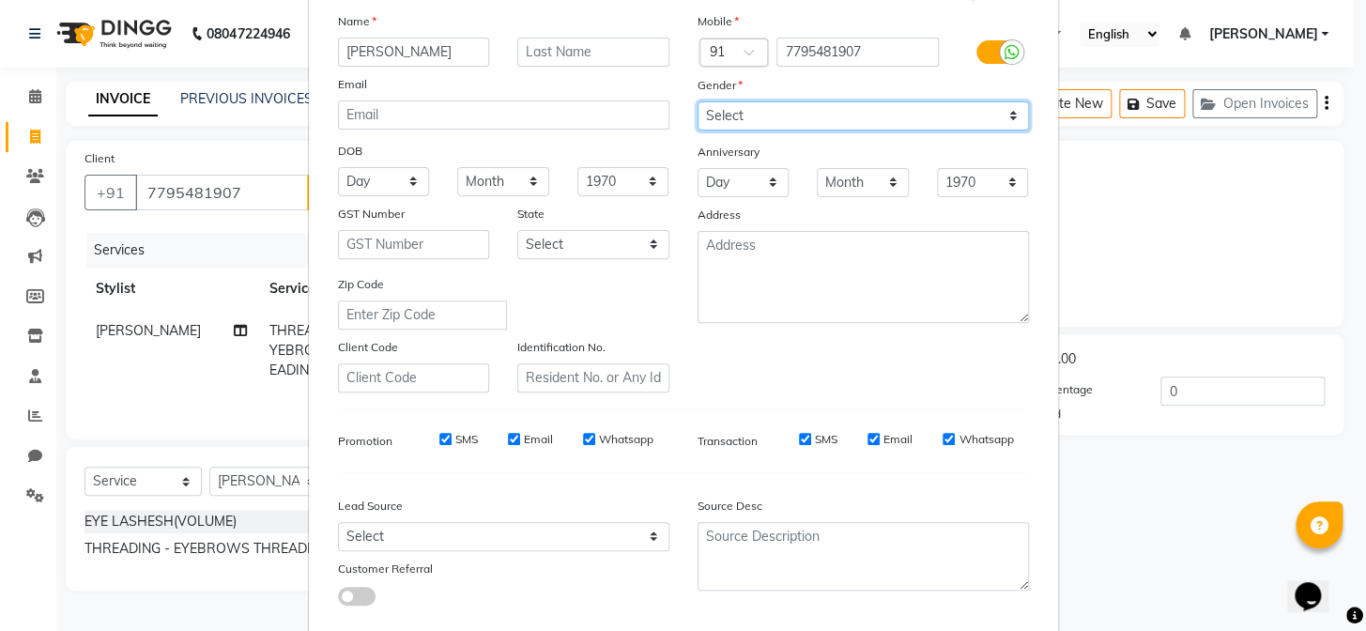
scroll to position [170, 0]
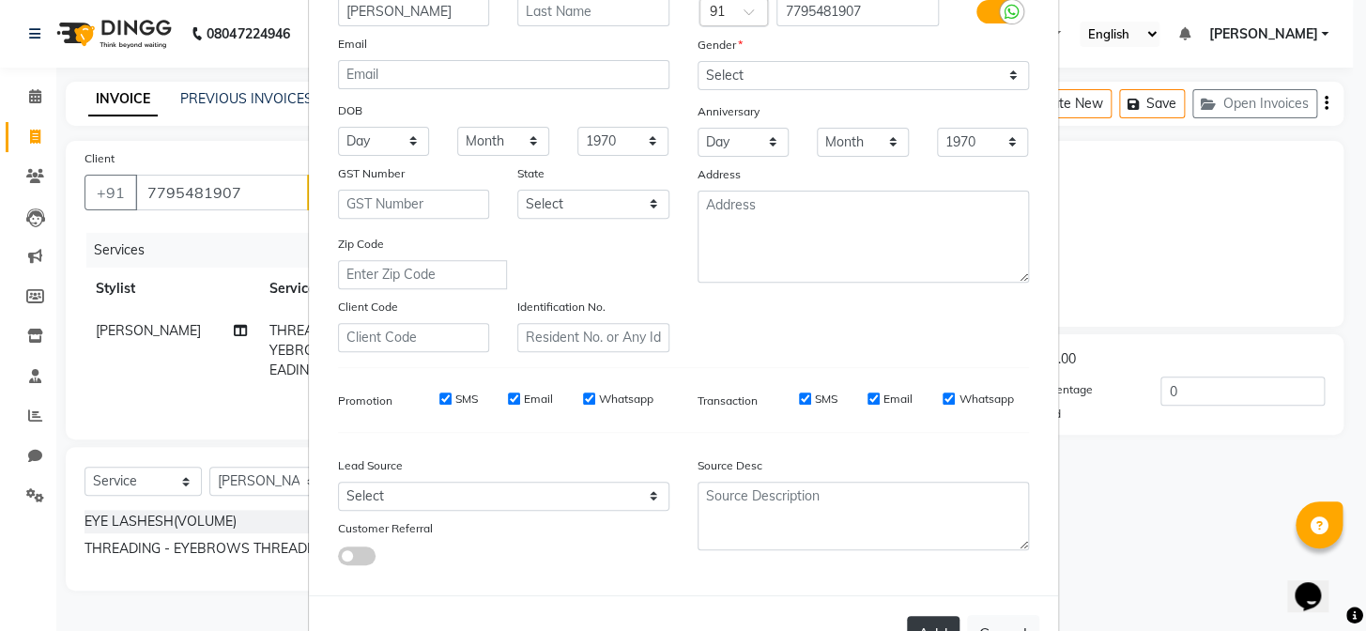
click at [945, 625] on button "Add" at bounding box center [933, 633] width 53 height 34
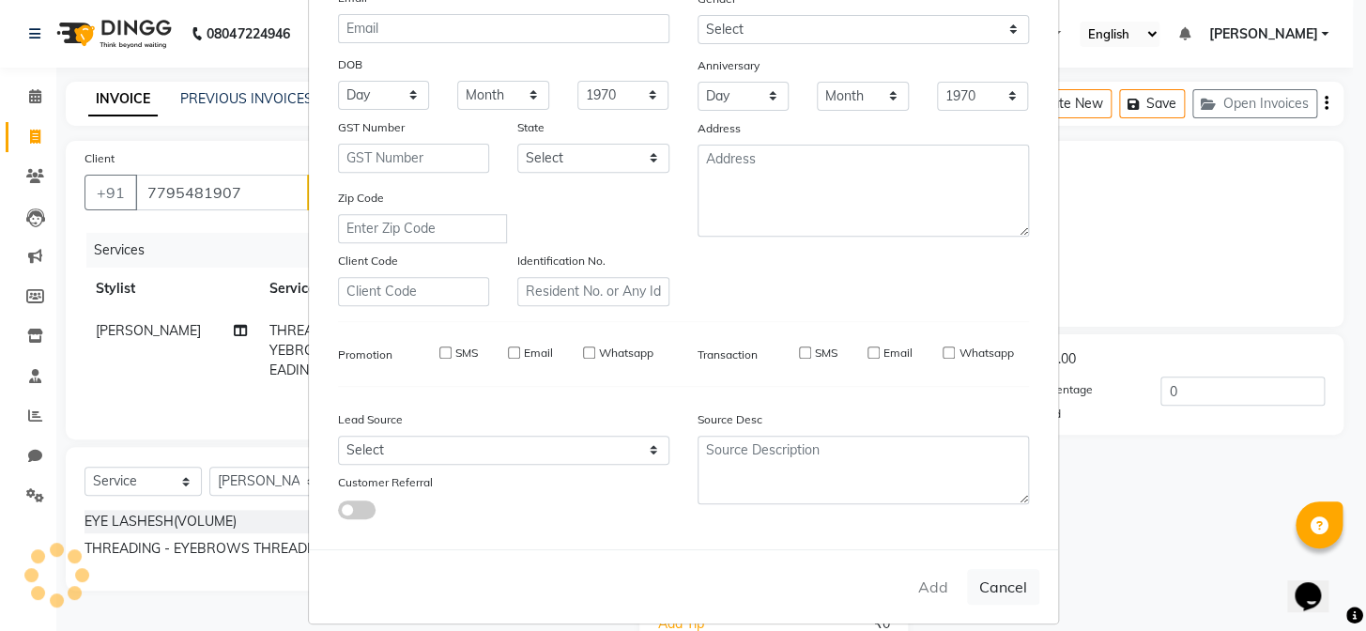
select select
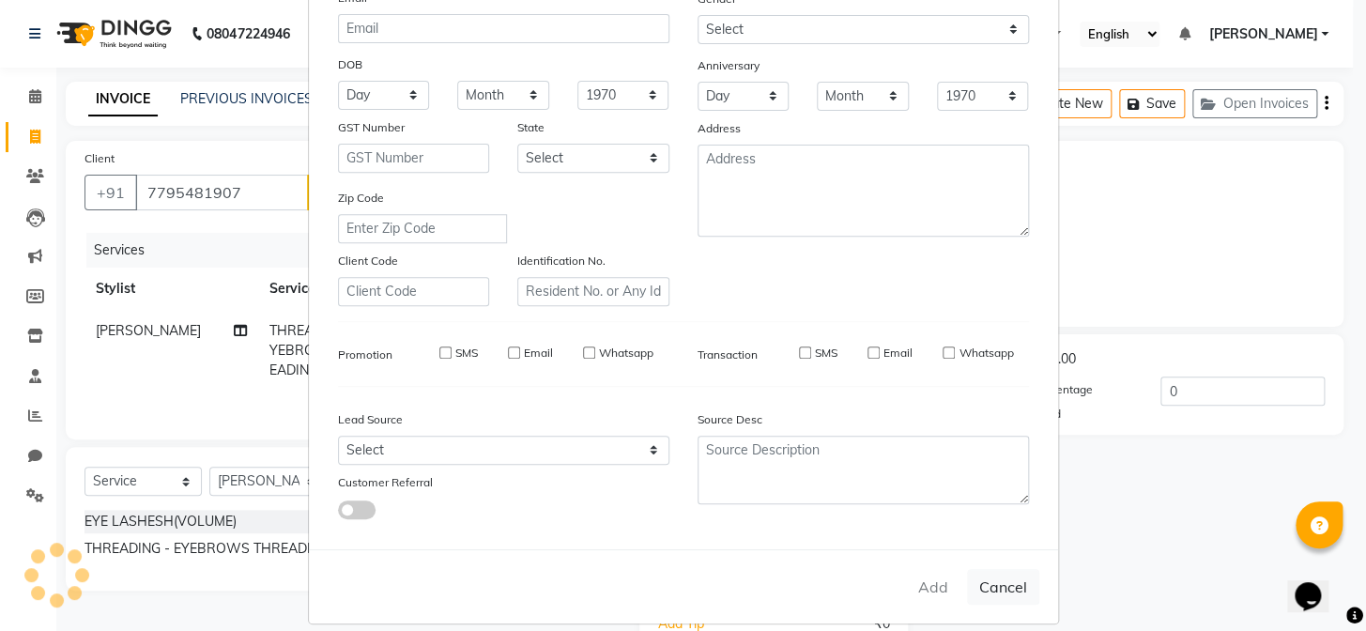
select select
checkbox input "false"
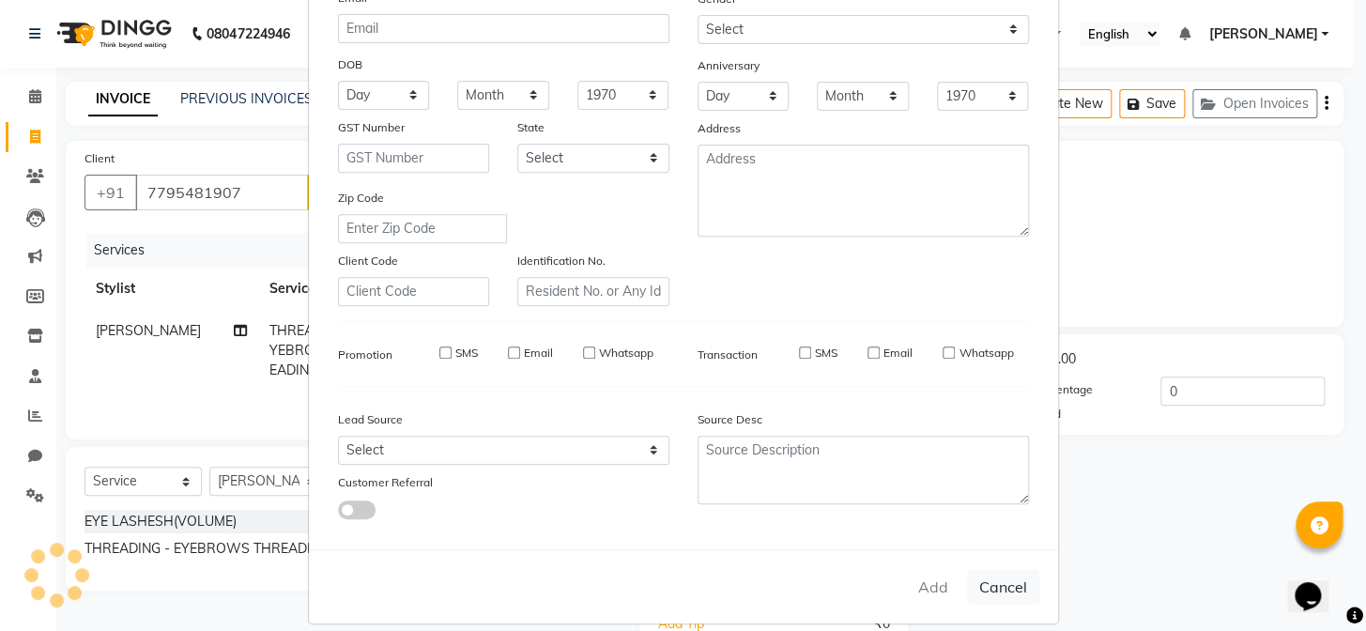
checkbox input "false"
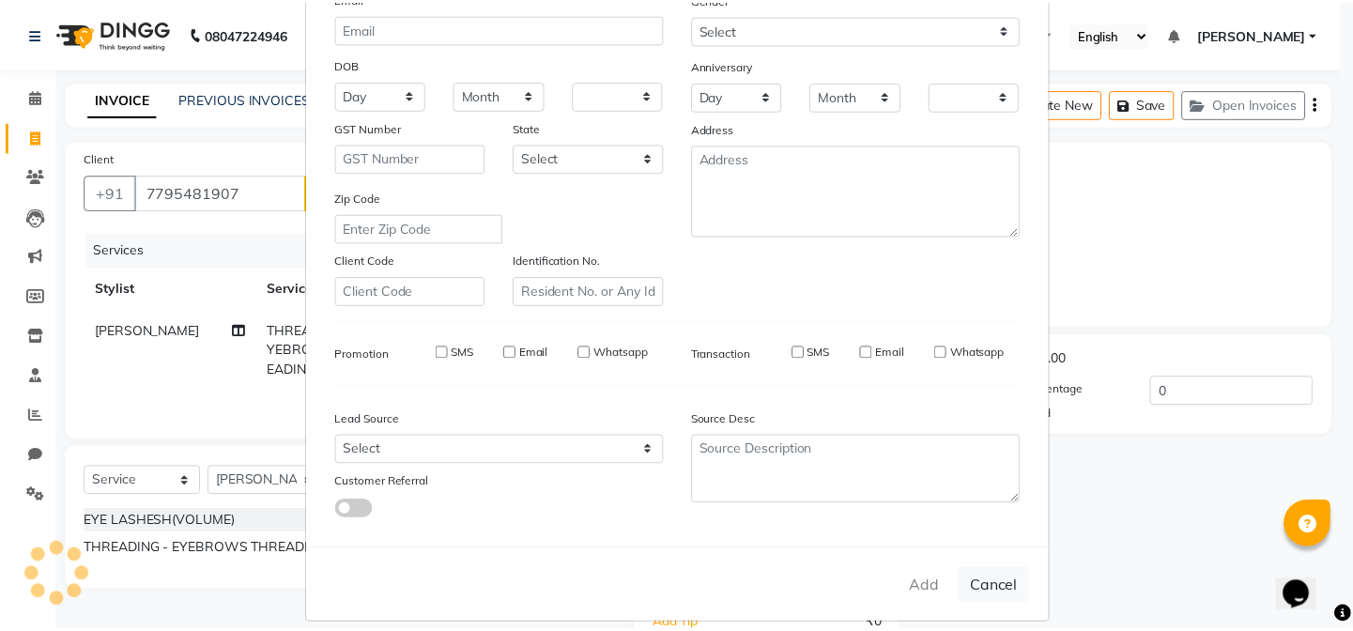
scroll to position [241, 0]
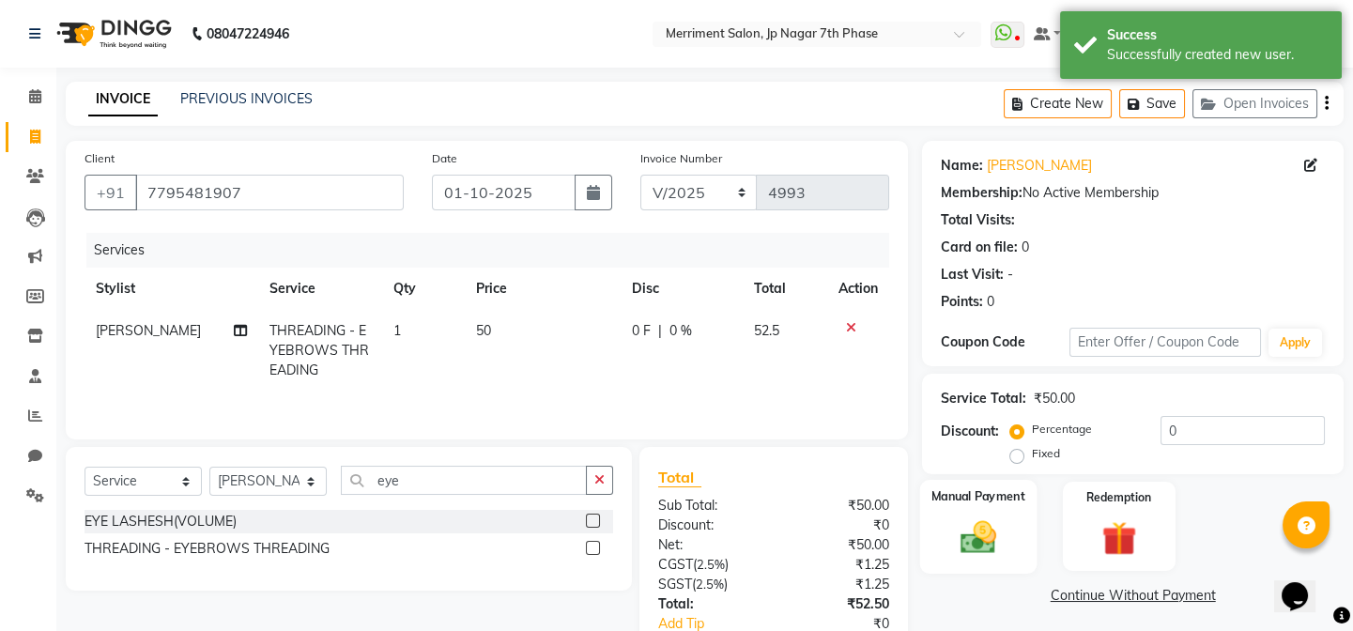
click at [957, 525] on img at bounding box center [978, 537] width 58 height 41
click at [1166, 595] on span "UPI" at bounding box center [1166, 597] width 29 height 22
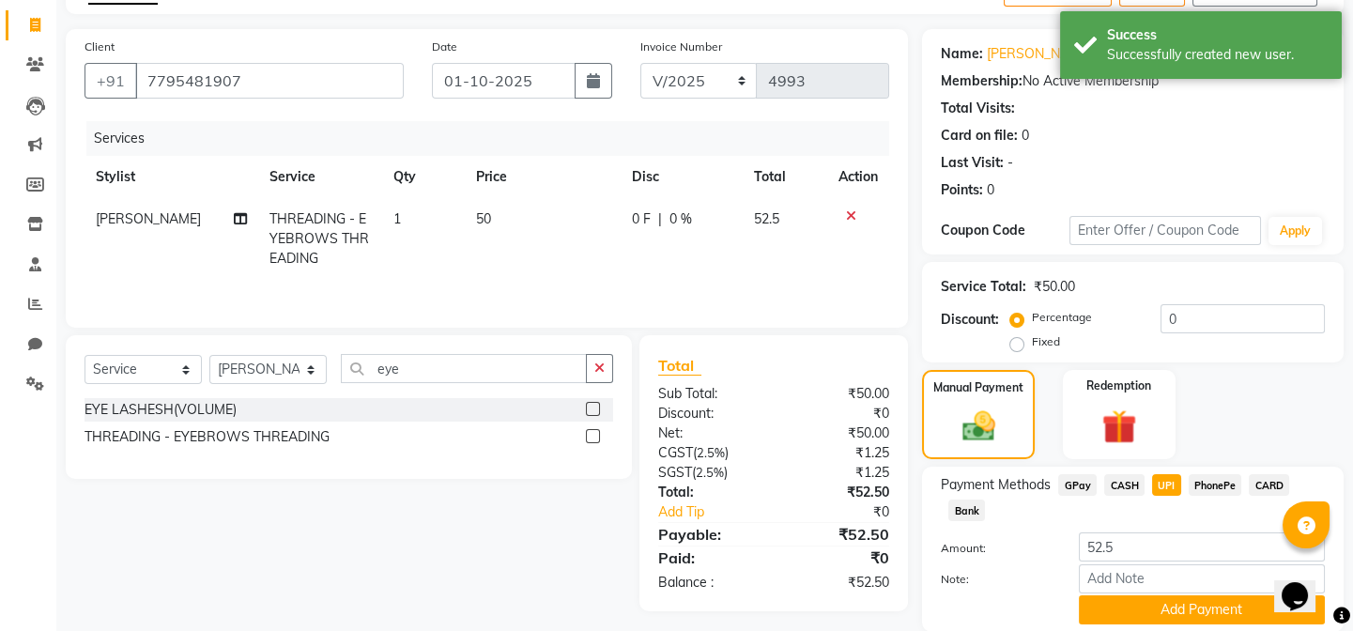
scroll to position [170, 0]
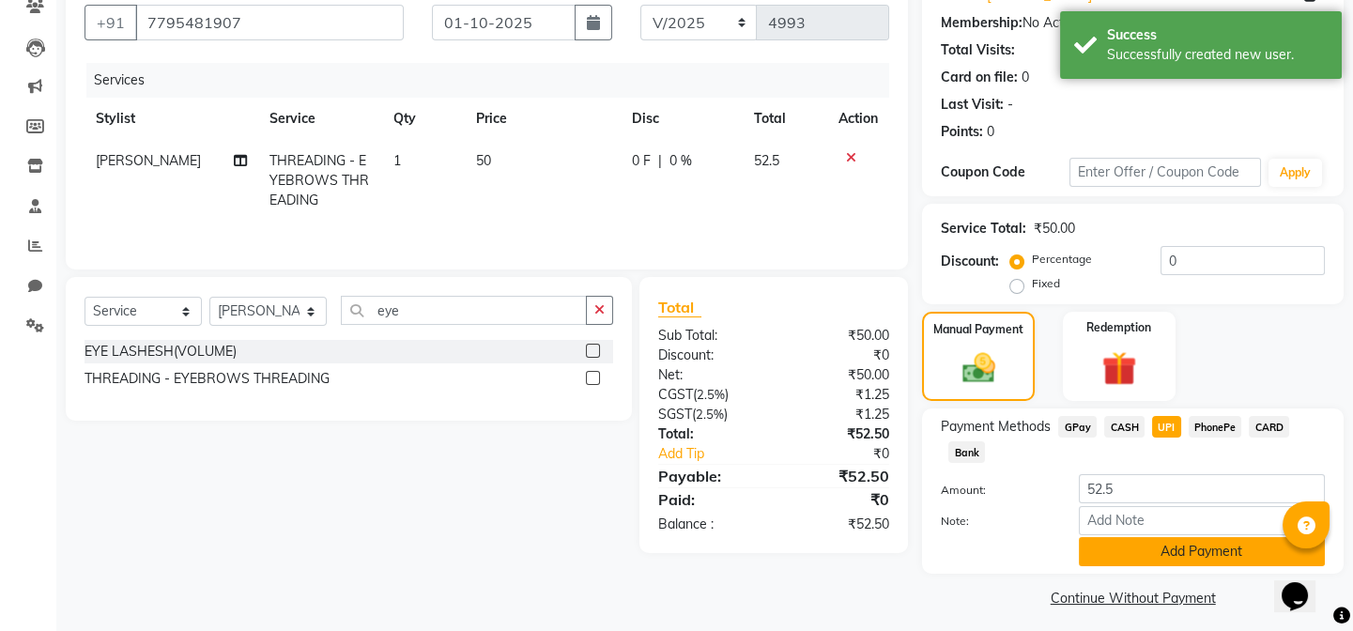
click at [1120, 550] on button "Add Payment" at bounding box center [1202, 551] width 246 height 29
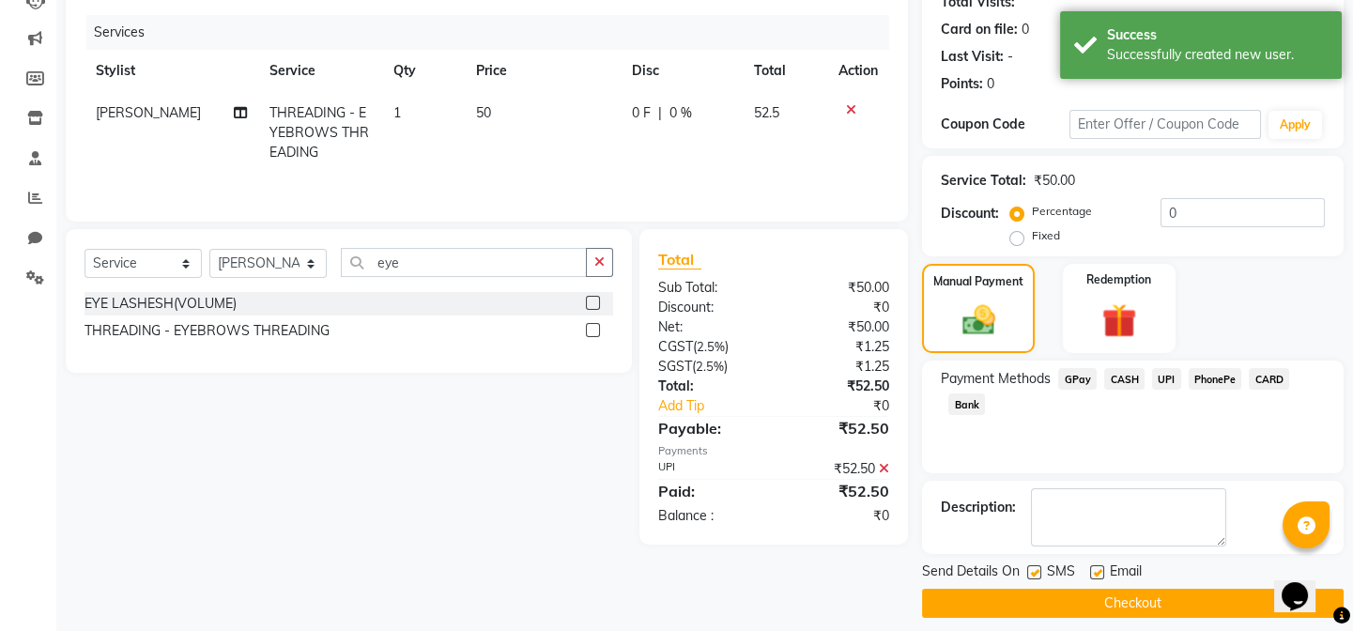
scroll to position [232, 0]
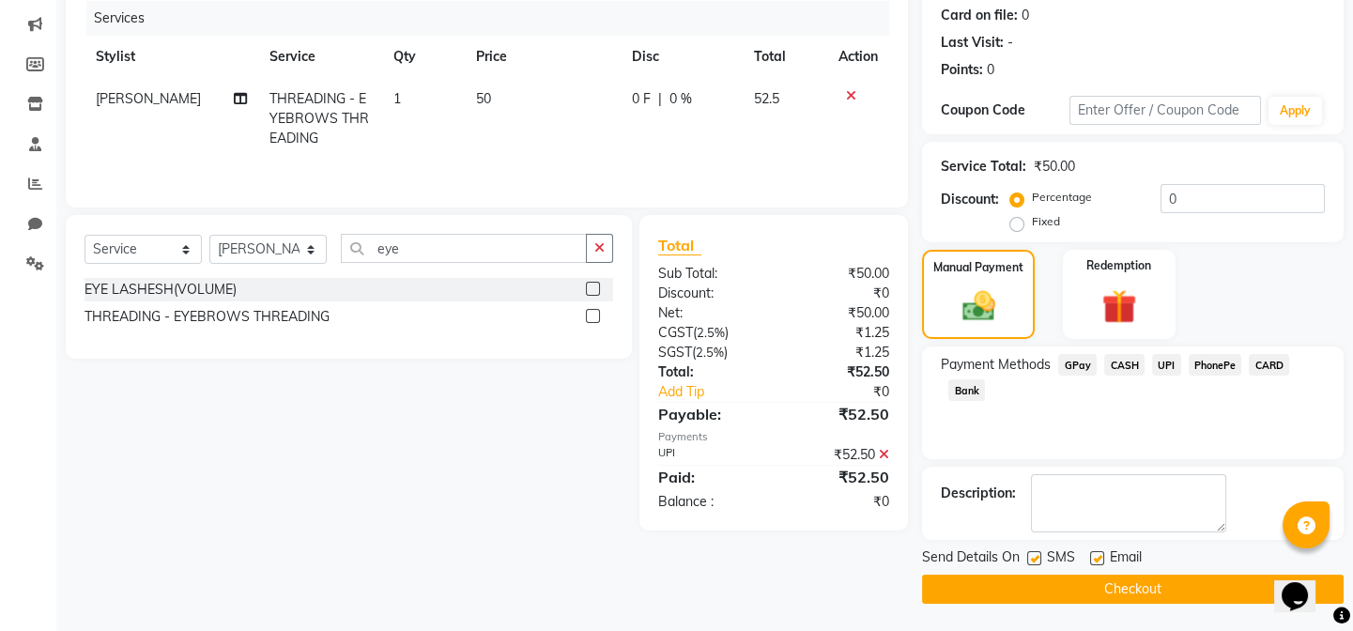
click at [1102, 592] on button "Checkout" at bounding box center [1133, 589] width 422 height 29
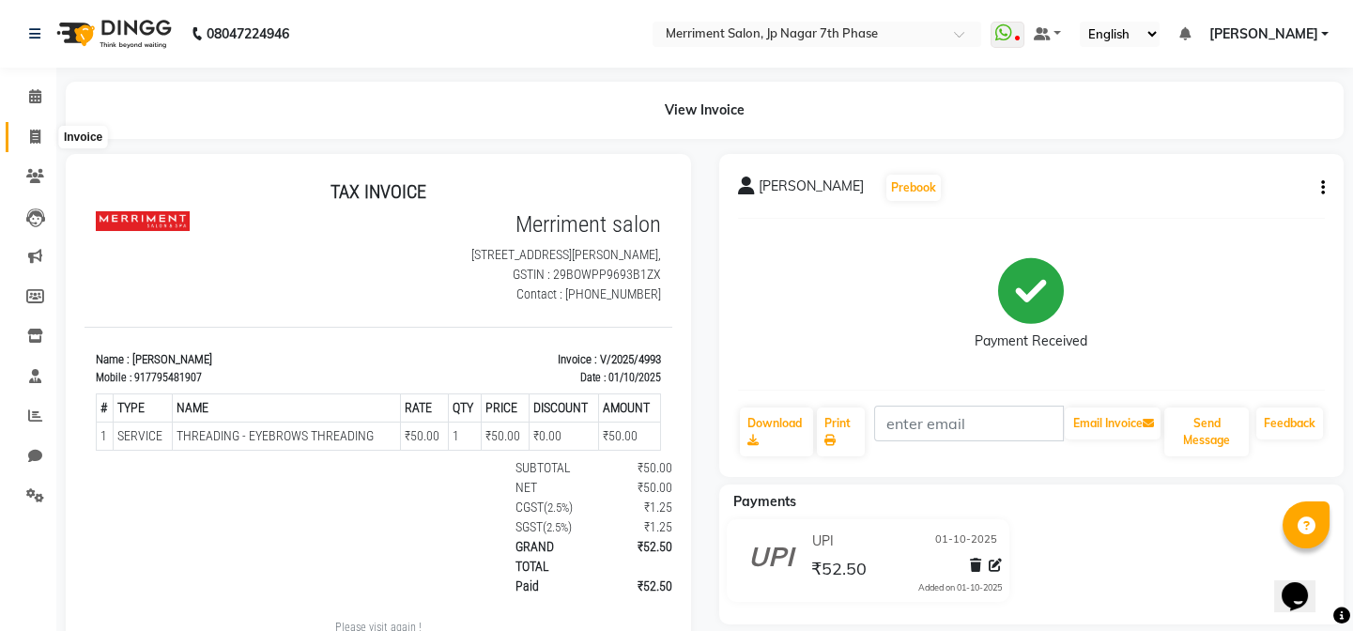
click at [41, 133] on span at bounding box center [35, 138] width 33 height 22
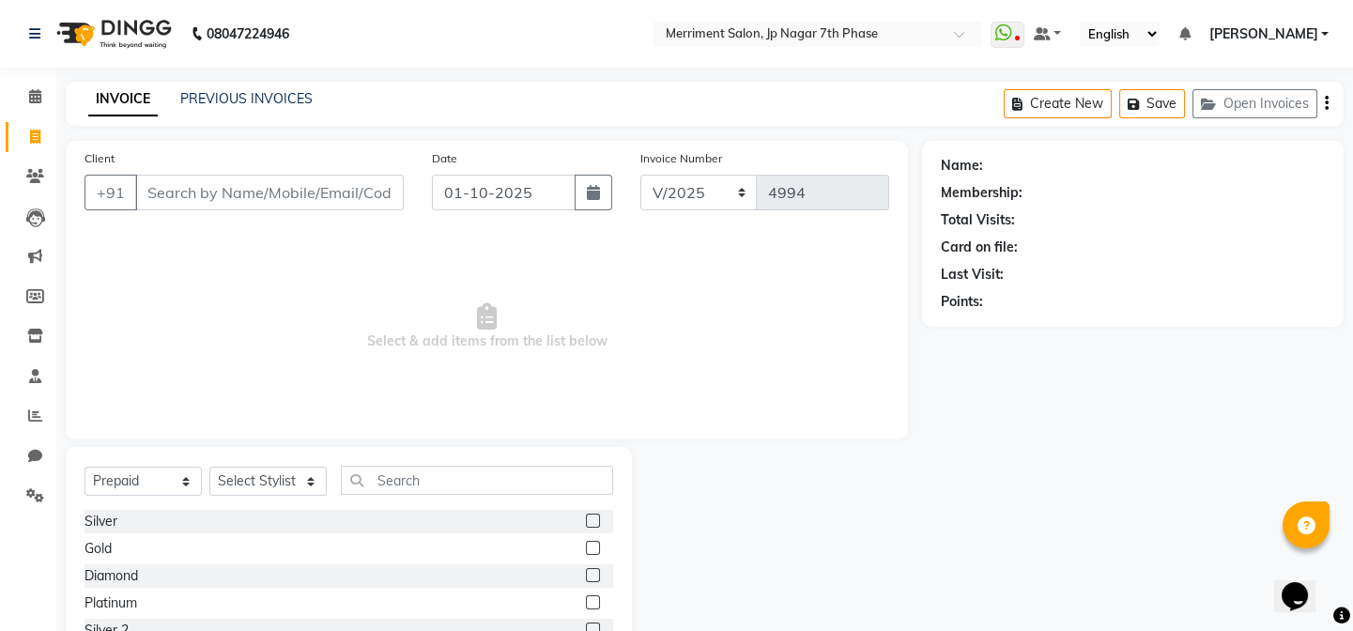
click at [147, 465] on div "Select Service Product Membership Package Voucher Prepaid Gift Card Select Styl…" at bounding box center [349, 585] width 566 height 277
click at [142, 475] on select "Select Service Product Membership Package Voucher Prepaid Gift Card" at bounding box center [143, 481] width 117 height 29
select select "service"
click at [85, 467] on select "Select Service Product Membership Package Voucher Prepaid Gift Card" at bounding box center [143, 481] width 117 height 29
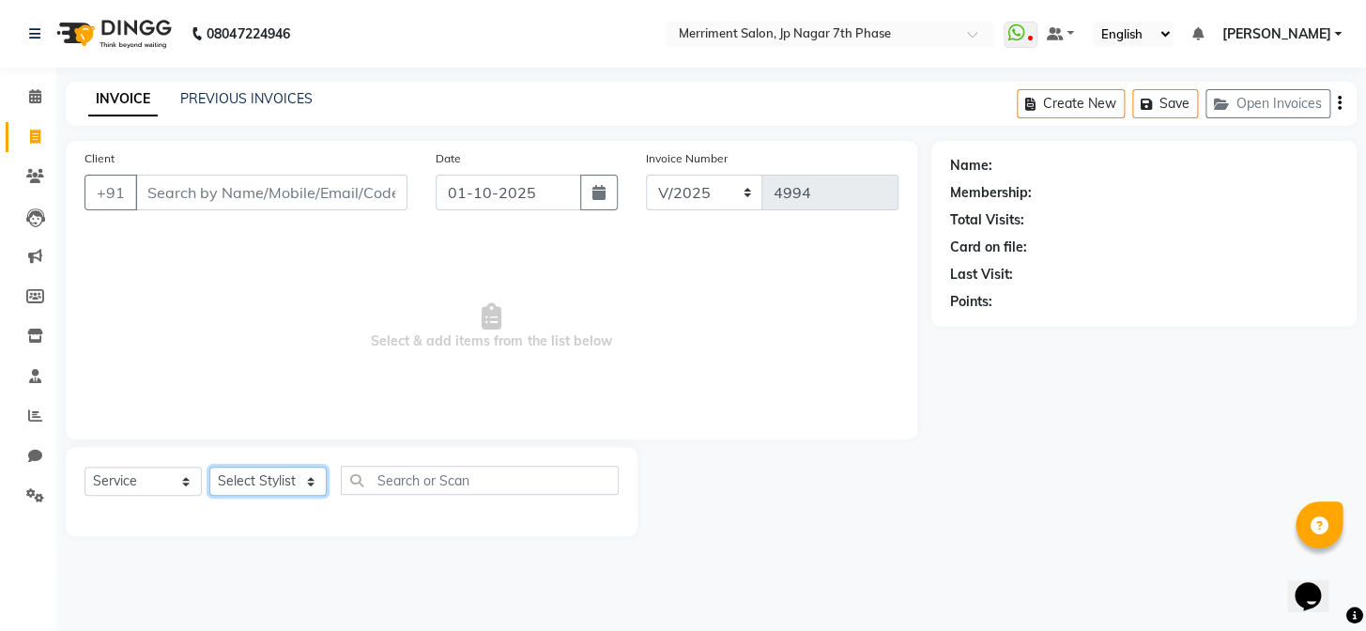
click at [246, 477] on select "Select Stylist Chiru [PERSON_NAME] [PERSON_NAME] Nirmal [PERSON_NAME] Priyanka …" at bounding box center [267, 481] width 117 height 29
select select "75887"
click at [209, 467] on select "Select Stylist Chiru [PERSON_NAME] [PERSON_NAME] Nirmal [PERSON_NAME] Priyanka …" at bounding box center [267, 481] width 117 height 29
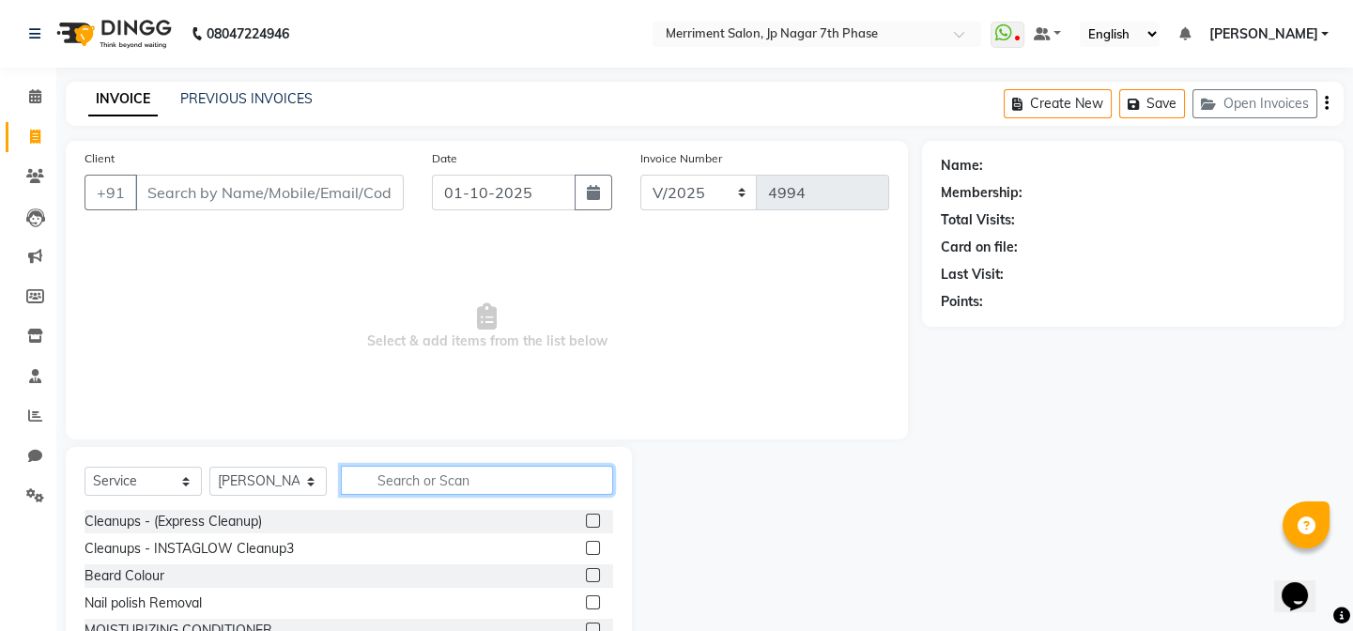
click at [430, 476] on input "text" at bounding box center [477, 480] width 272 height 29
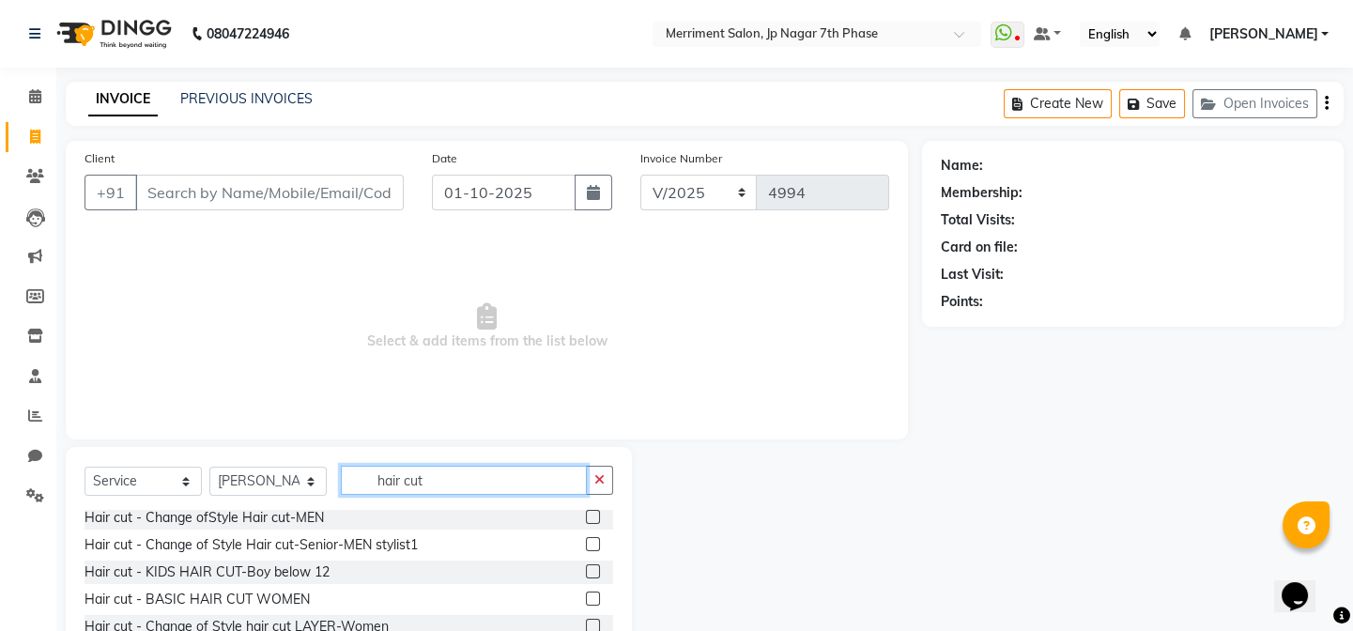
scroll to position [170, 0]
type input "hair cut"
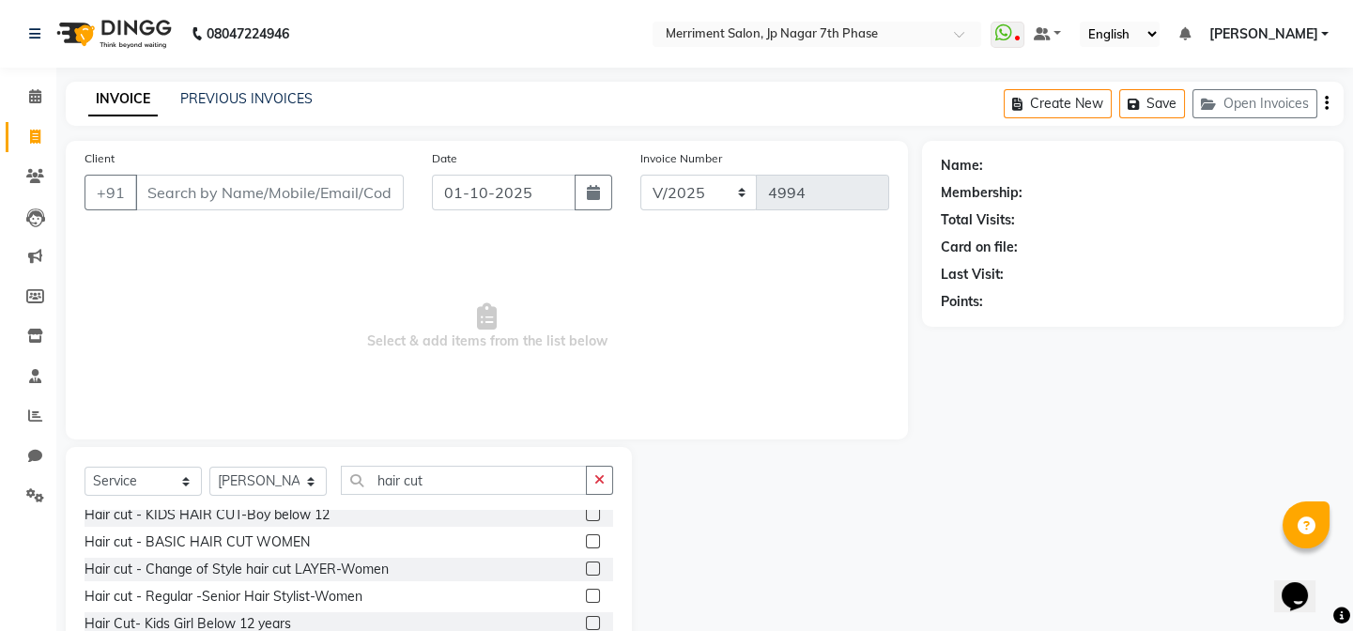
click at [586, 566] on label at bounding box center [593, 569] width 14 height 14
click at [586, 566] on input "checkbox" at bounding box center [592, 569] width 12 height 12
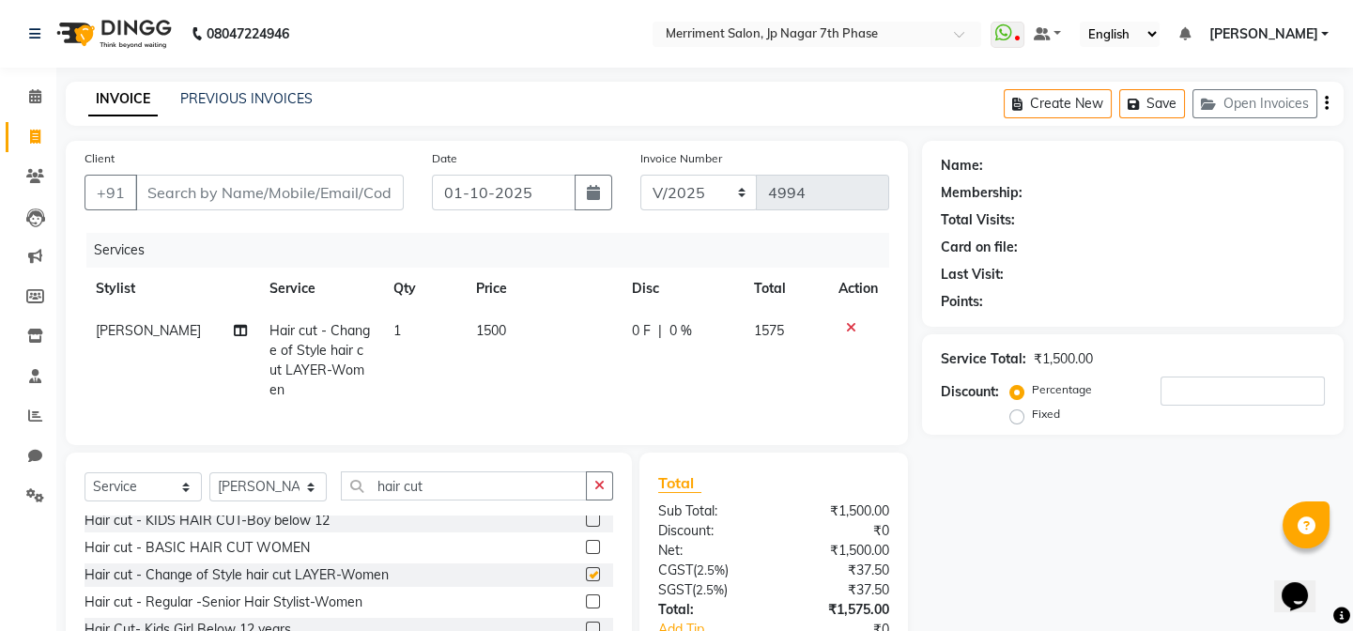
checkbox input "false"
click at [246, 189] on input "Client" at bounding box center [269, 193] width 269 height 36
type input "7"
type input "0"
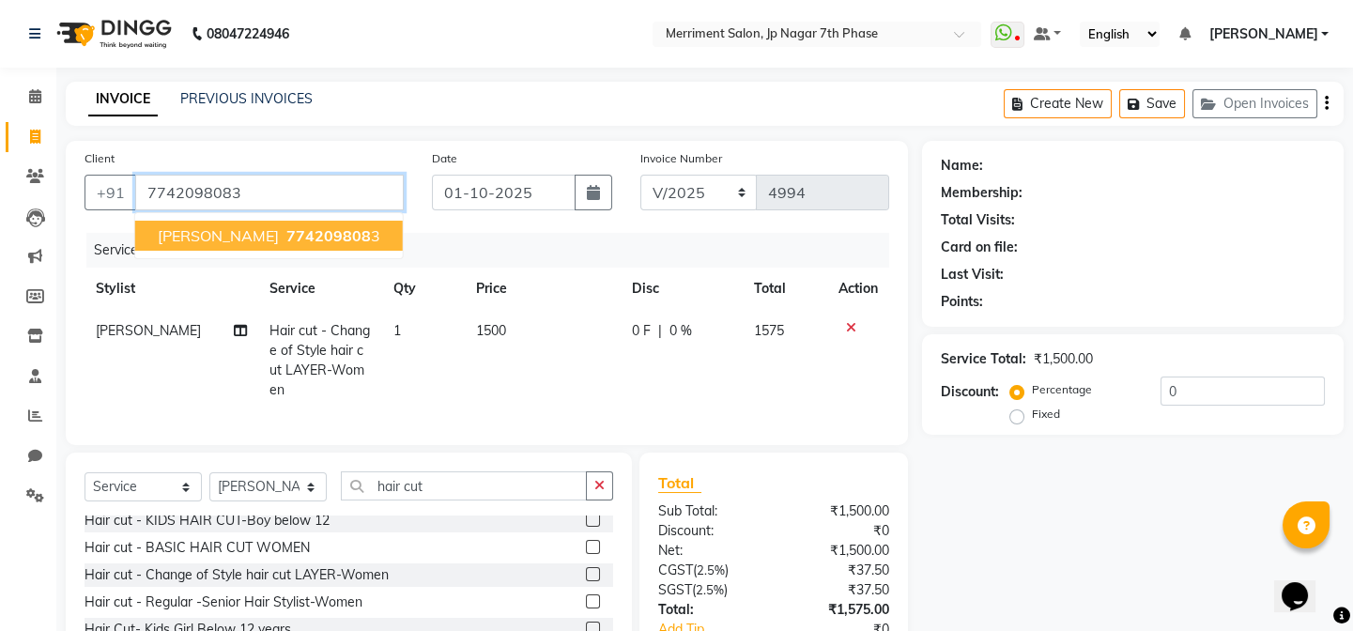
type input "7742098083"
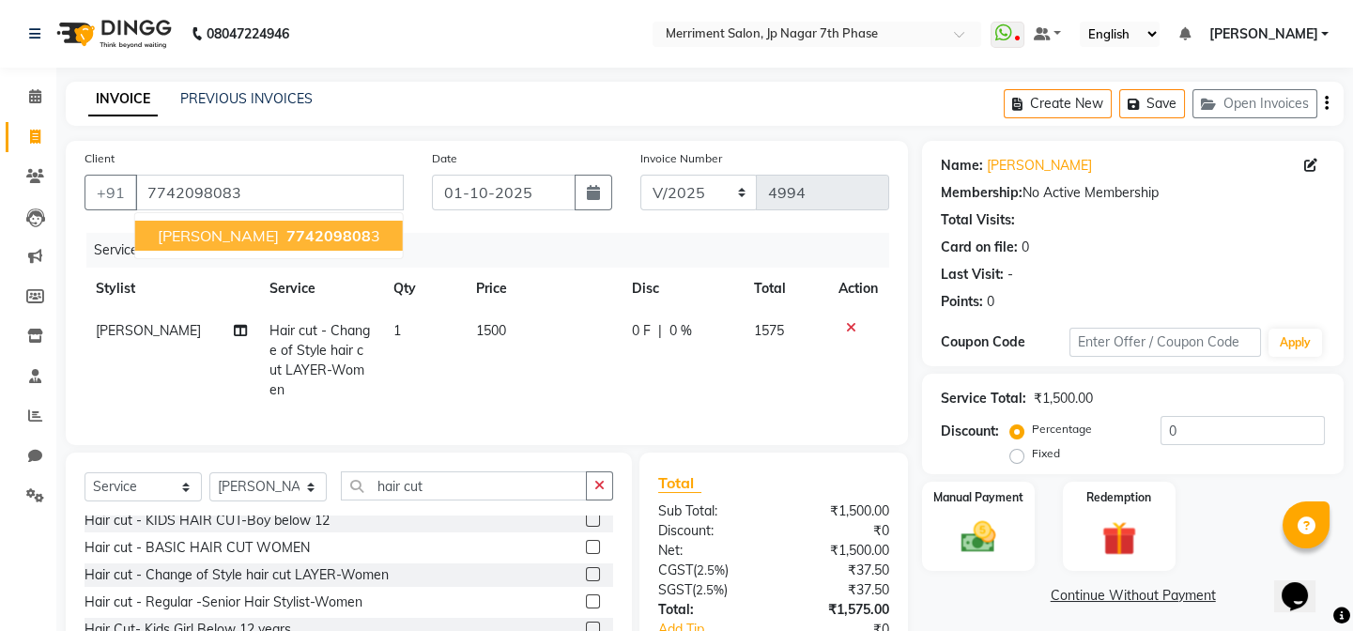
click at [286, 239] on span "774209808" at bounding box center [328, 235] width 85 height 19
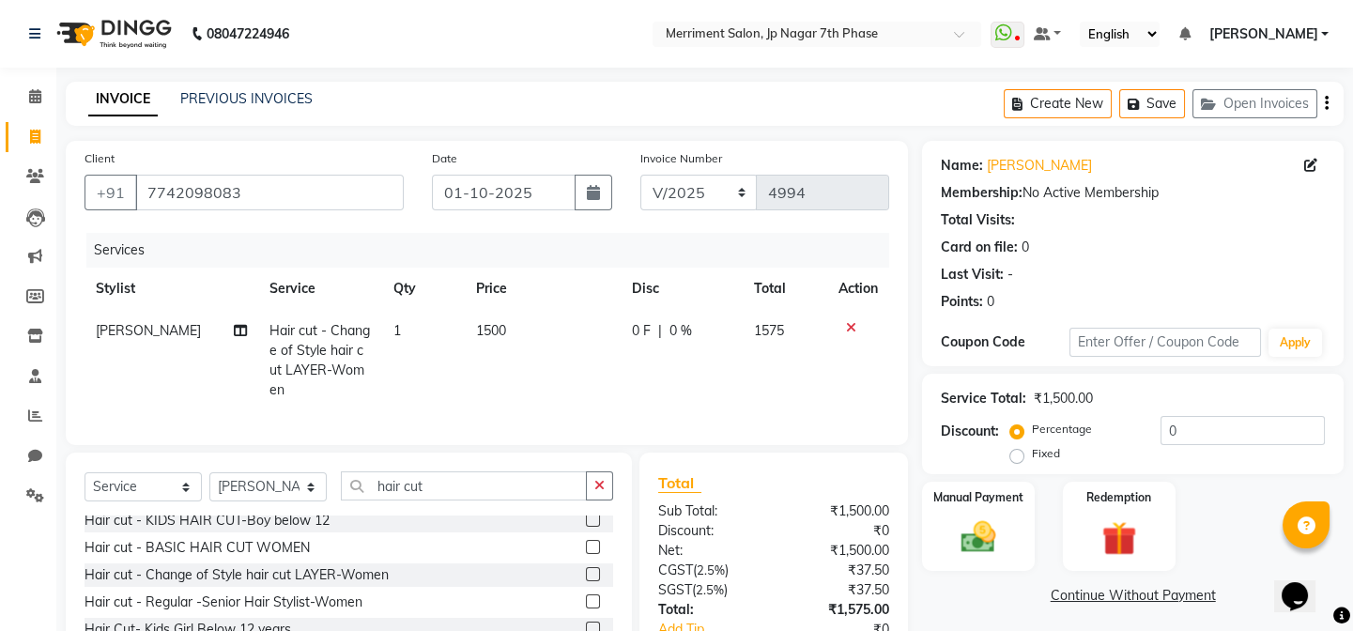
scroll to position [122, 0]
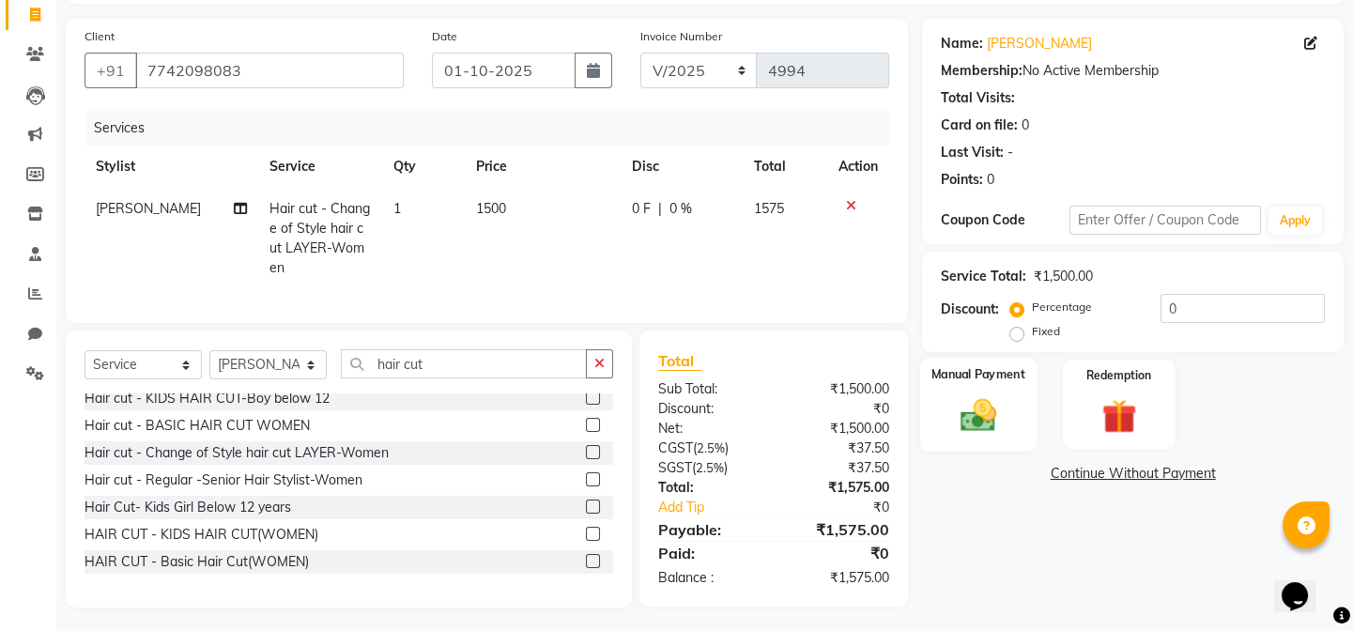
click at [953, 393] on div "Manual Payment" at bounding box center [978, 404] width 116 height 93
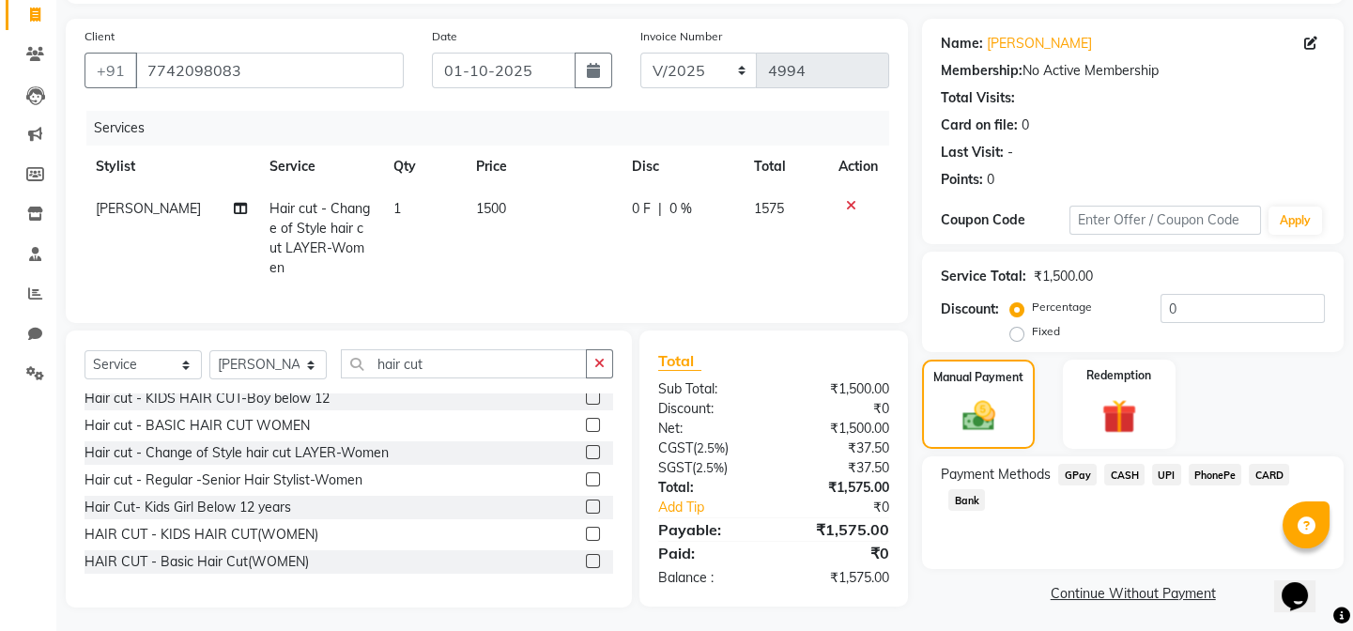
click at [1159, 473] on span "UPI" at bounding box center [1166, 475] width 29 height 22
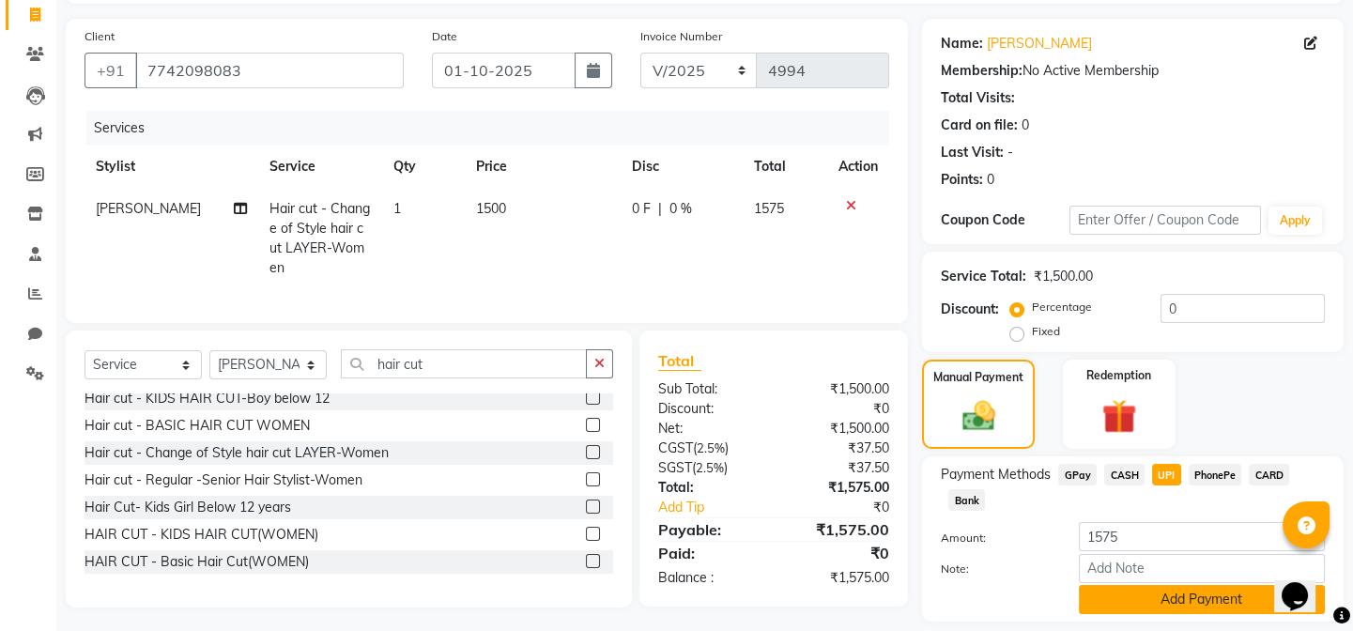
click at [1157, 591] on button "Add Payment" at bounding box center [1202, 599] width 246 height 29
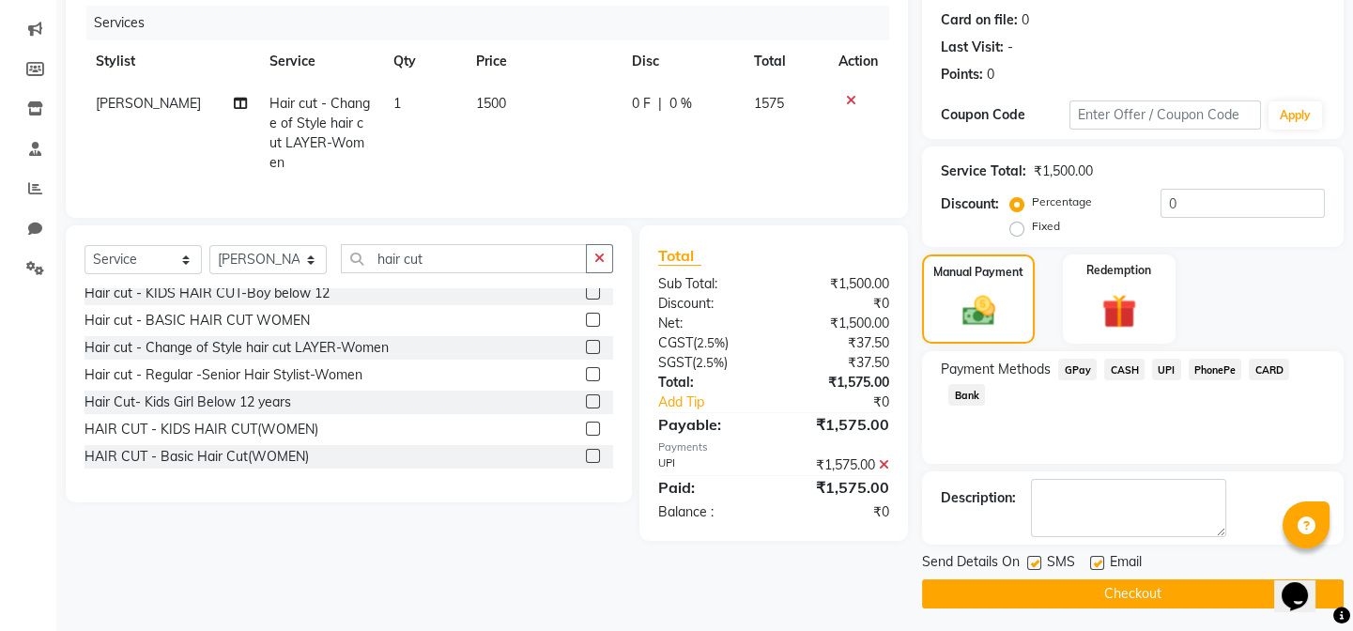
scroll to position [232, 0]
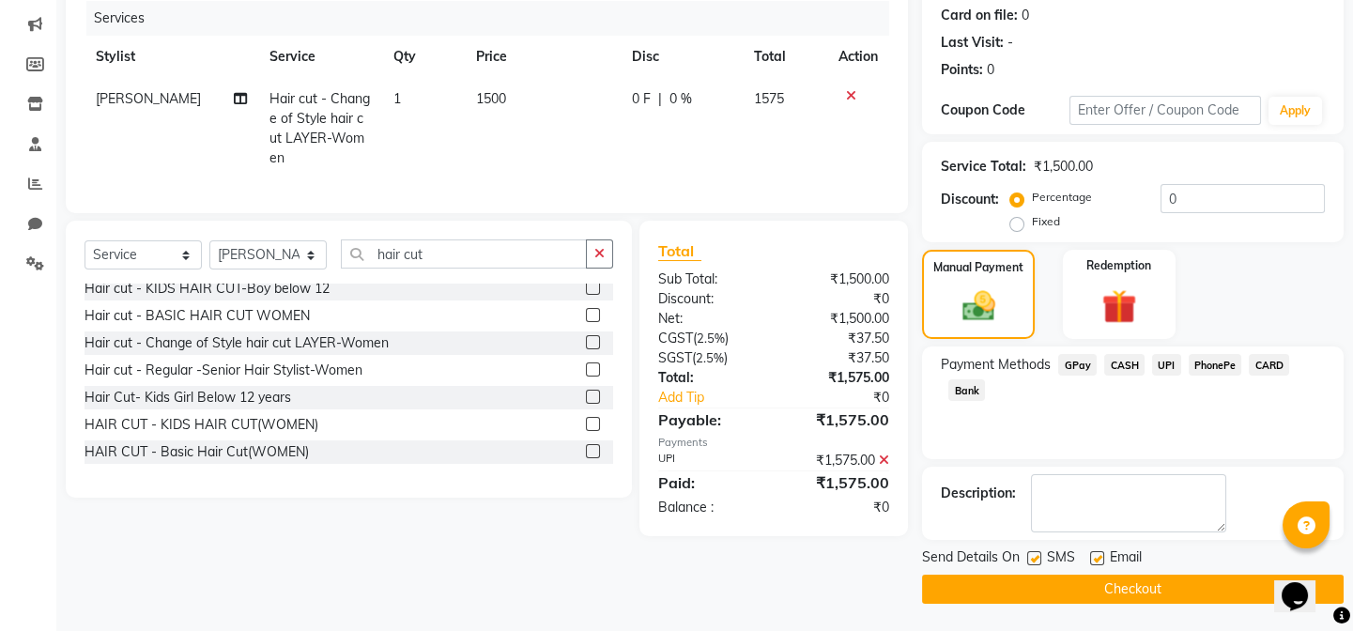
drag, startPoint x: 1130, startPoint y: 583, endPoint x: 1145, endPoint y: 594, distance: 18.8
click at [1145, 594] on button "Checkout" at bounding box center [1133, 589] width 422 height 29
